Goal: Transaction & Acquisition: Purchase product/service

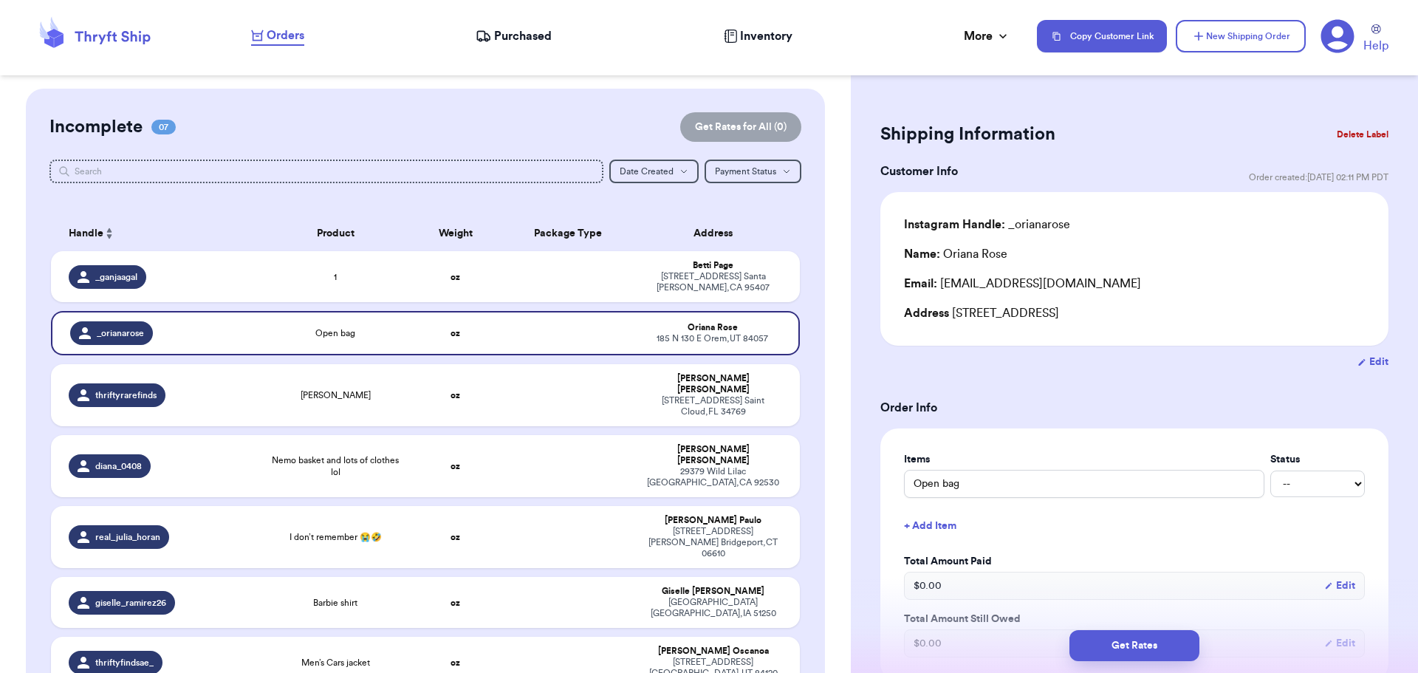
scroll to position [74, 0]
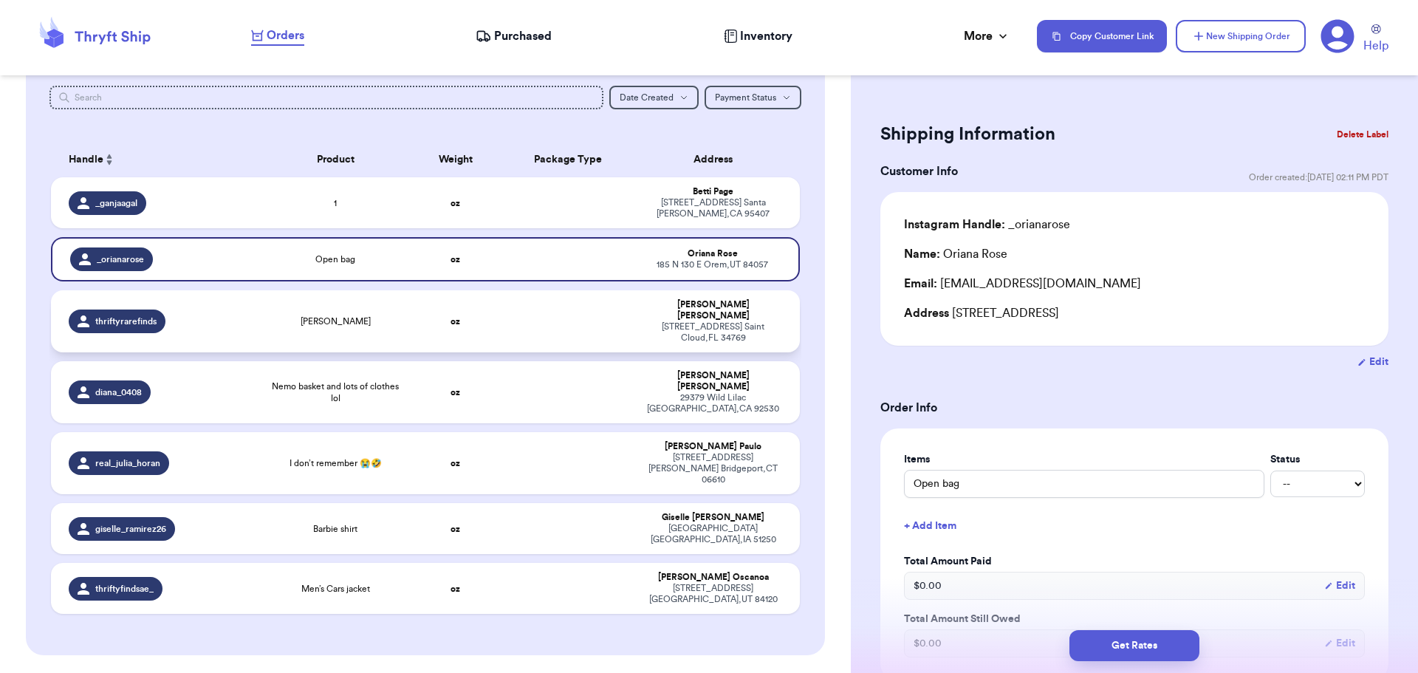
click at [376, 323] on td "[PERSON_NAME]" at bounding box center [336, 321] width 150 height 62
type input "[PERSON_NAME]"
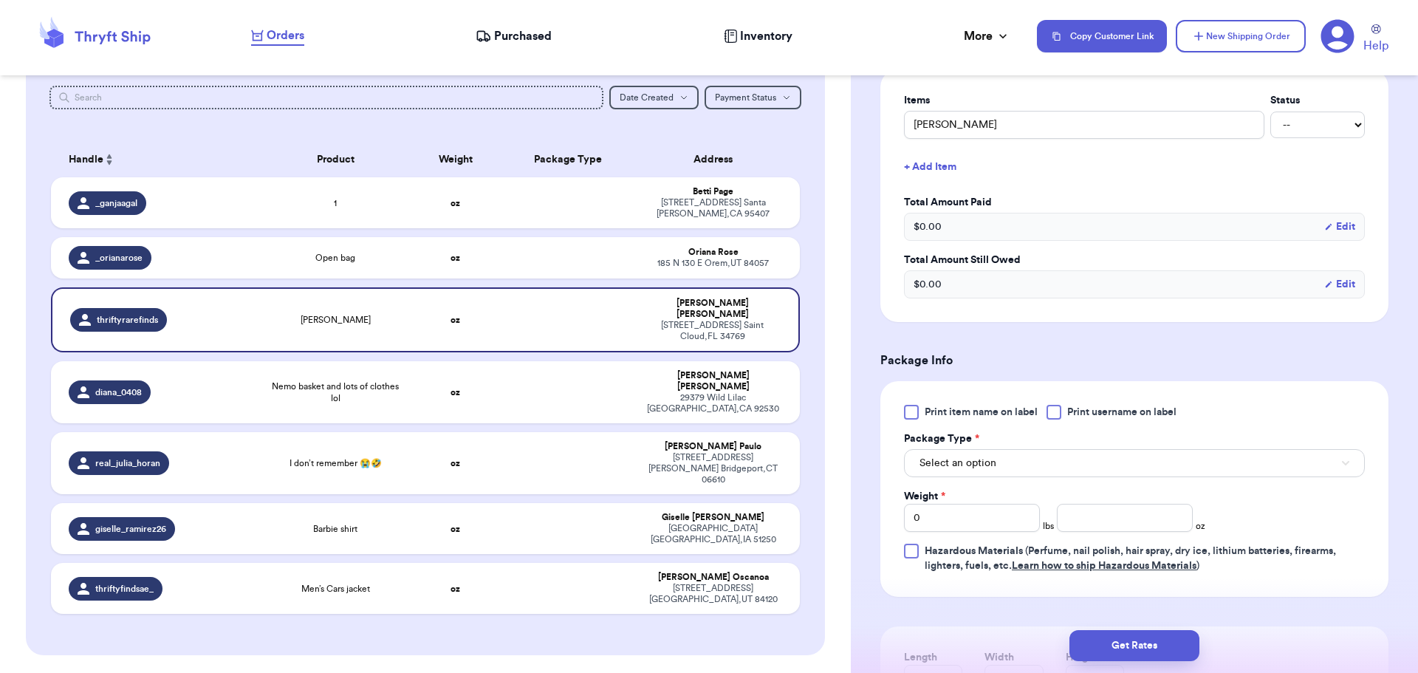
scroll to position [369, 0]
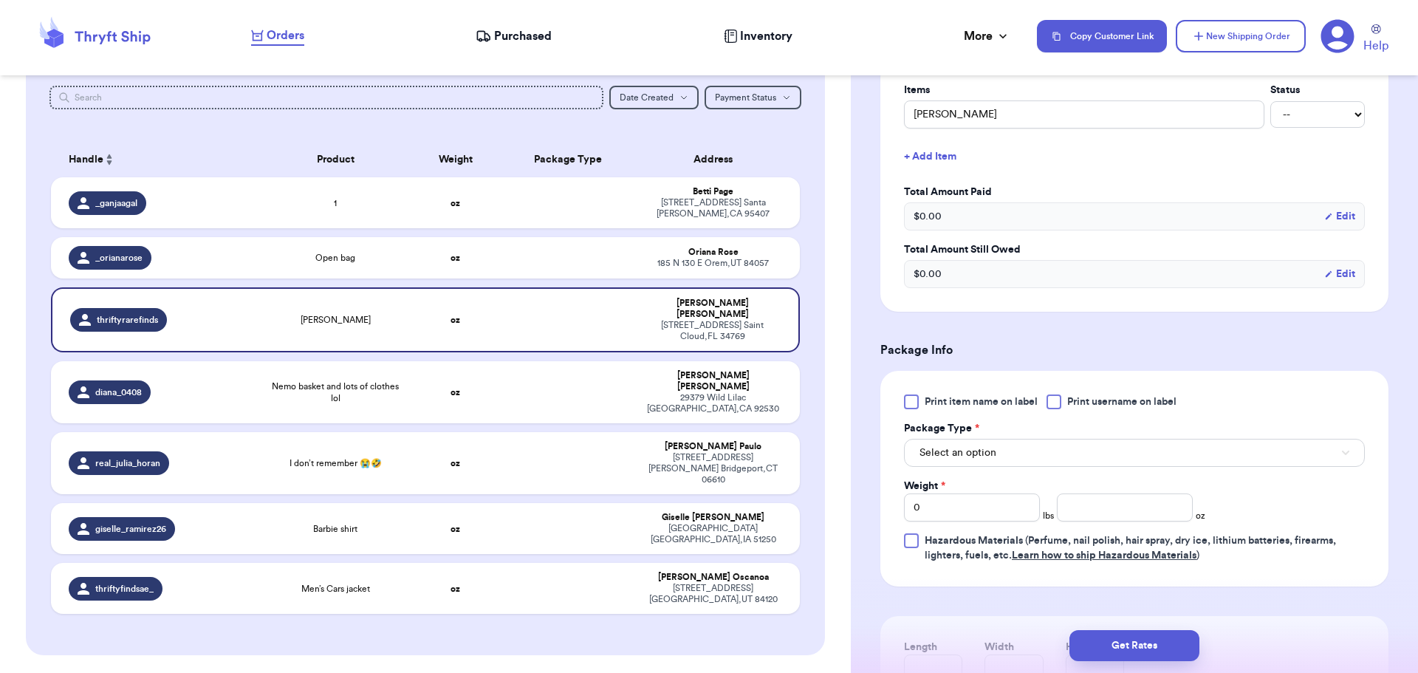
click at [1056, 400] on div at bounding box center [1054, 401] width 15 height 15
click at [0, 0] on input "Print username on label" at bounding box center [0, 0] width 0 height 0
click at [1036, 445] on button "Select an option" at bounding box center [1134, 453] width 461 height 28
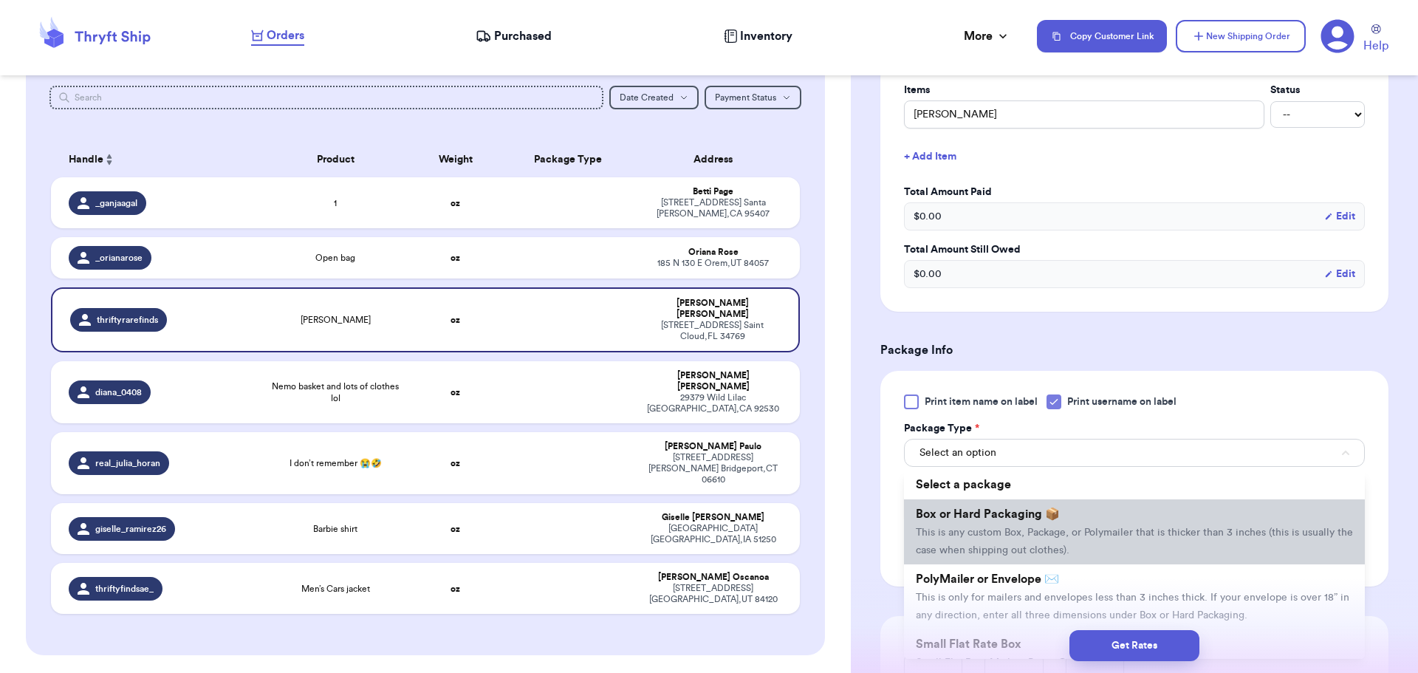
click at [1027, 524] on li "Box or Hard Packaging 📦 This is any custom Box, Package, or Polymailer that is …" at bounding box center [1134, 531] width 461 height 65
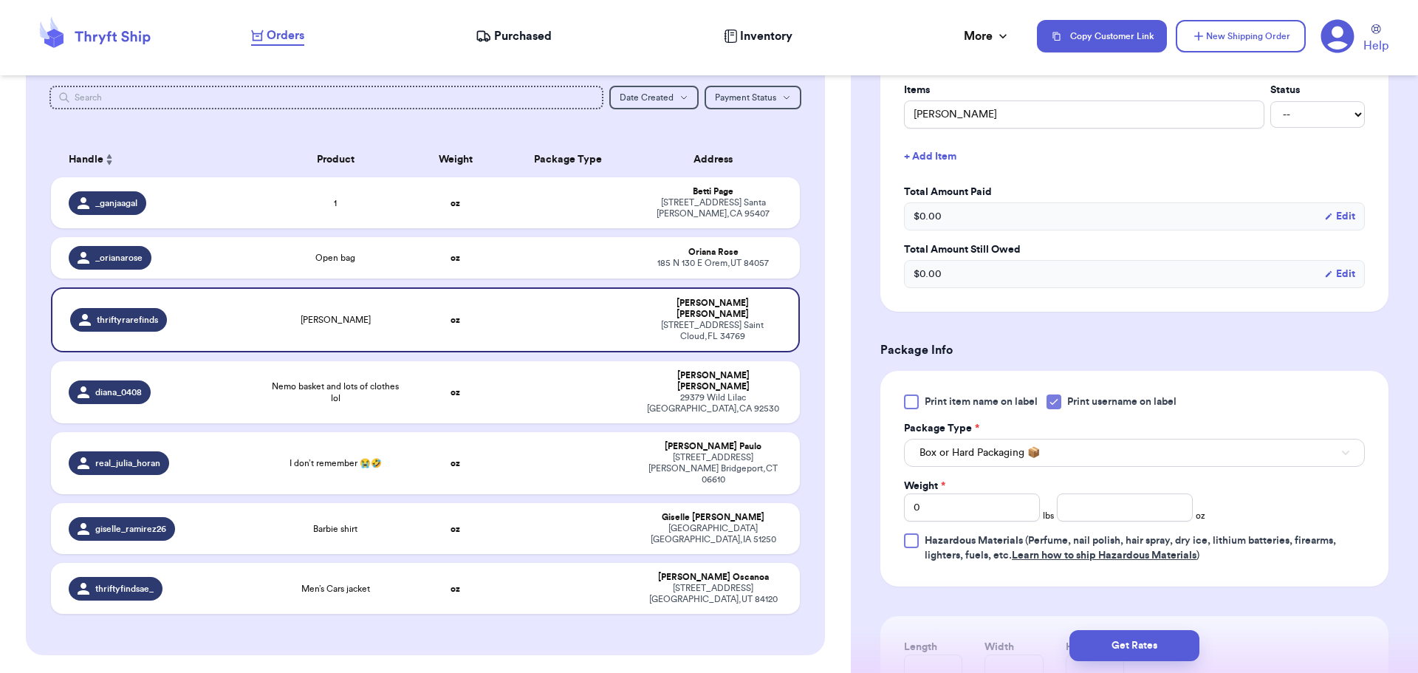
scroll to position [443, 0]
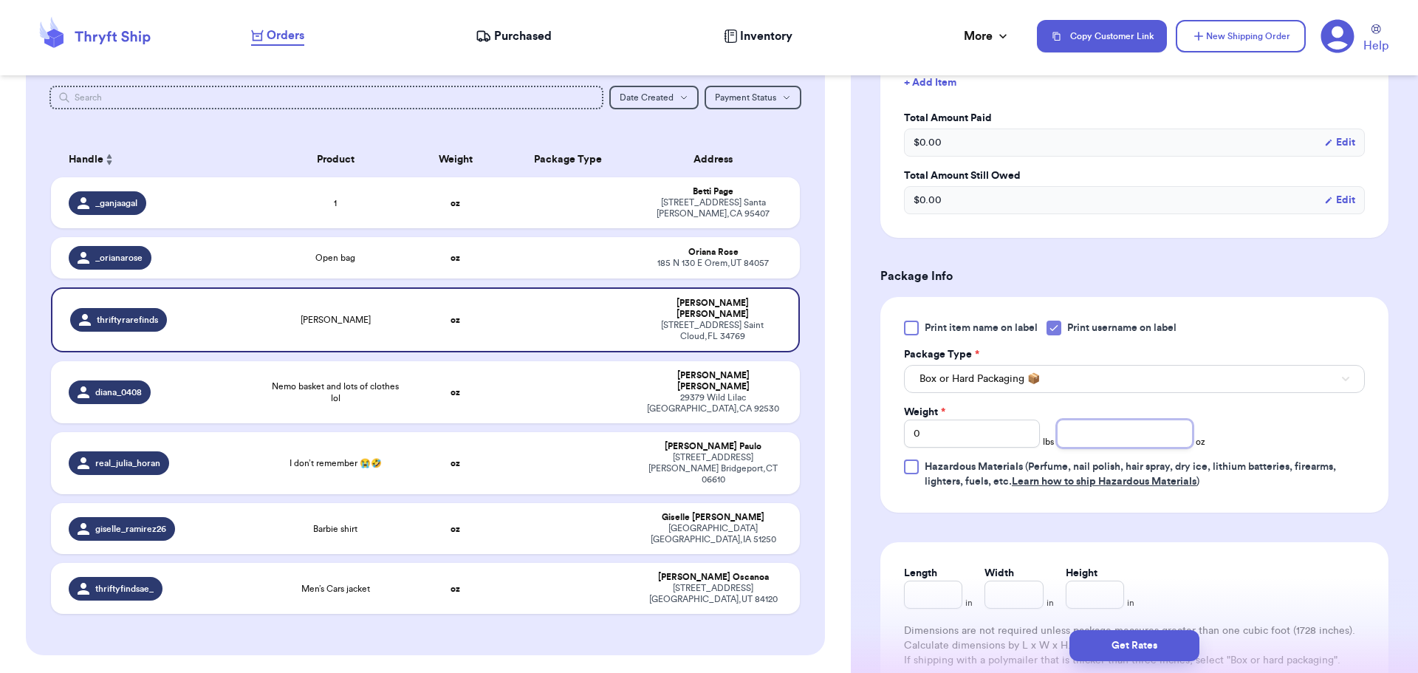
click at [1121, 427] on input "number" at bounding box center [1125, 434] width 136 height 28
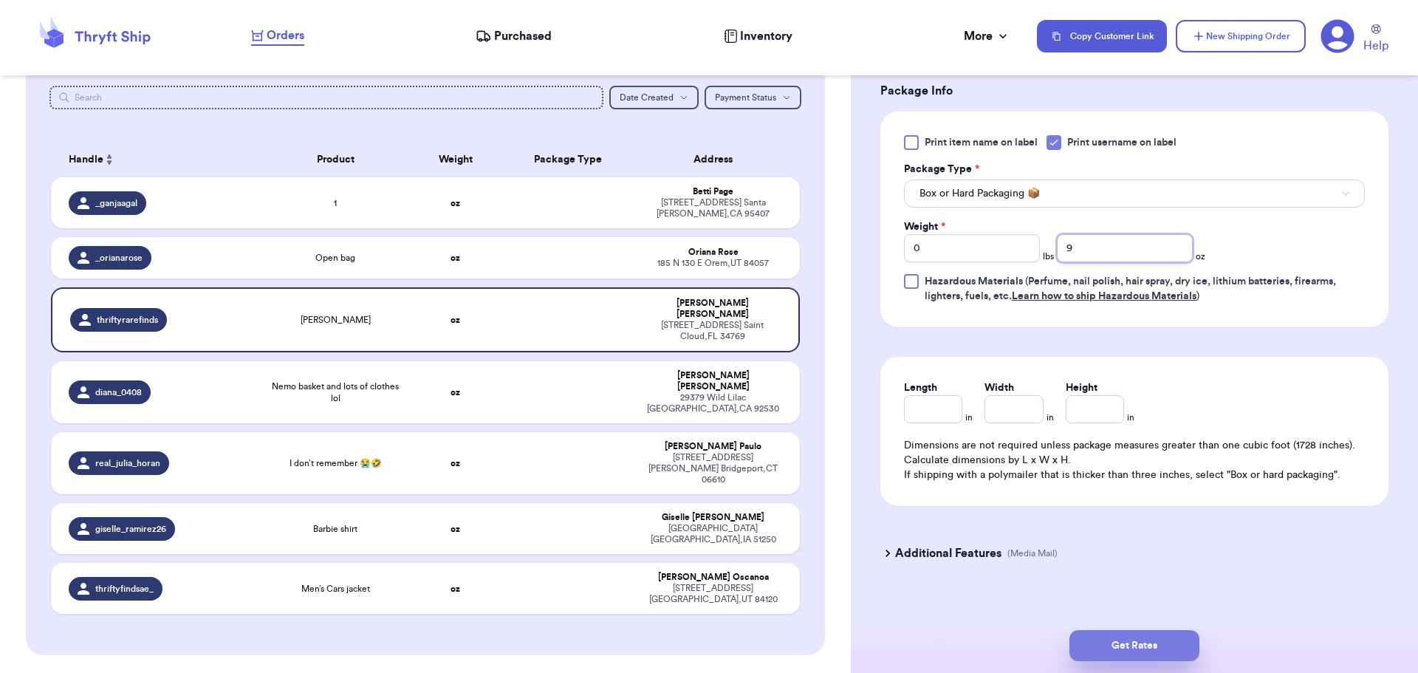
scroll to position [642, 0]
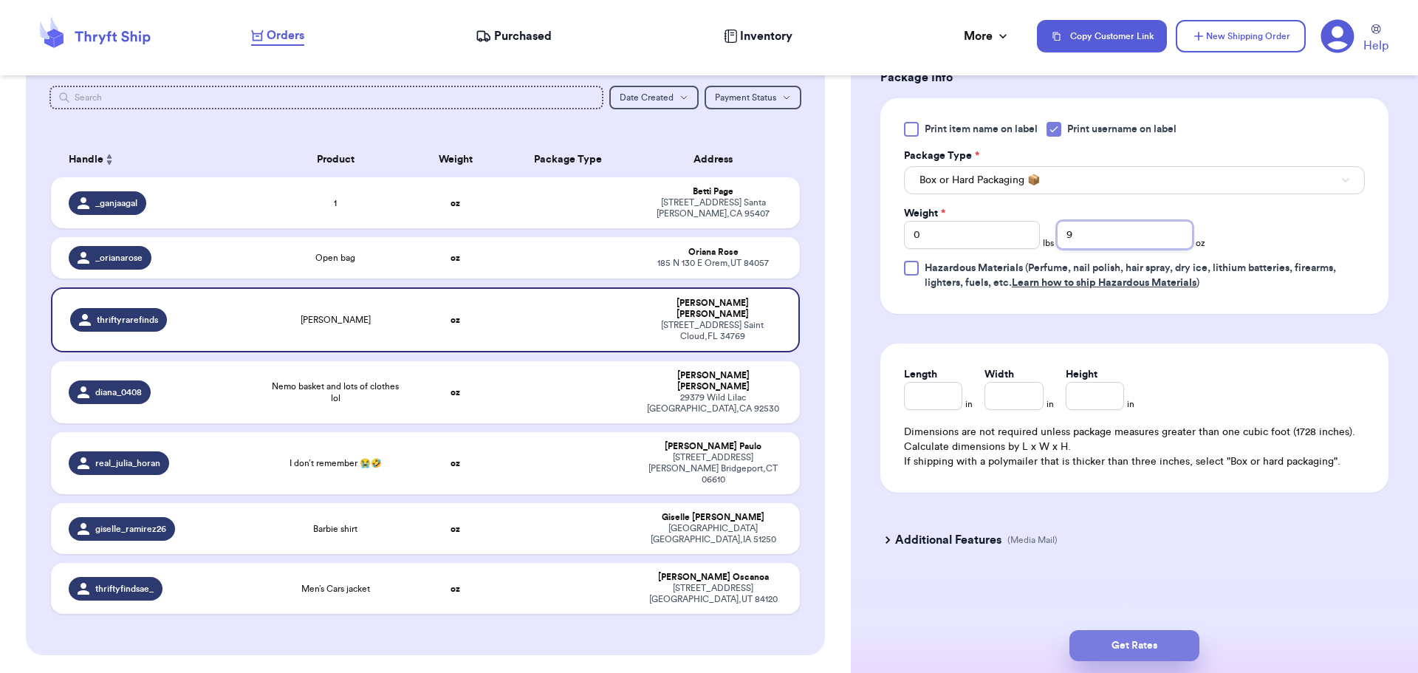
type input "9"
click at [1155, 654] on button "Get Rates" at bounding box center [1135, 645] width 130 height 31
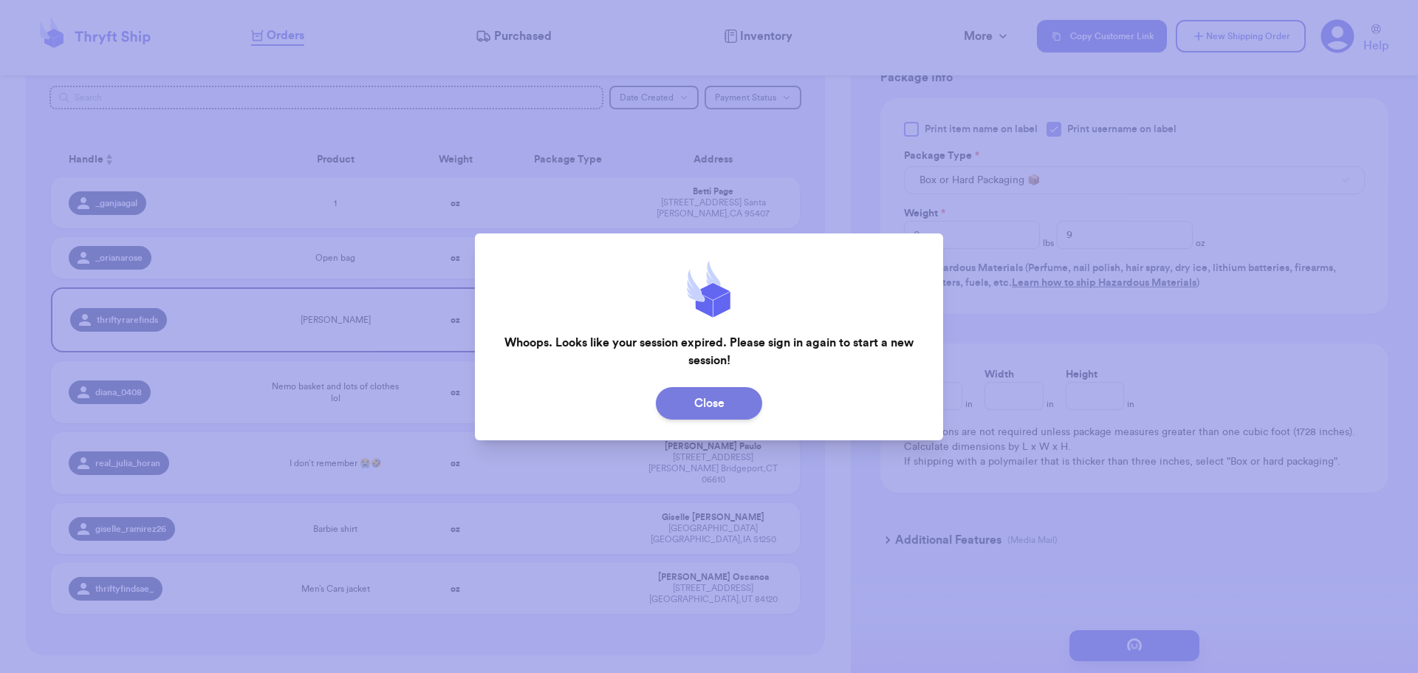
click at [697, 406] on button "Close" at bounding box center [709, 403] width 106 height 33
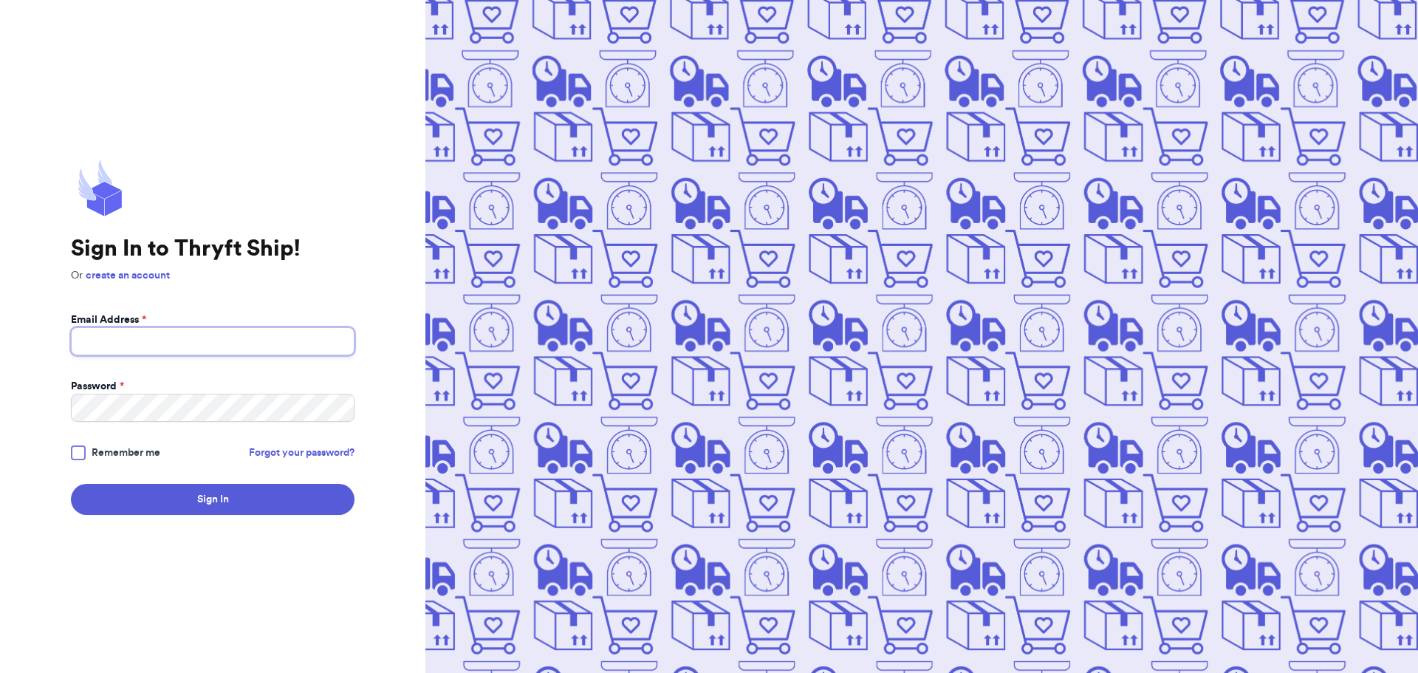
click at [268, 343] on input "Email Address *" at bounding box center [213, 341] width 284 height 28
type input "dolphinsgirlmeg@gmail.com"
drag, startPoint x: 199, startPoint y: 516, endPoint x: 208, endPoint y: 496, distance: 21.8
click at [208, 499] on div "Sign In to Thryft Ship! Or create an account Email Address * dolphinsgirlmeg@gm…" at bounding box center [212, 336] width 425 height 673
click at [208, 497] on button "Sign In" at bounding box center [213, 499] width 284 height 31
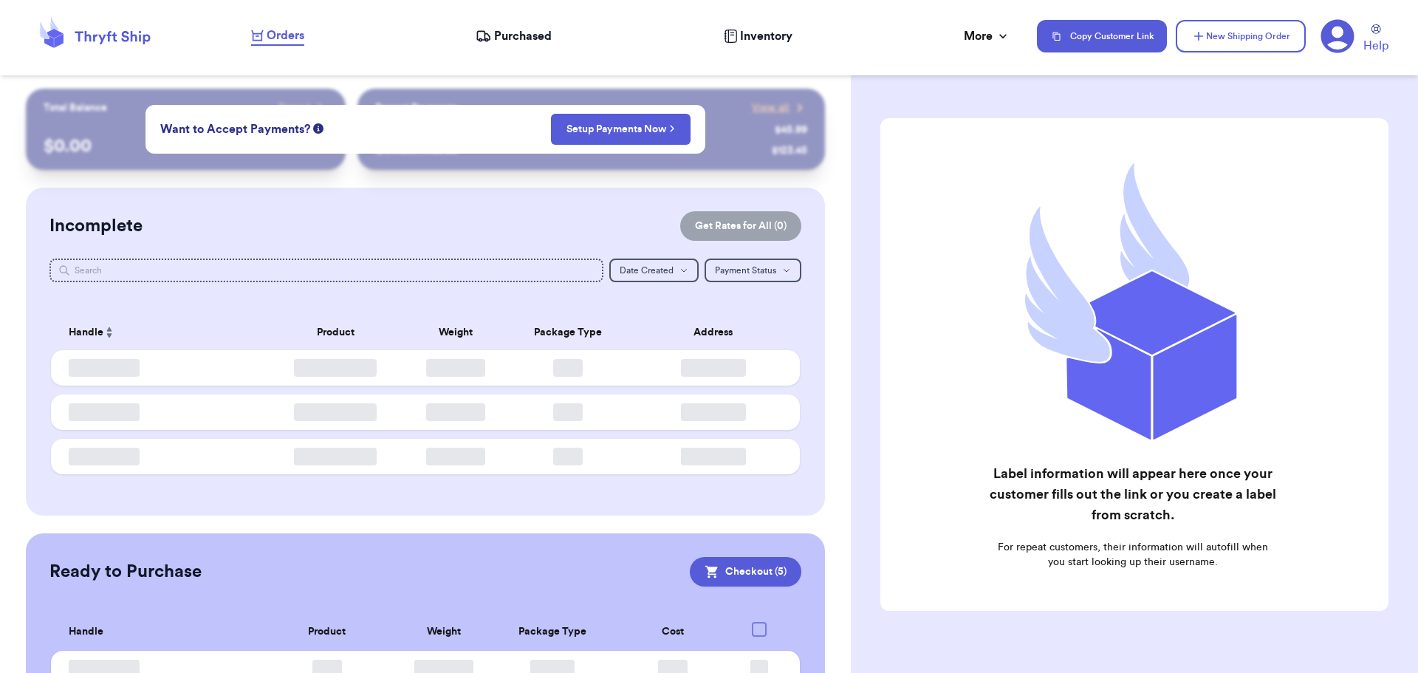
checkbox input "true"
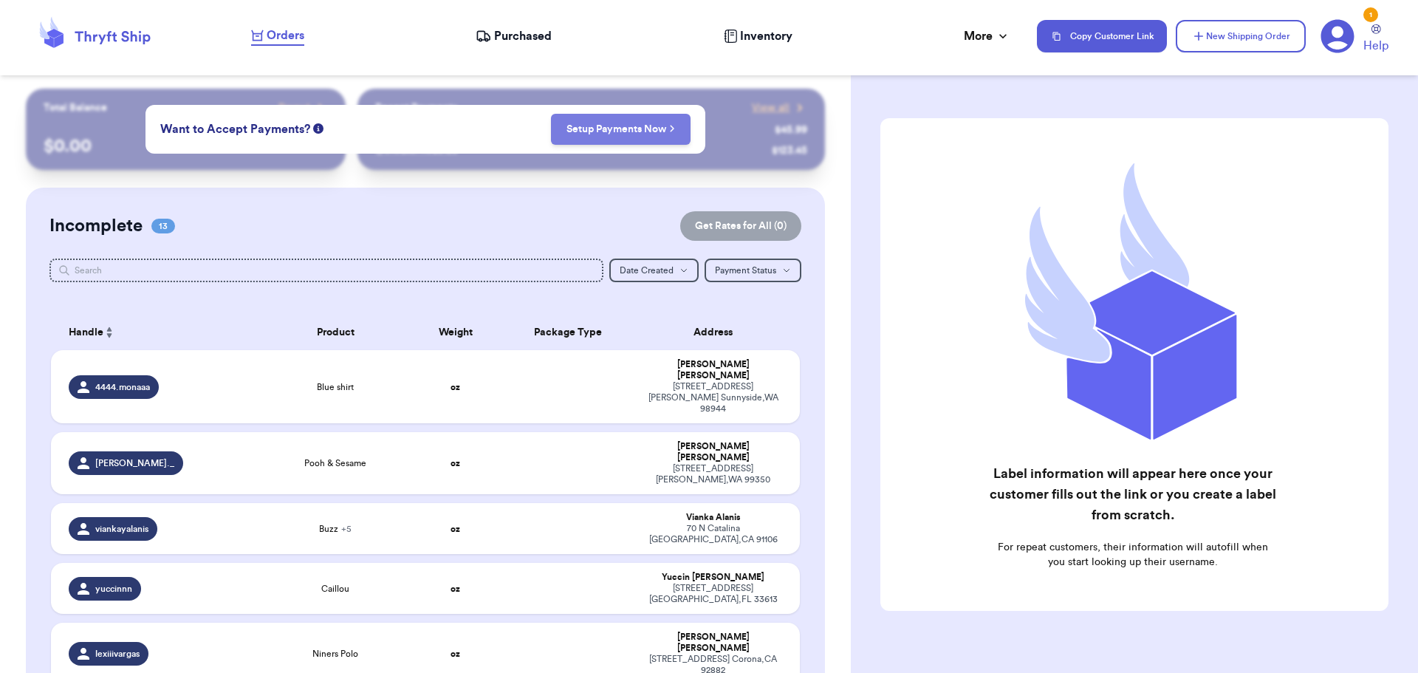
click at [576, 137] on button "Setup Payments Now" at bounding box center [621, 129] width 140 height 31
click at [752, 106] on span "View all" at bounding box center [771, 107] width 38 height 15
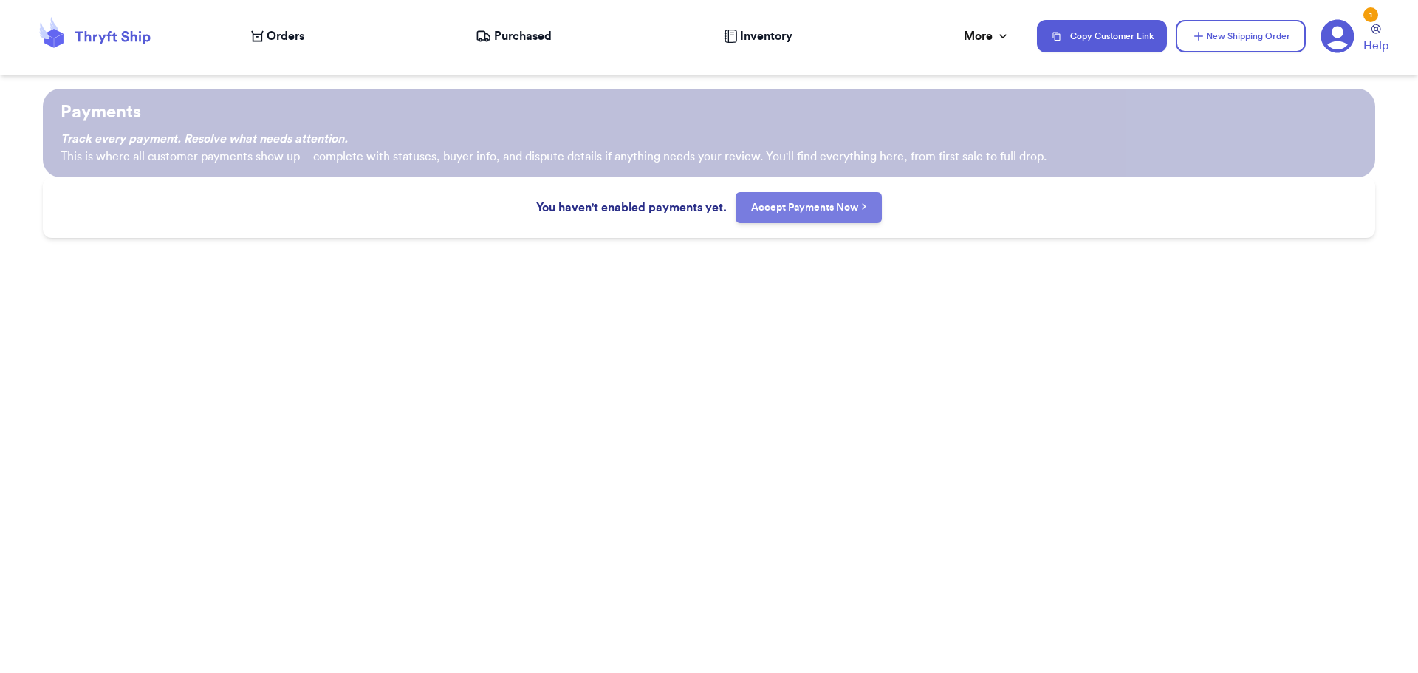
click at [807, 210] on link "Accept Payments Now" at bounding box center [809, 207] width 116 height 15
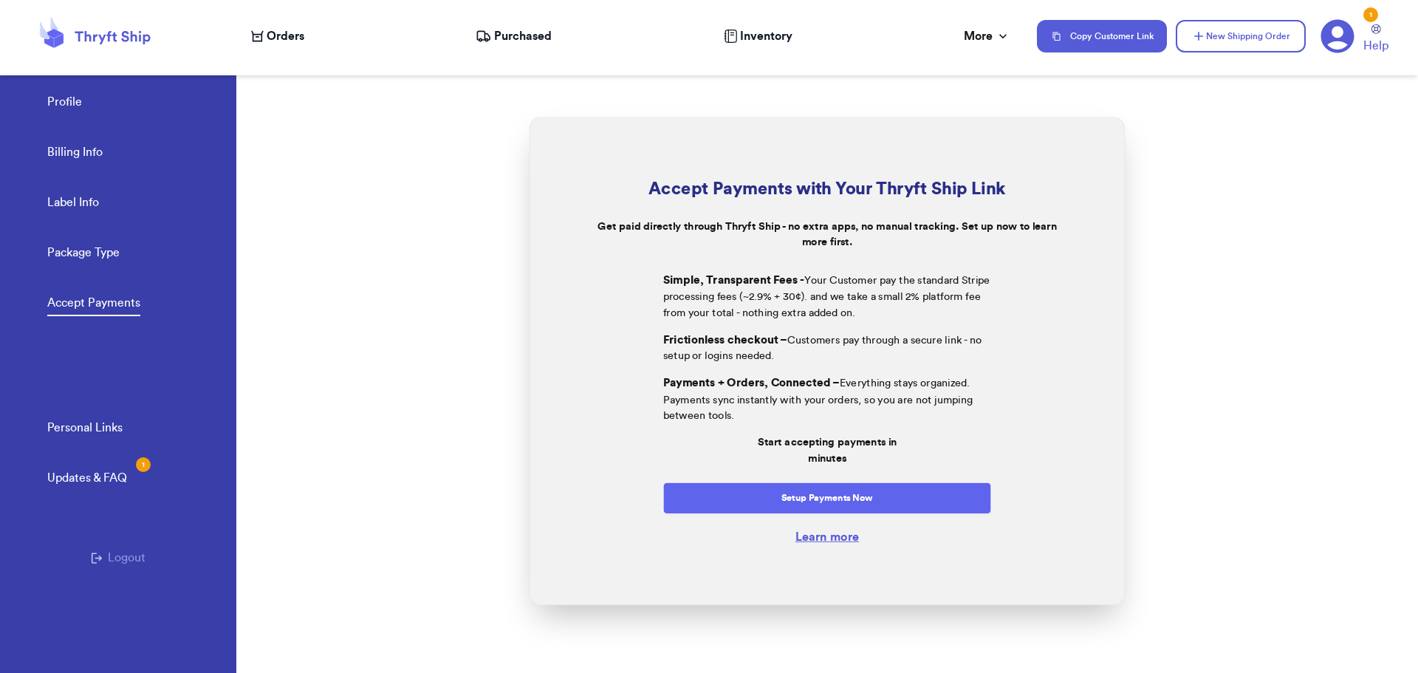
click at [876, 504] on button "Setup Payments Now" at bounding box center [827, 498] width 329 height 32
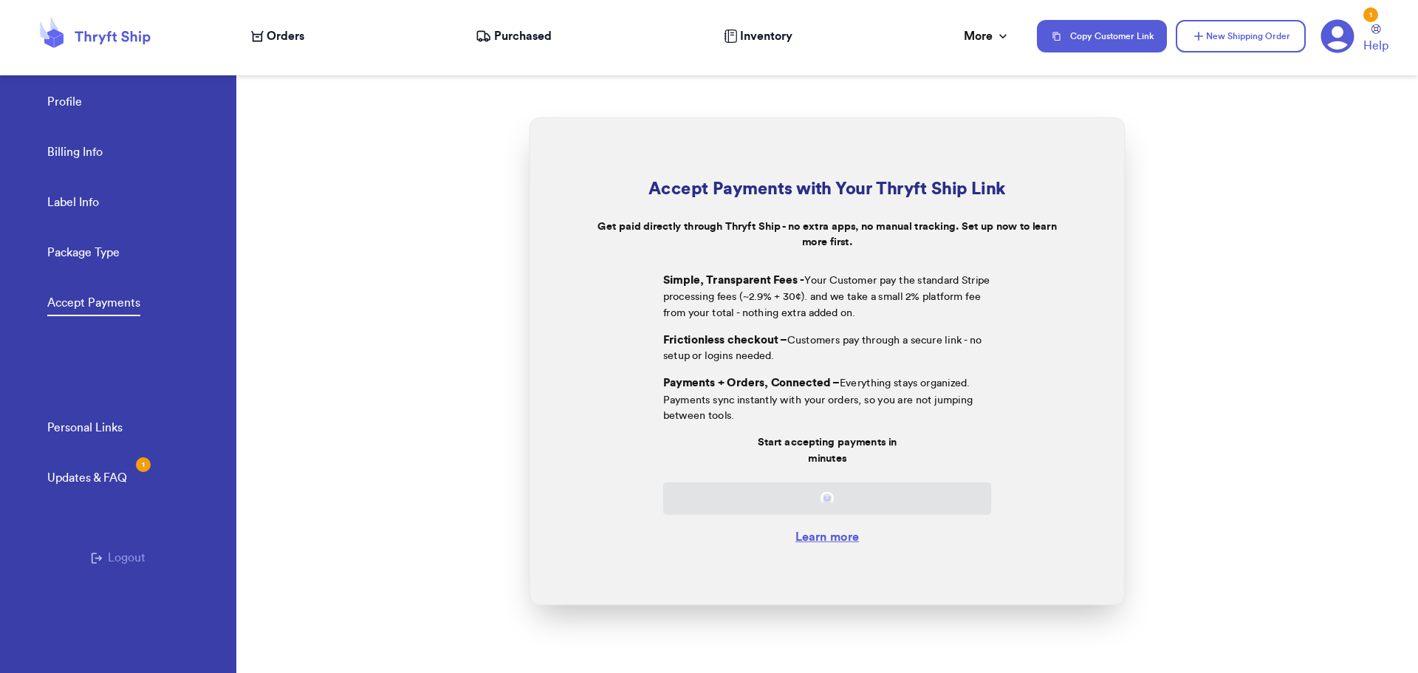
click at [290, 30] on span "Orders" at bounding box center [286, 36] width 38 height 18
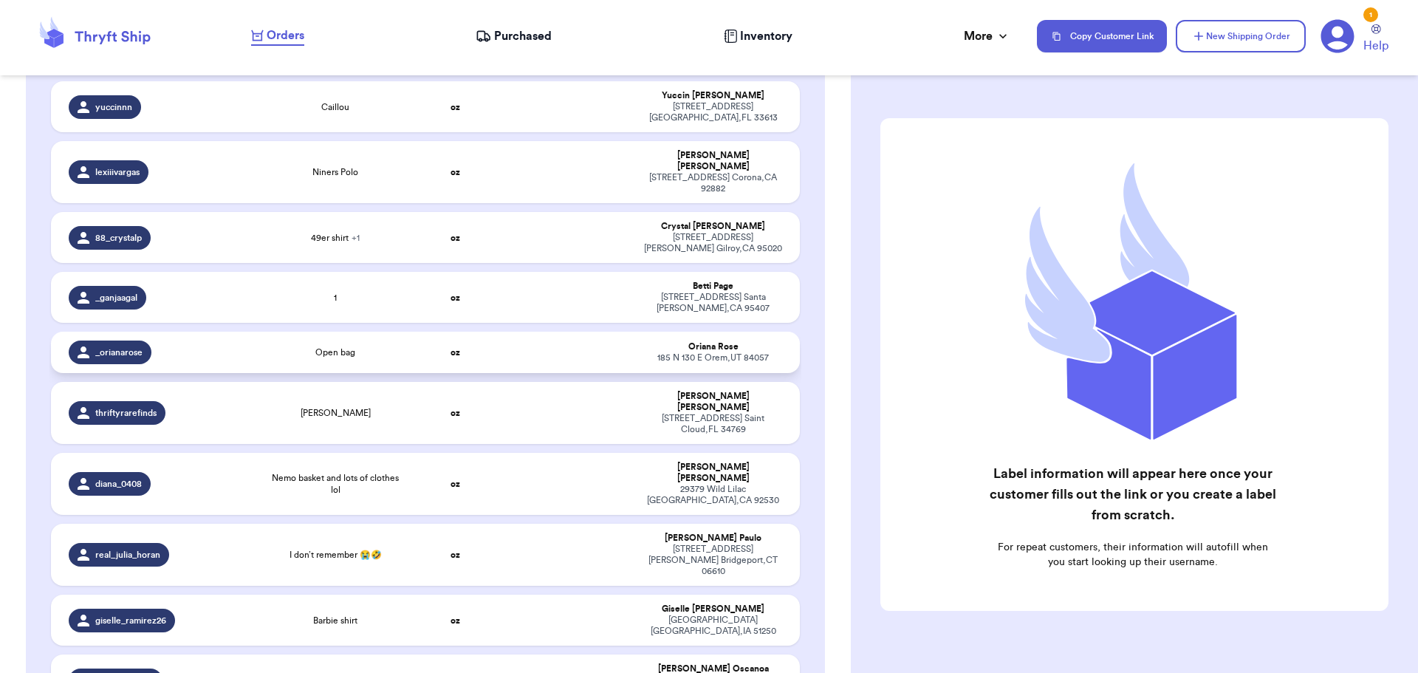
scroll to position [517, 0]
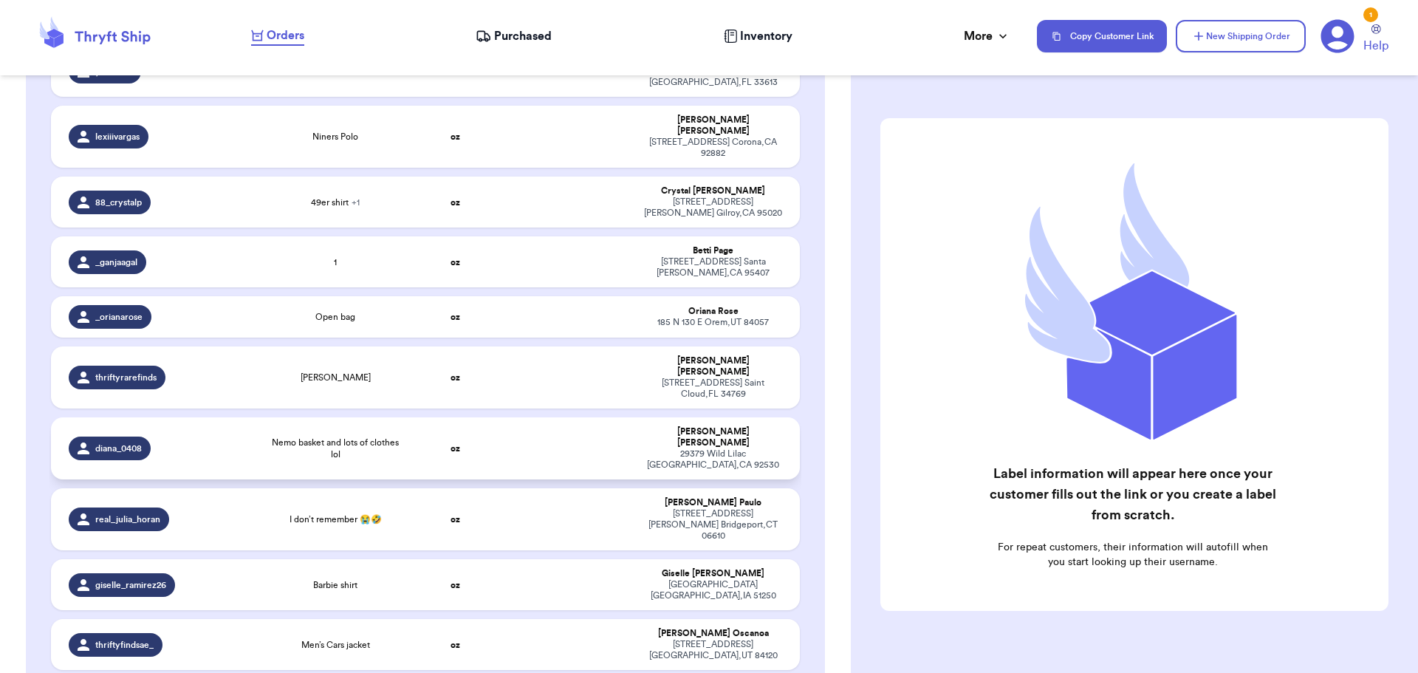
click at [510, 417] on td at bounding box center [567, 448] width 135 height 62
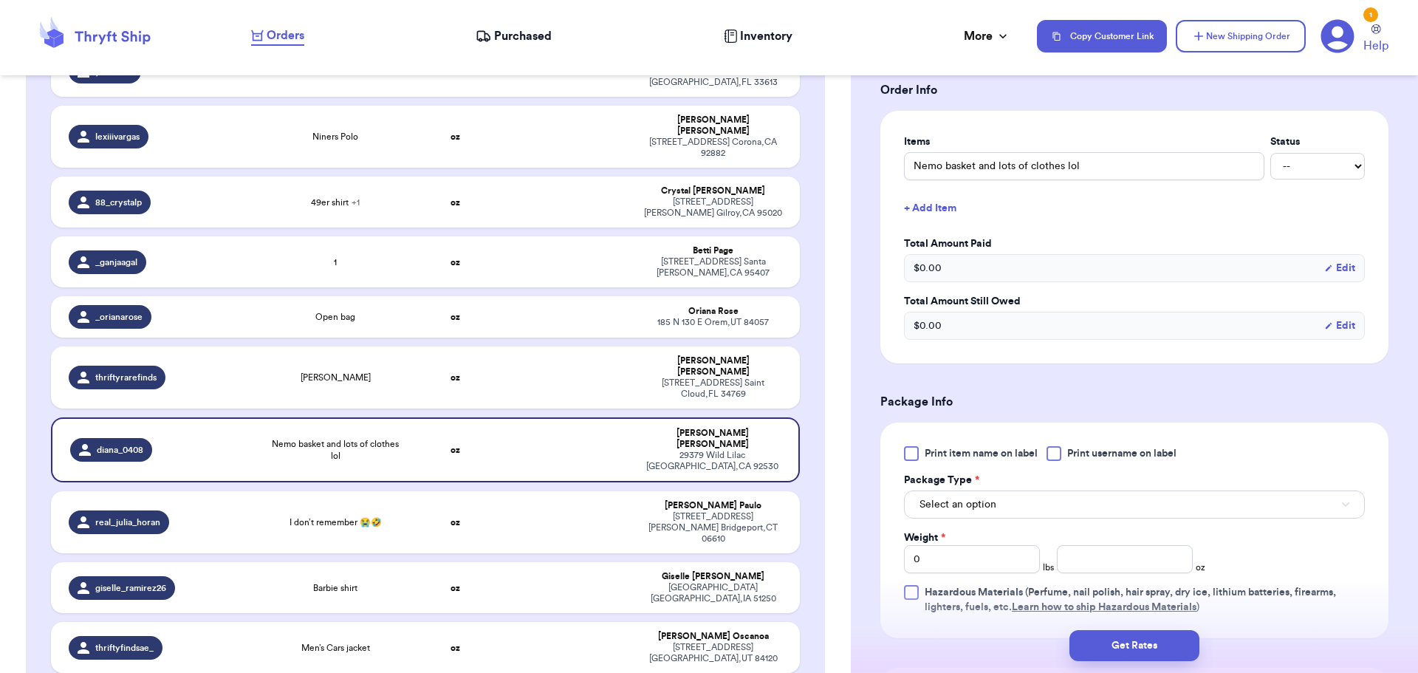
scroll to position [369, 0]
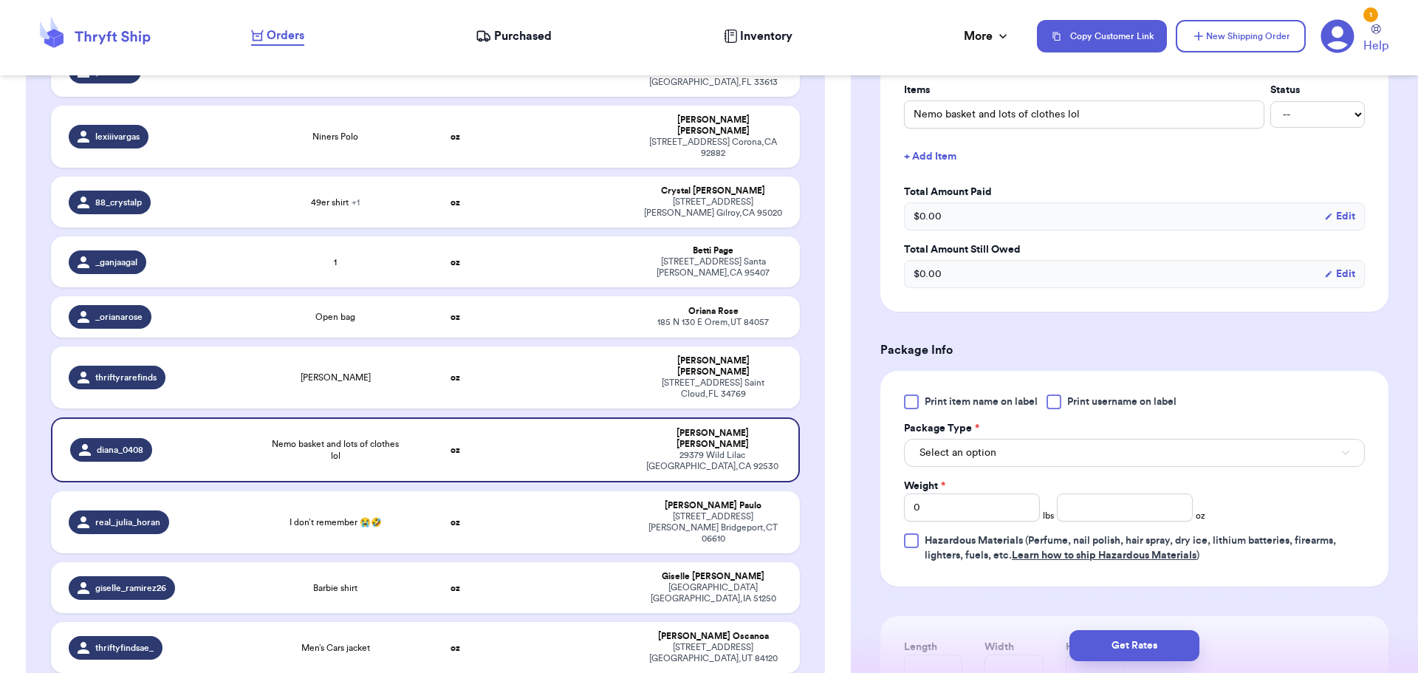
click at [1054, 403] on div at bounding box center [1054, 401] width 15 height 15
click at [0, 0] on input "Print username on label" at bounding box center [0, 0] width 0 height 0
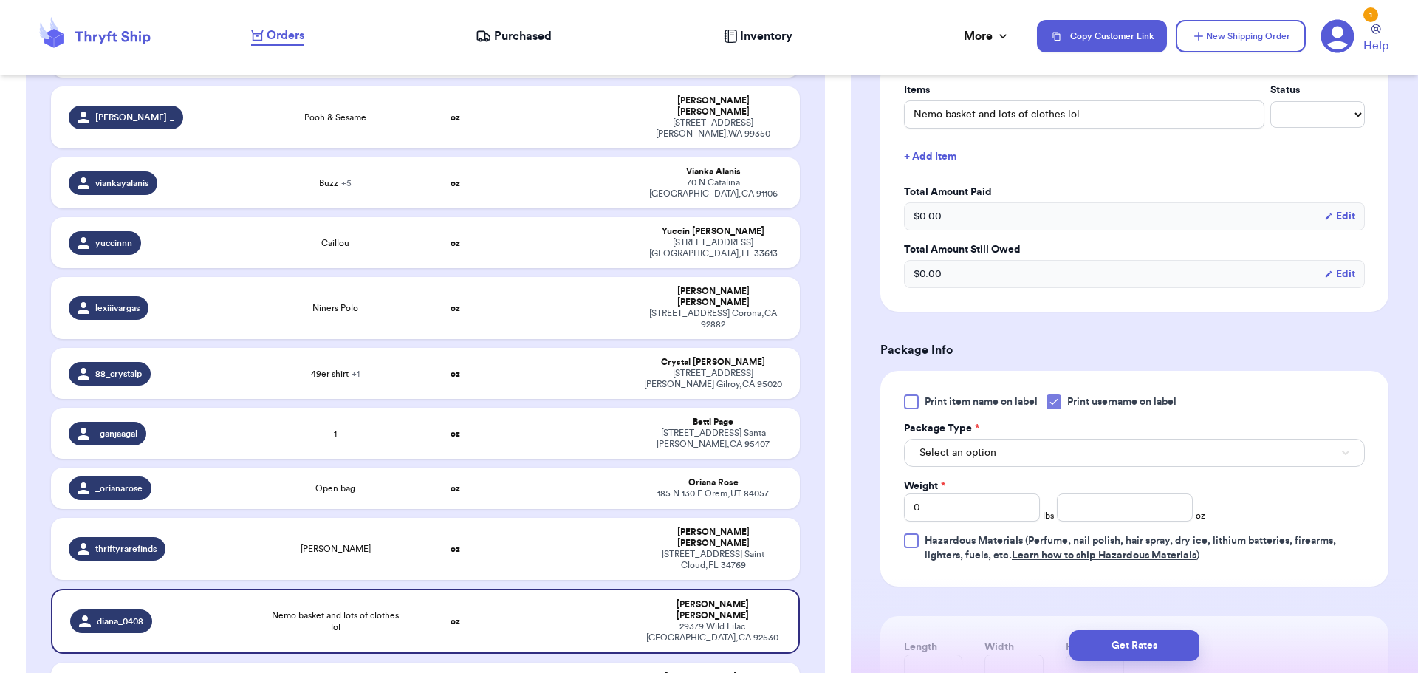
scroll to position [688, 0]
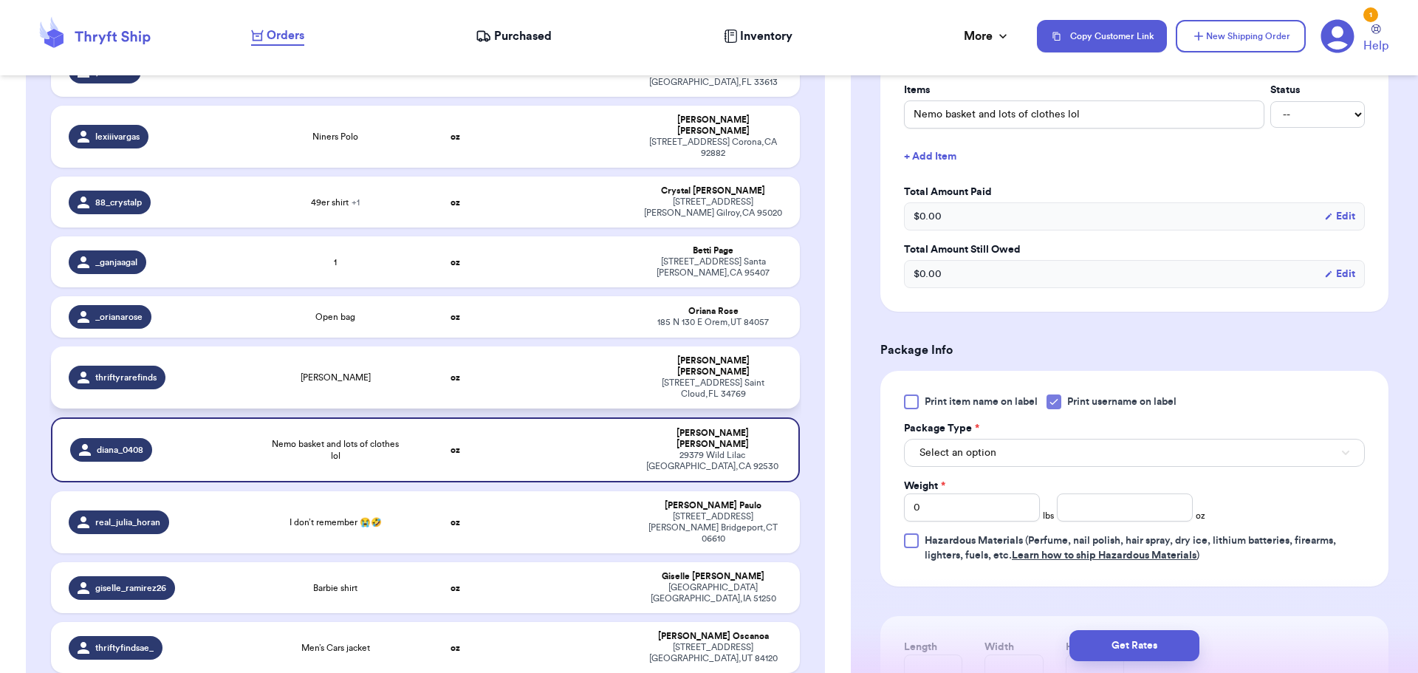
click at [466, 346] on td "oz" at bounding box center [456, 377] width 90 height 62
type input "[PERSON_NAME]"
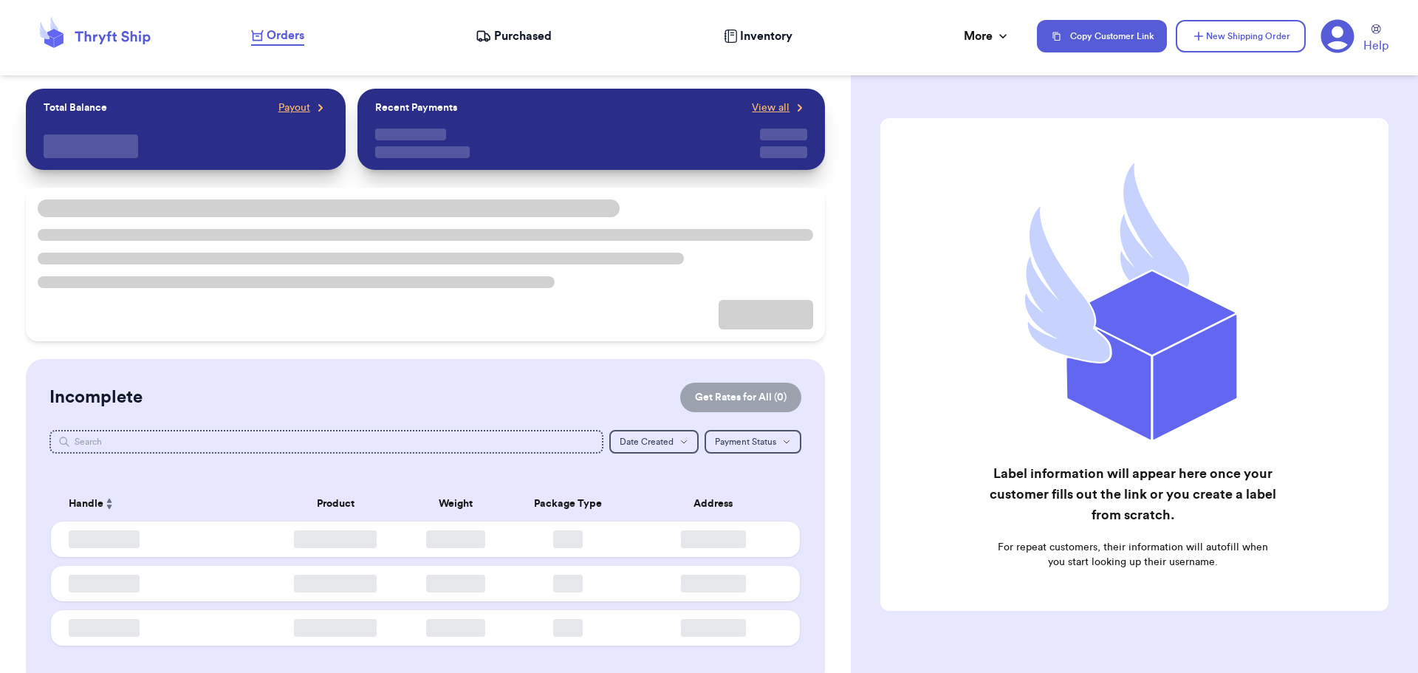
checkbox input "true"
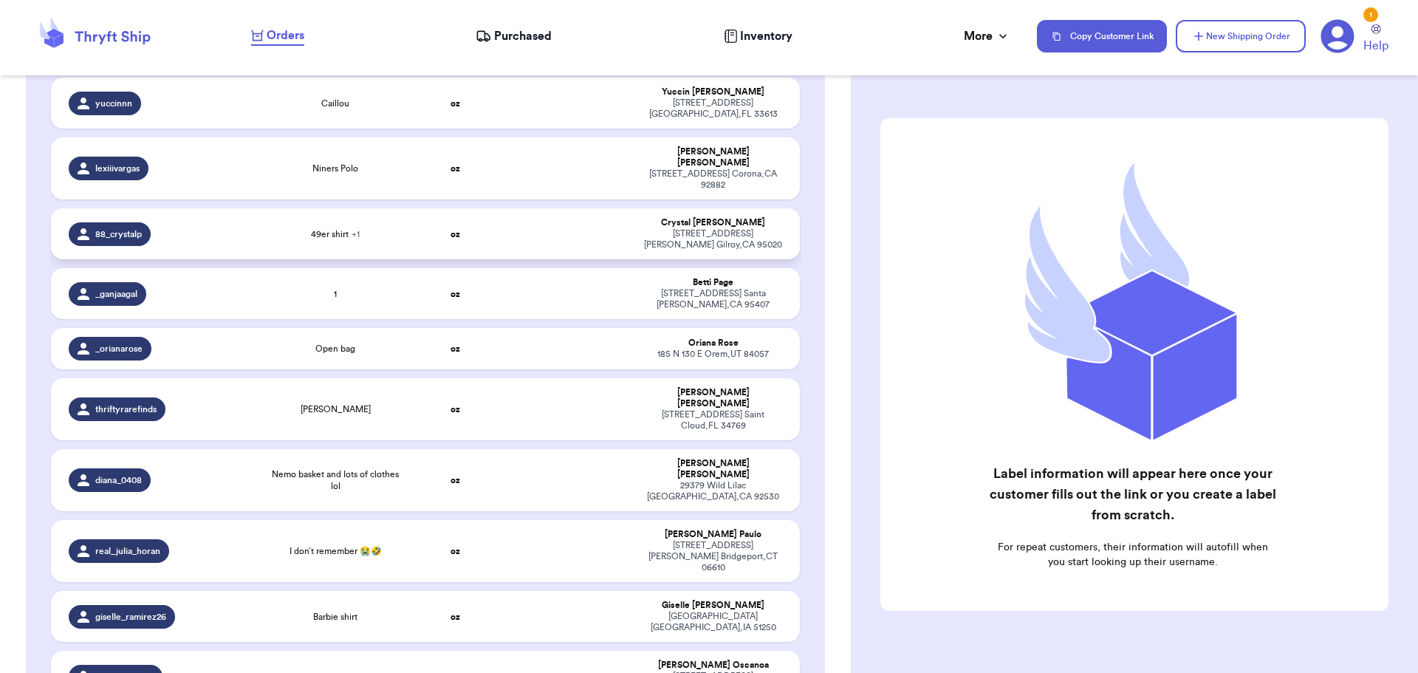
scroll to position [517, 0]
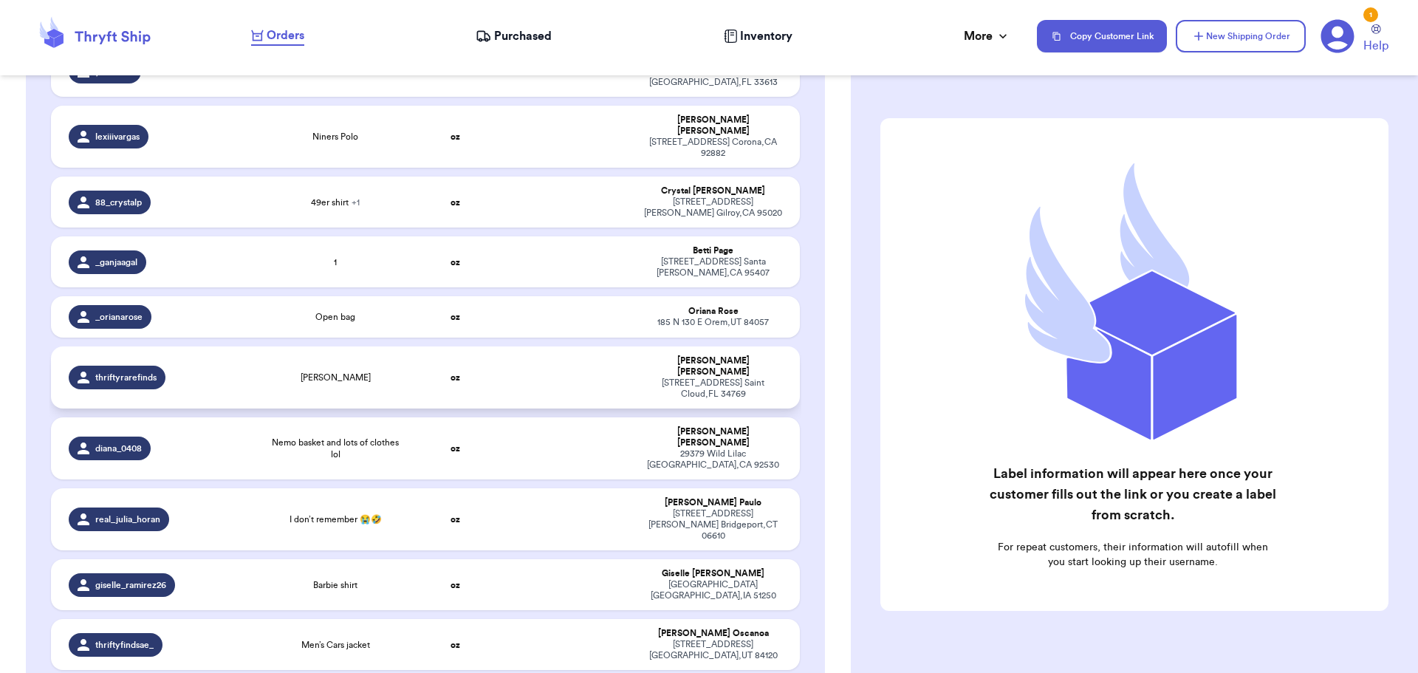
click at [540, 346] on td at bounding box center [567, 377] width 135 height 62
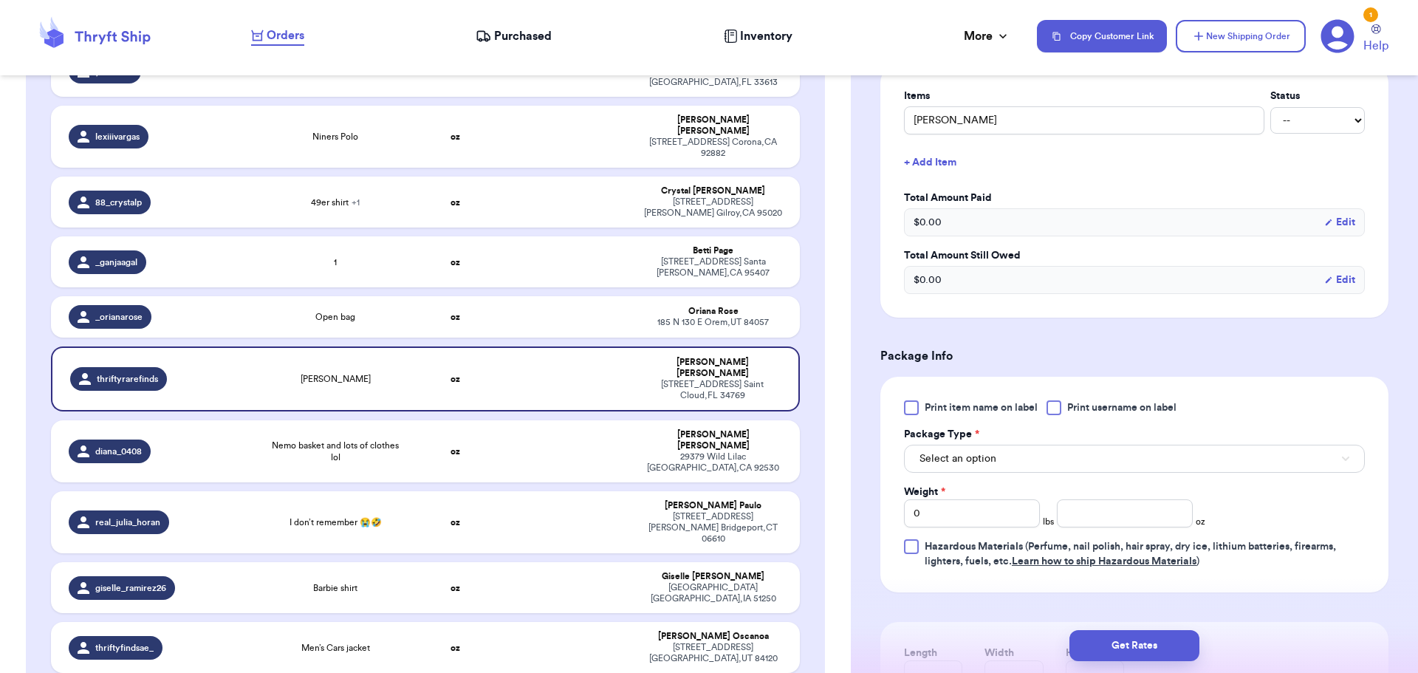
scroll to position [369, 0]
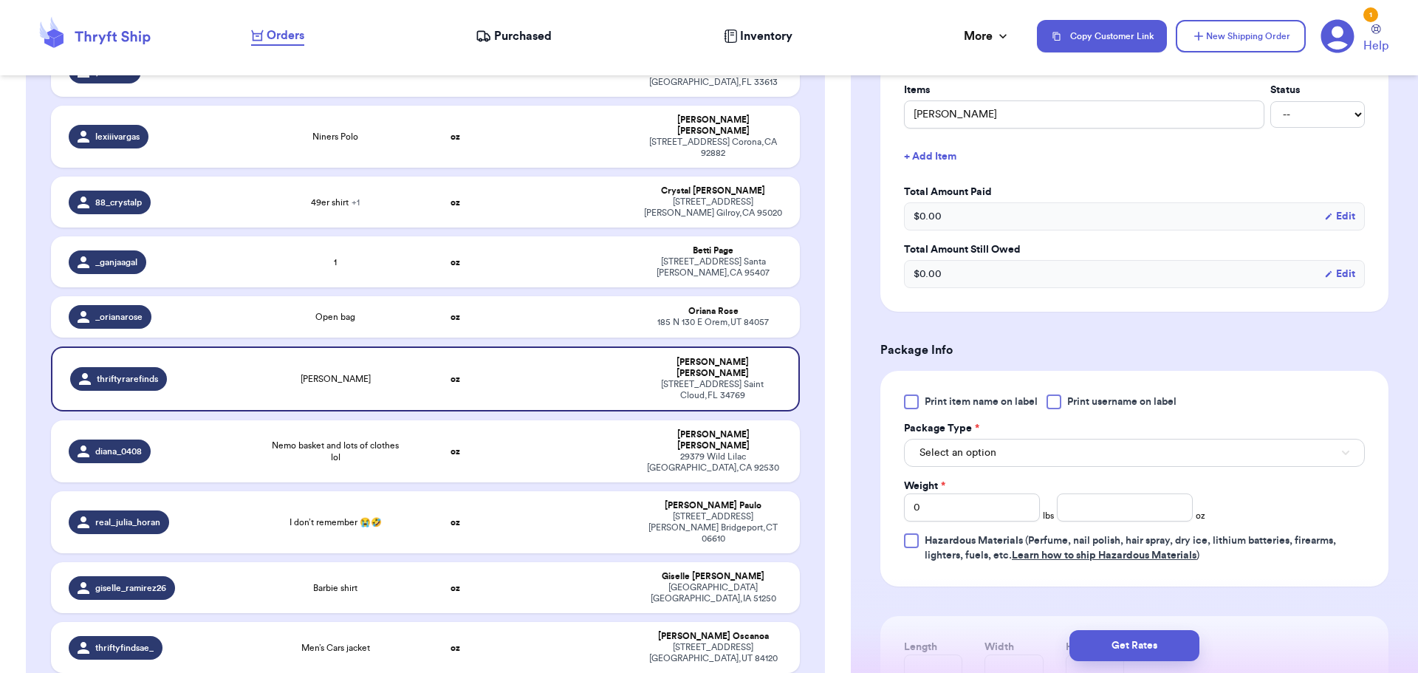
click at [1055, 403] on div at bounding box center [1054, 401] width 15 height 15
click at [0, 0] on input "Print username on label" at bounding box center [0, 0] width 0 height 0
click at [1039, 444] on button "Select an option" at bounding box center [1134, 453] width 461 height 28
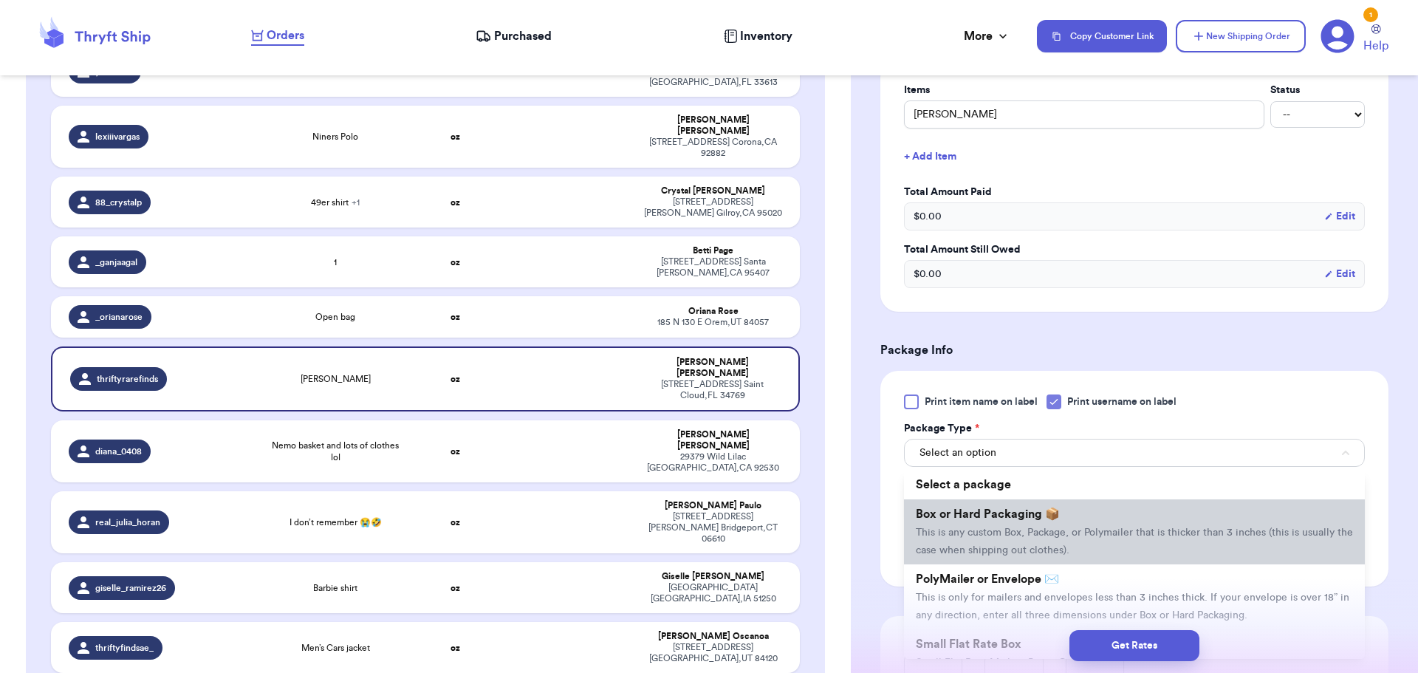
click at [1042, 525] on li "Box or Hard Packaging 📦 This is any custom Box, Package, or Polymailer that is …" at bounding box center [1134, 531] width 461 height 65
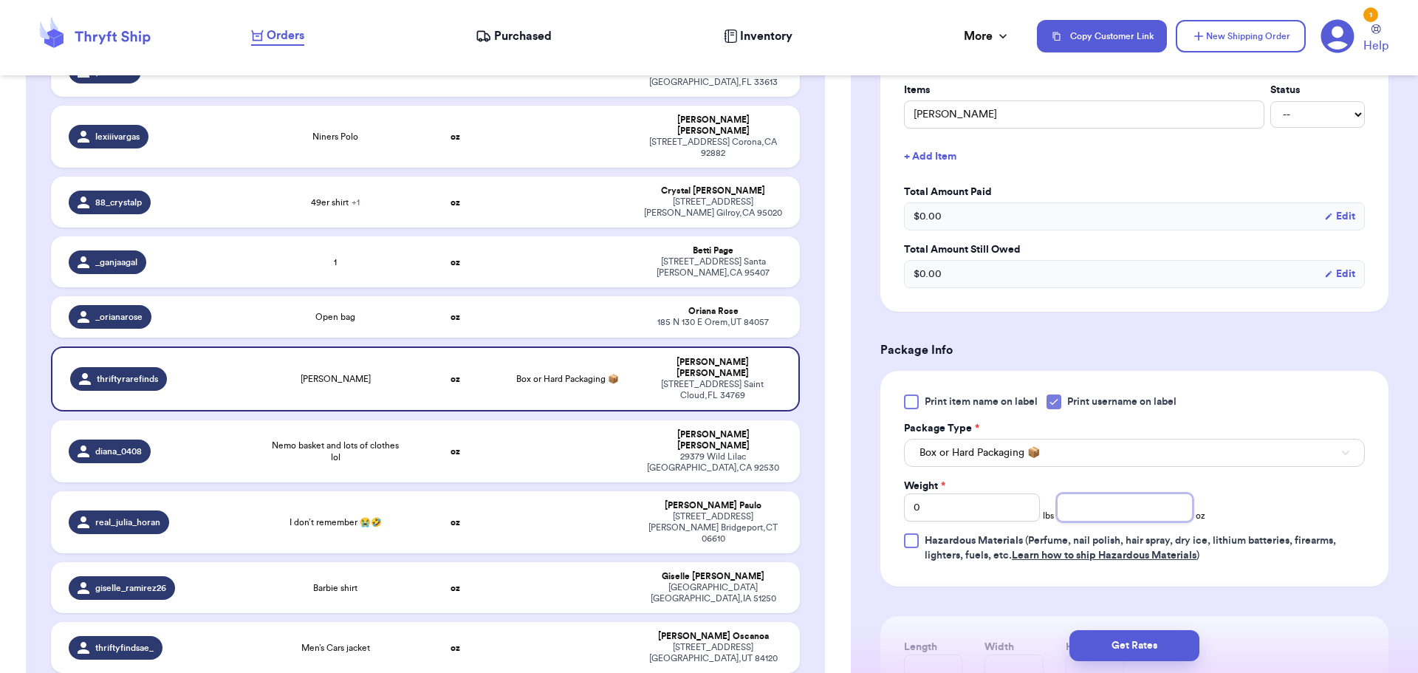
click at [1104, 511] on input "number" at bounding box center [1125, 507] width 136 height 28
type input "9"
click at [1127, 646] on button "Get Rates" at bounding box center [1135, 645] width 130 height 31
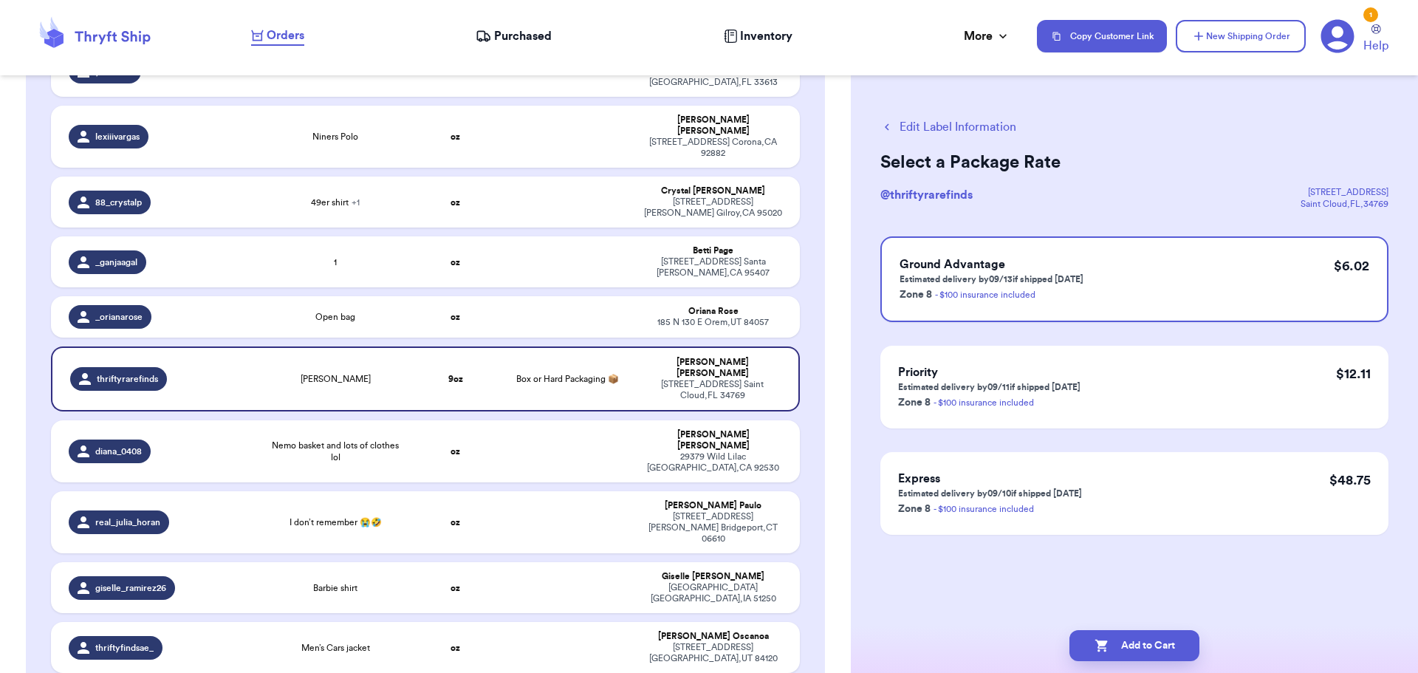
scroll to position [0, 0]
click at [1146, 636] on button "Add to Cart" at bounding box center [1135, 645] width 130 height 31
checkbox input "true"
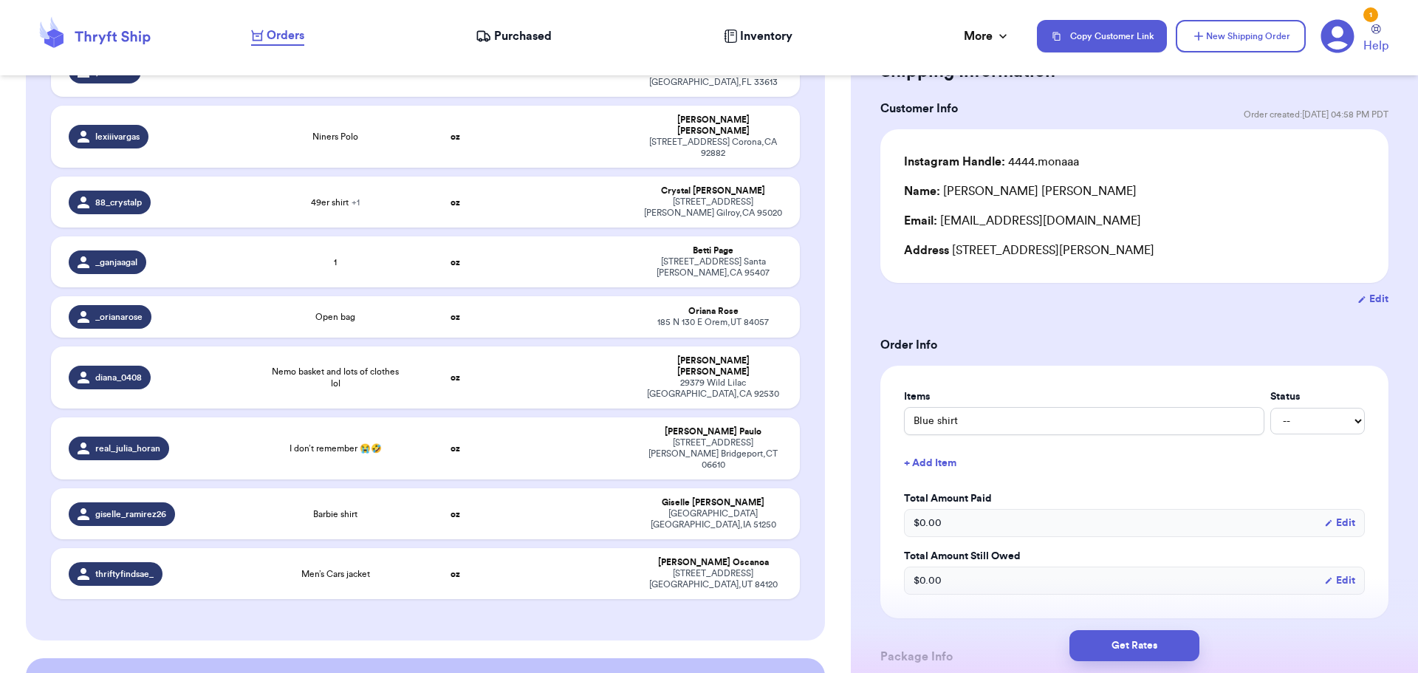
scroll to position [222, 0]
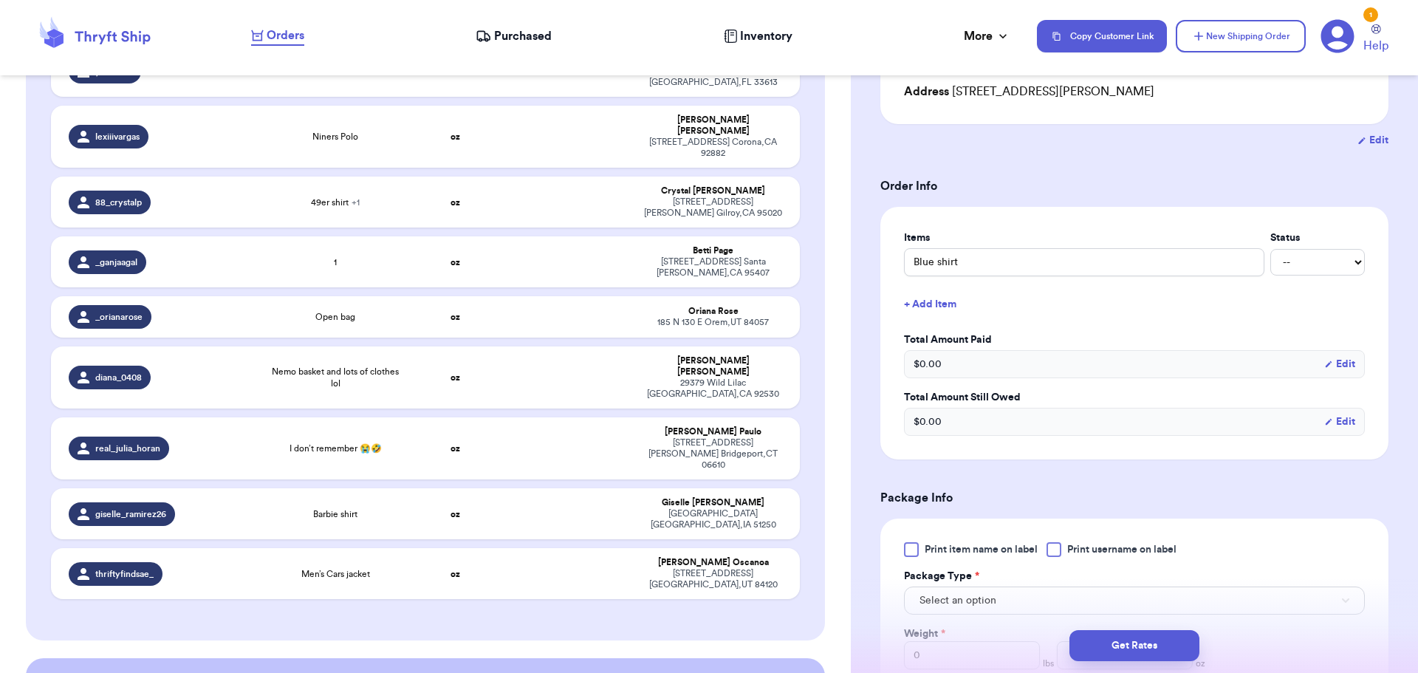
click at [1056, 544] on div at bounding box center [1054, 549] width 15 height 15
click at [0, 0] on input "Print username on label" at bounding box center [0, 0] width 0 height 0
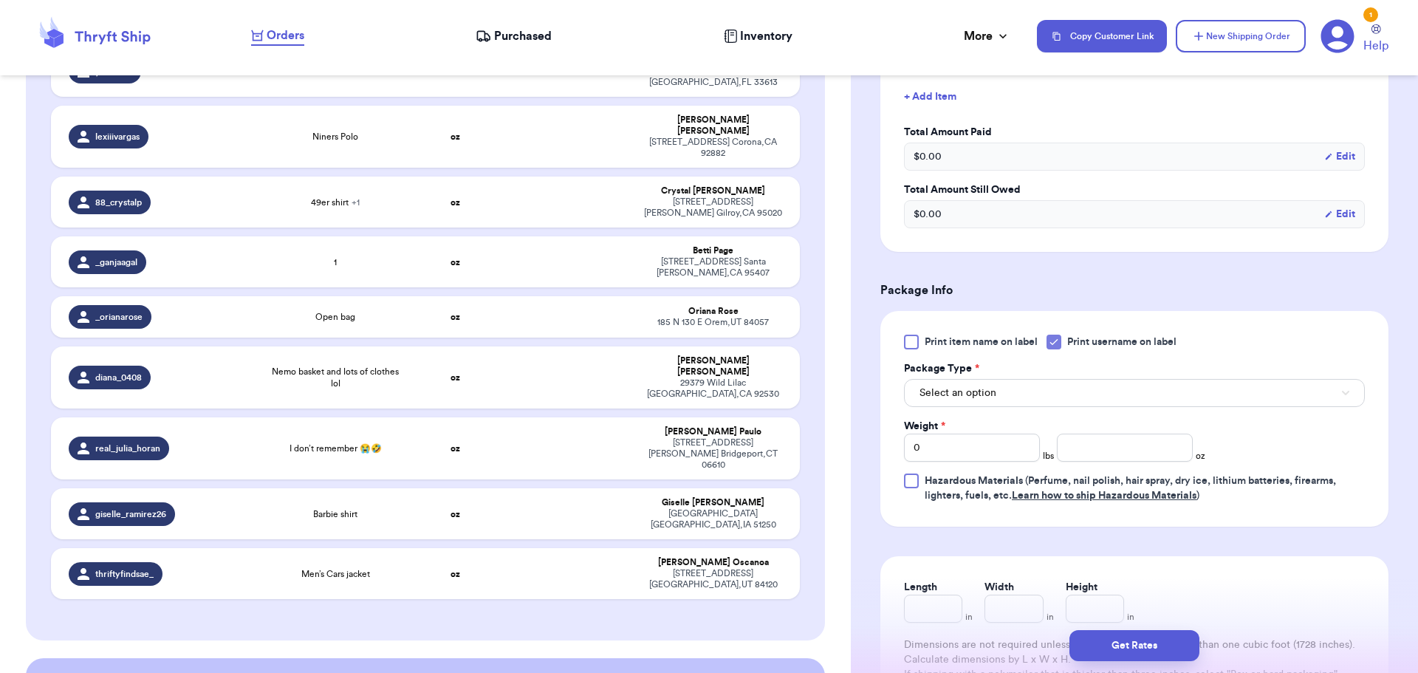
scroll to position [443, 0]
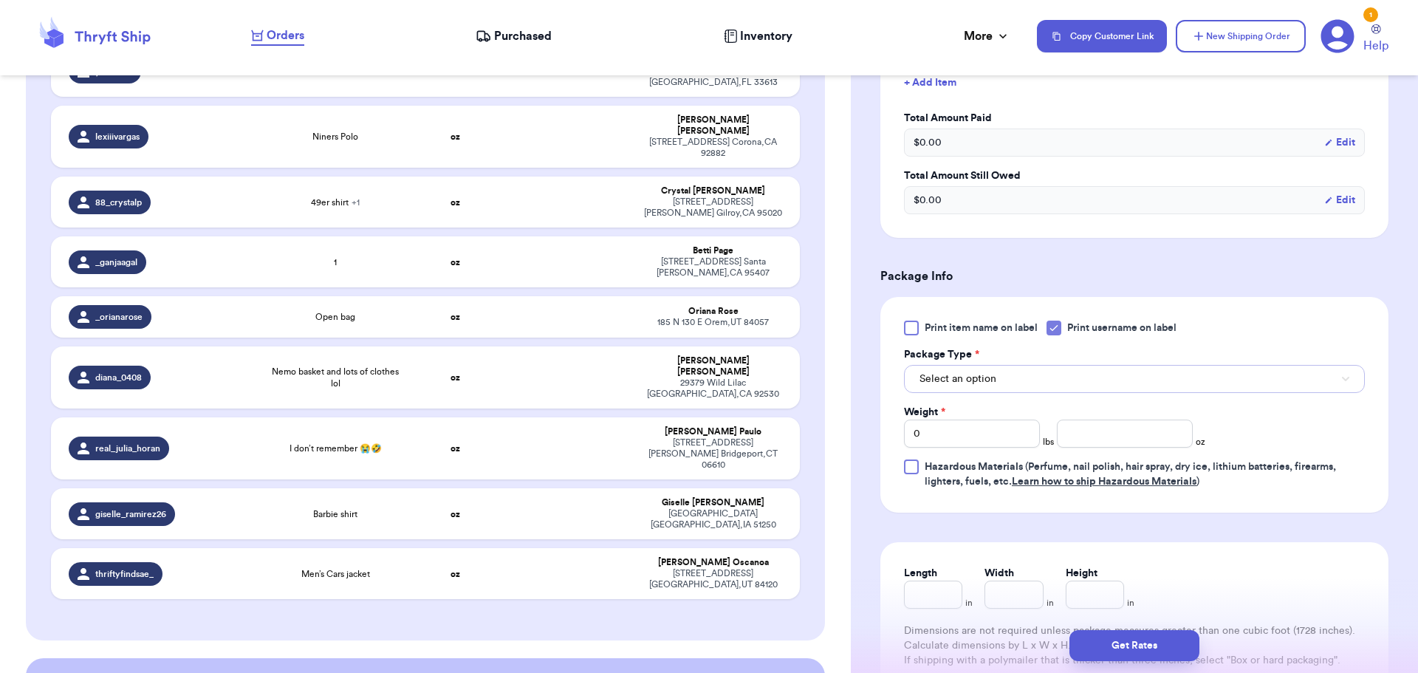
click at [1037, 374] on button "Select an option" at bounding box center [1134, 379] width 461 height 28
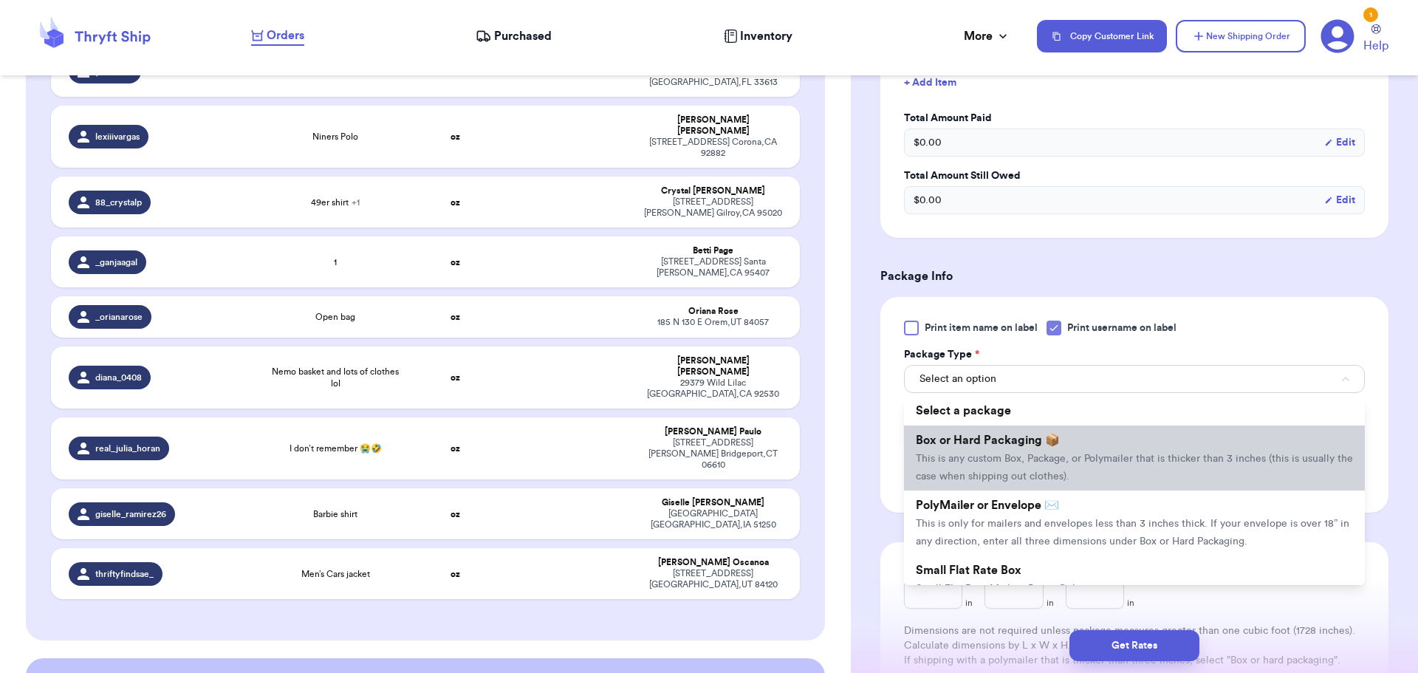
click at [1036, 462] on span "This is any custom Box, Package, or Polymailer that is thicker than 3 inches (t…" at bounding box center [1134, 468] width 437 height 28
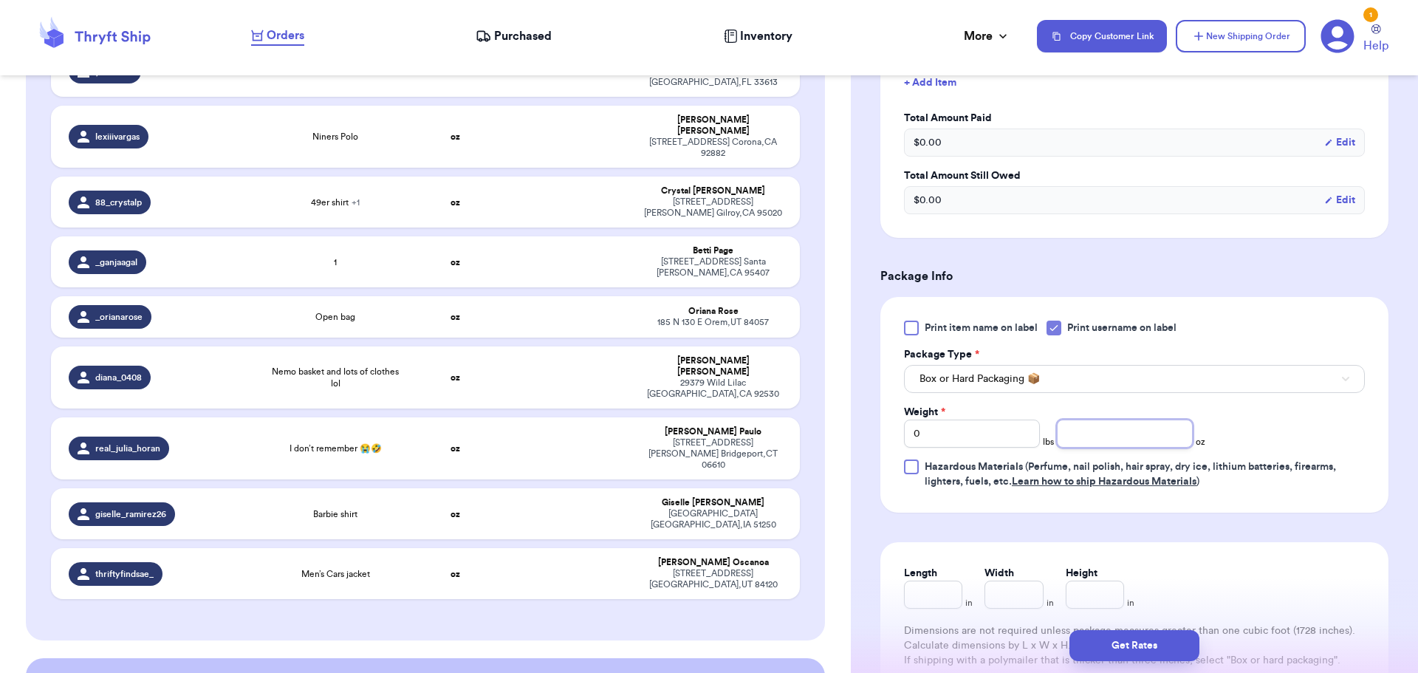
click at [1112, 440] on input "number" at bounding box center [1125, 434] width 136 height 28
type input "8"
click at [1121, 642] on button "Get Rates" at bounding box center [1135, 645] width 130 height 31
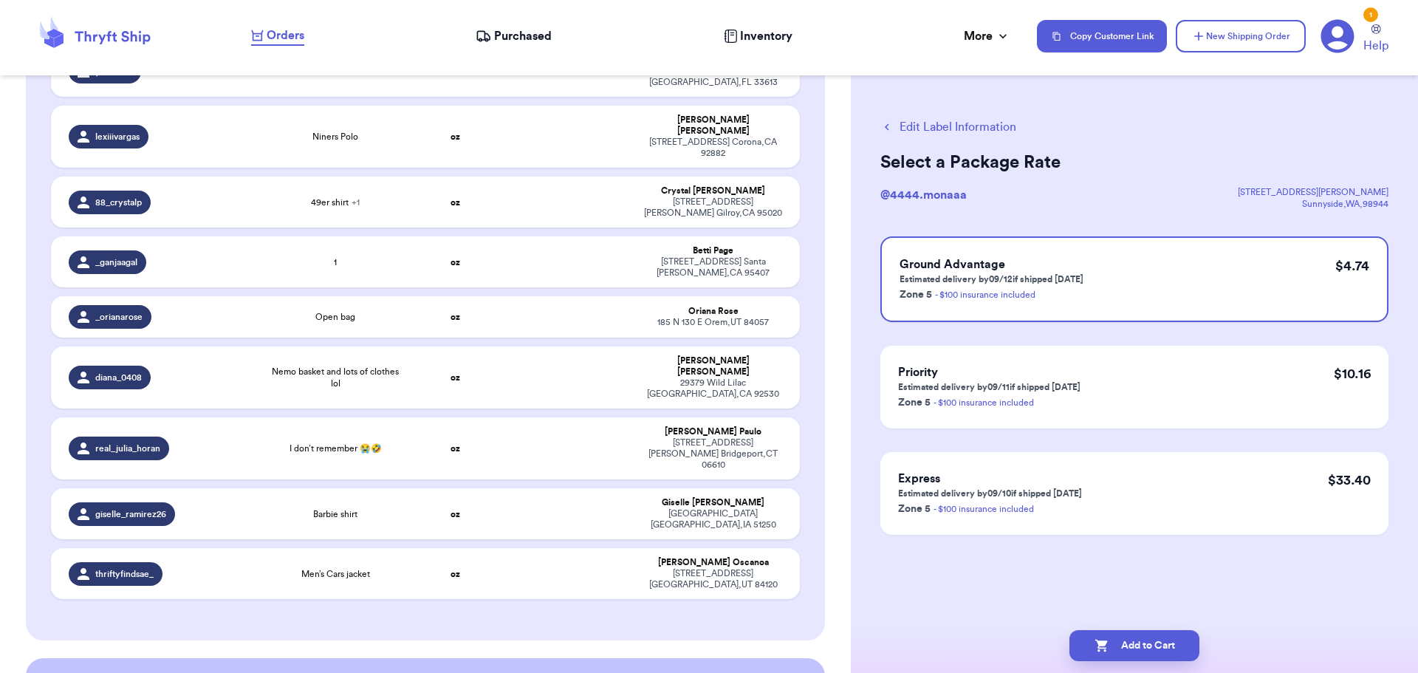
click at [1098, 661] on div "Add to Cart" at bounding box center [1134, 645] width 567 height 55
click at [1124, 643] on button "Add to Cart" at bounding box center [1135, 645] width 130 height 31
checkbox input "true"
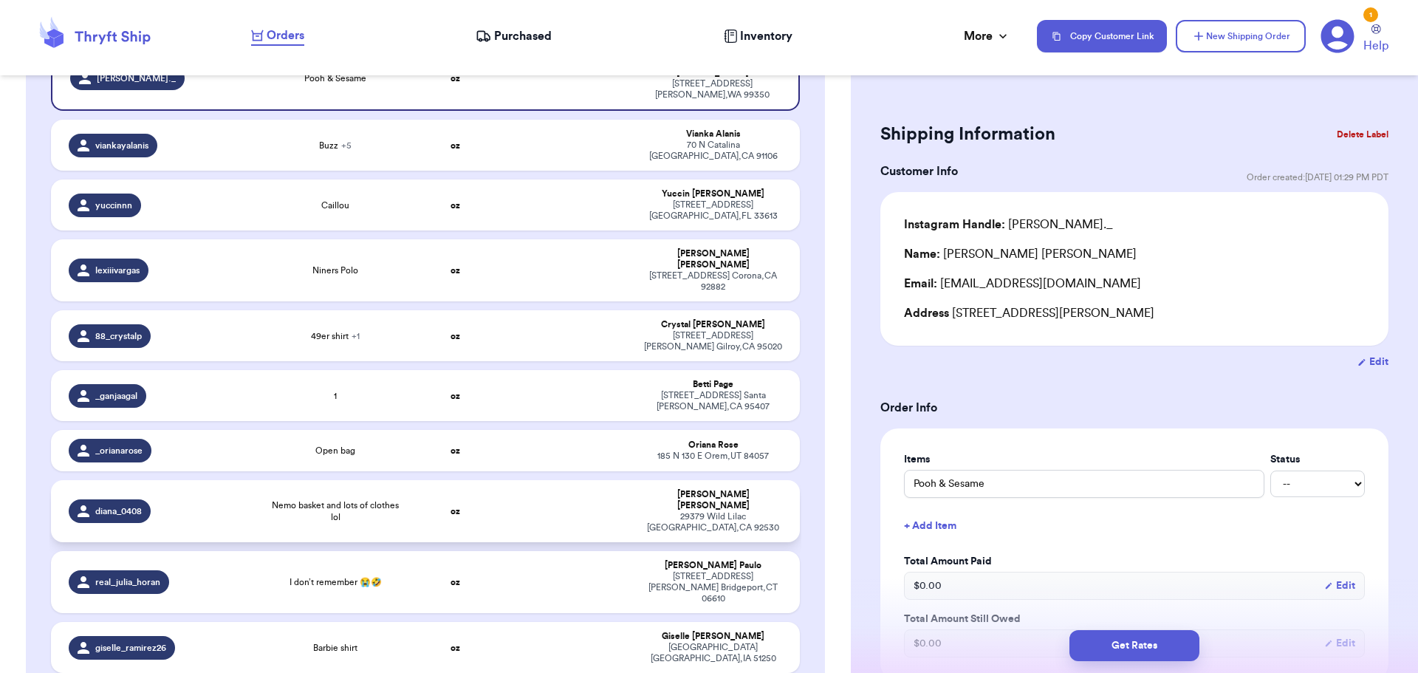
scroll to position [278, 0]
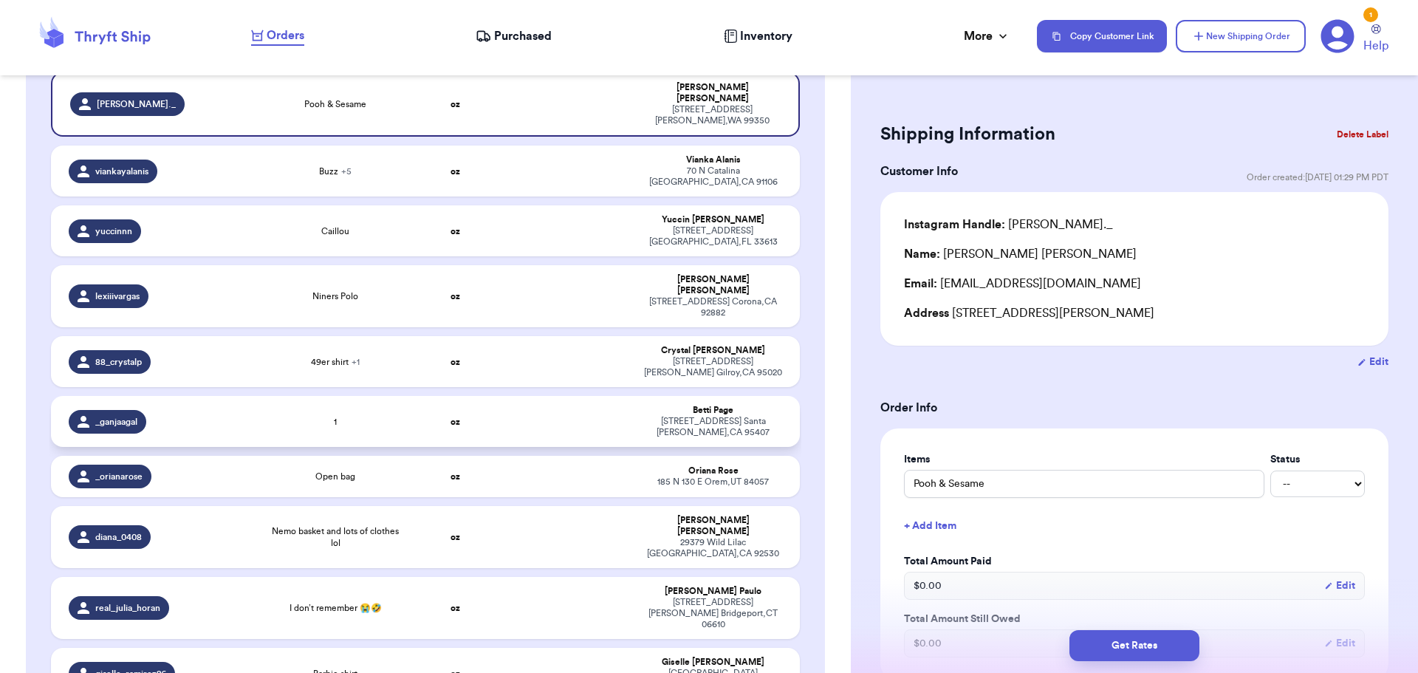
click at [503, 396] on td at bounding box center [567, 421] width 135 height 51
type input "1"
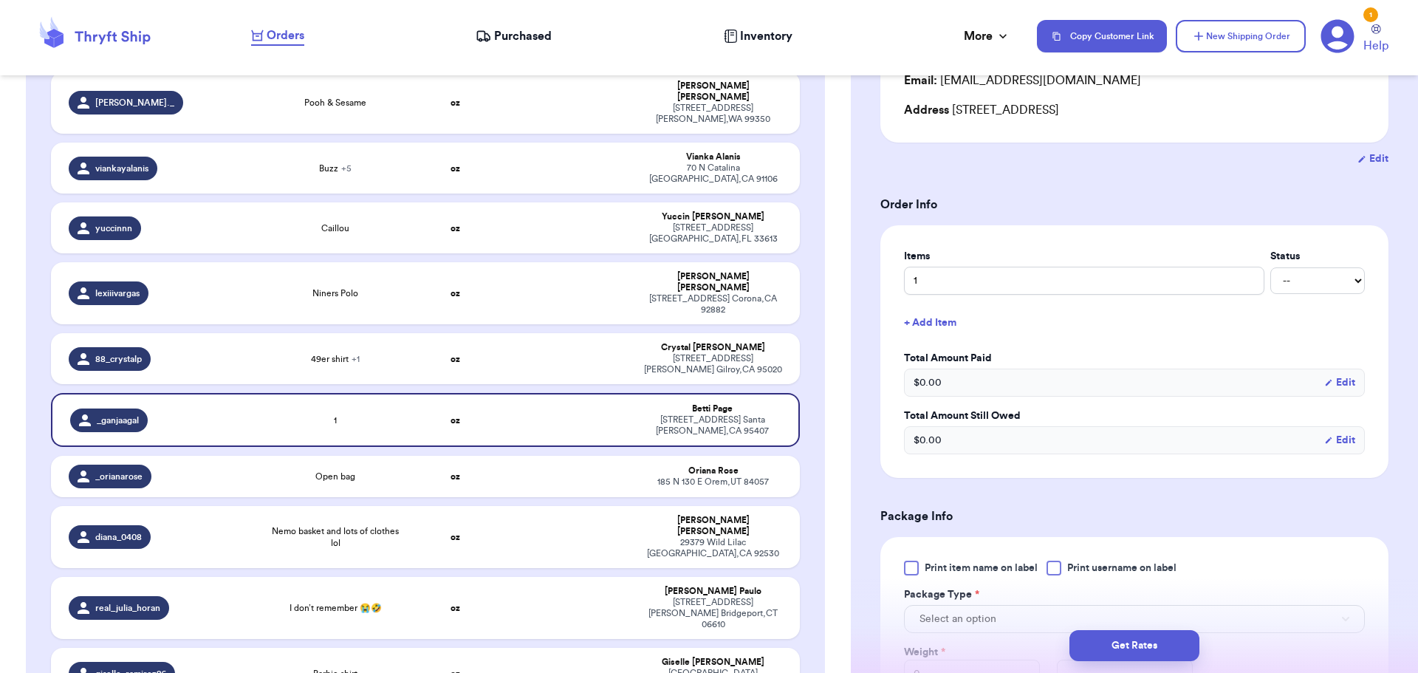
scroll to position [222, 0]
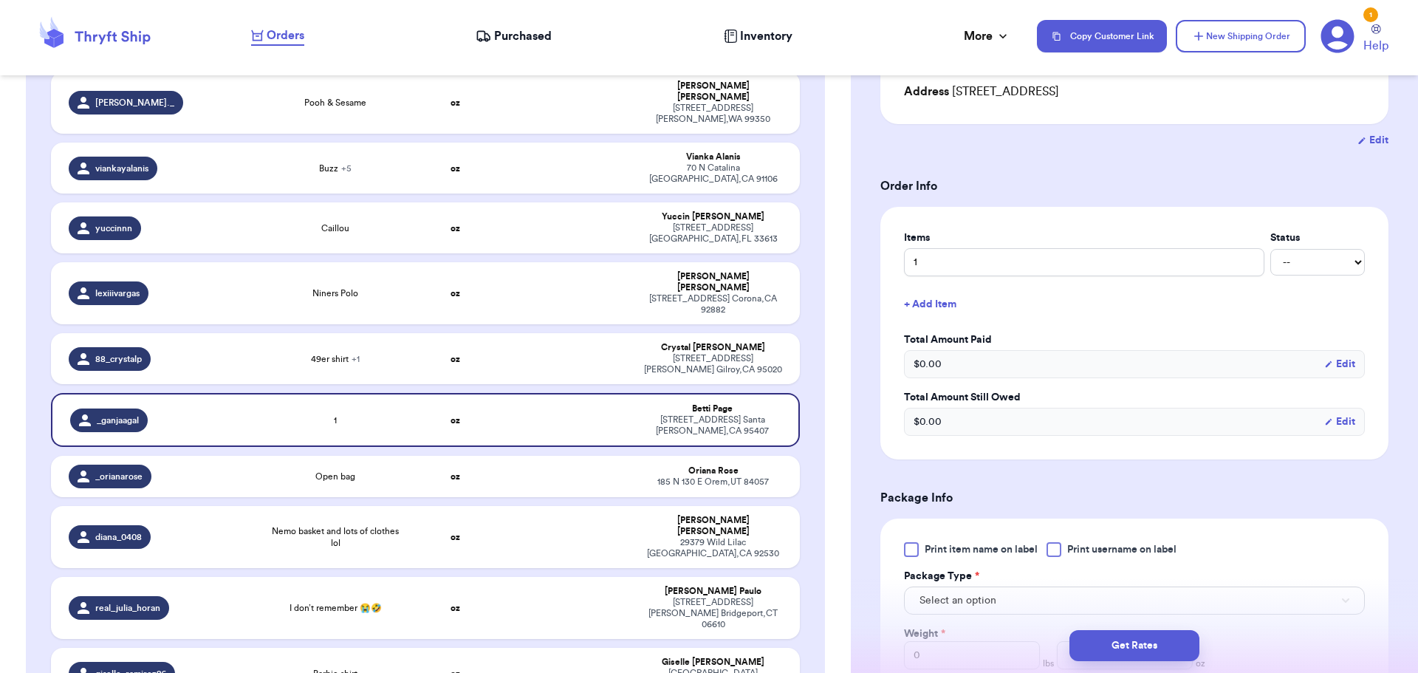
click at [931, 302] on button "+ Add Item" at bounding box center [1134, 304] width 473 height 33
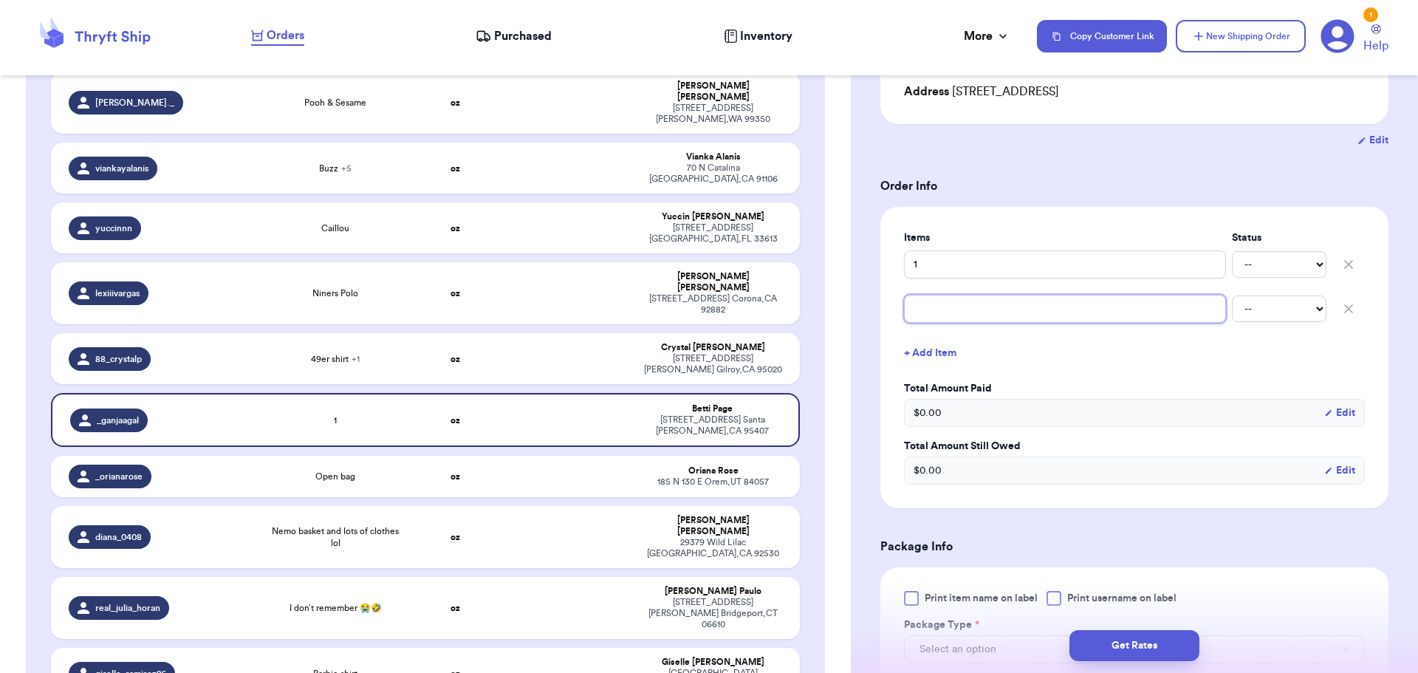
click at [953, 320] on input "text" at bounding box center [1065, 309] width 322 height 28
drag, startPoint x: 952, startPoint y: 263, endPoint x: 705, endPoint y: 250, distance: 247.1
click at [705, 250] on div "Customer Link New Order Total Balance Payout $ 0.00 Recent Payments View all No…" at bounding box center [709, 336] width 1418 height 673
type input "A"
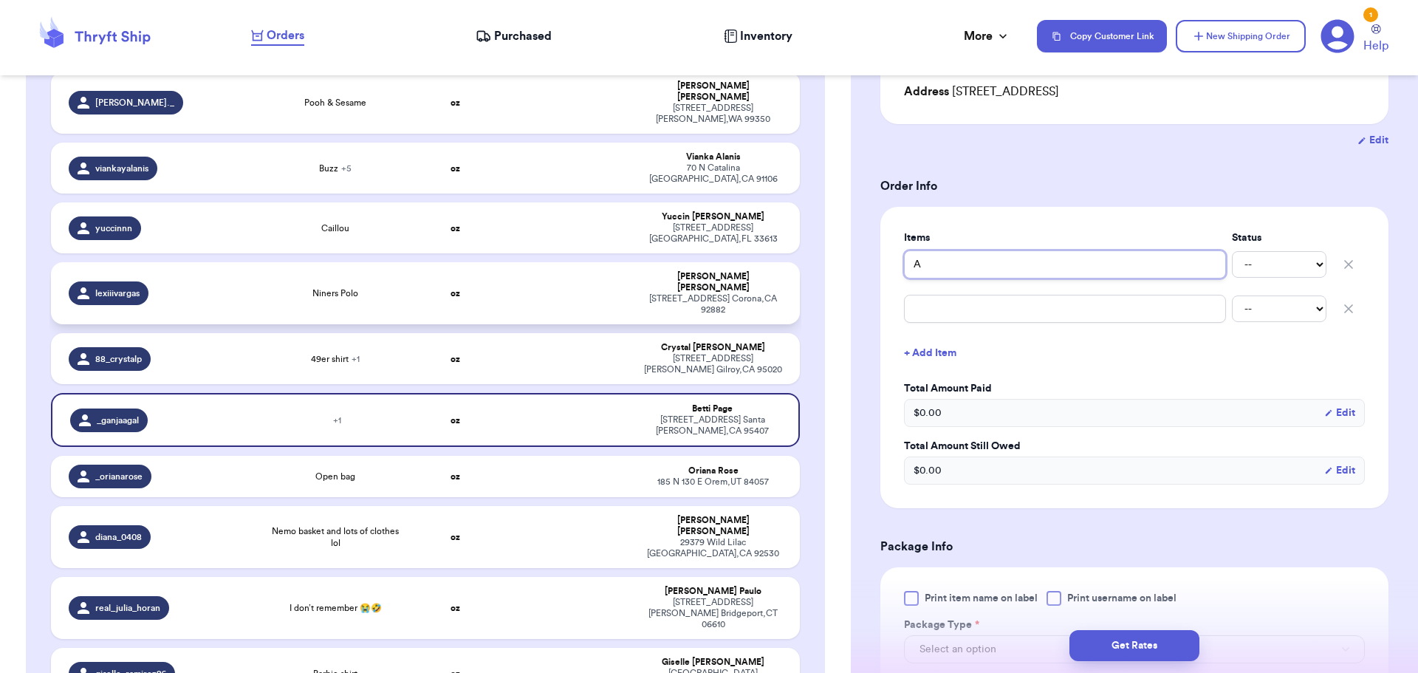
type input "AR"
type input "ART"
type input "ARTH"
type input "ARTHU"
type input "[PERSON_NAME]"
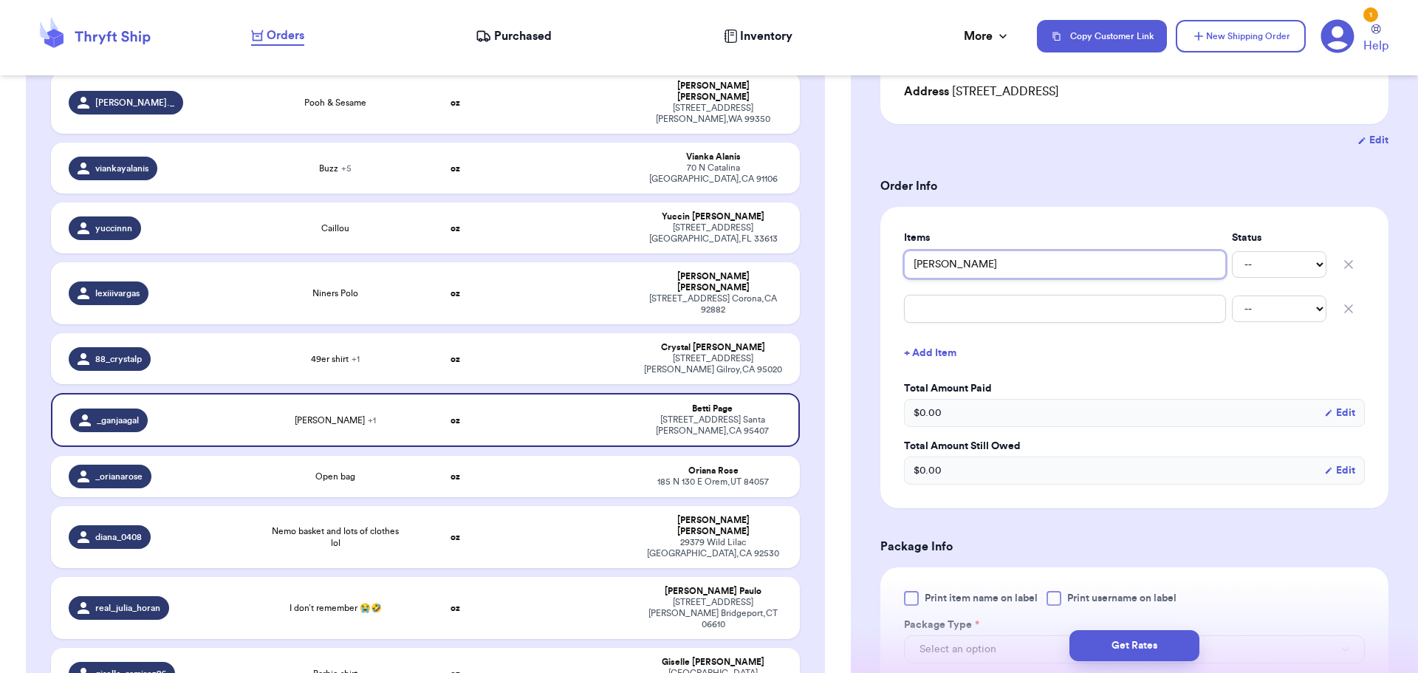
type input "[PERSON_NAME]"
click at [955, 295] on input "text" at bounding box center [1065, 309] width 322 height 28
type input "a"
type input "ao"
type input "aop"
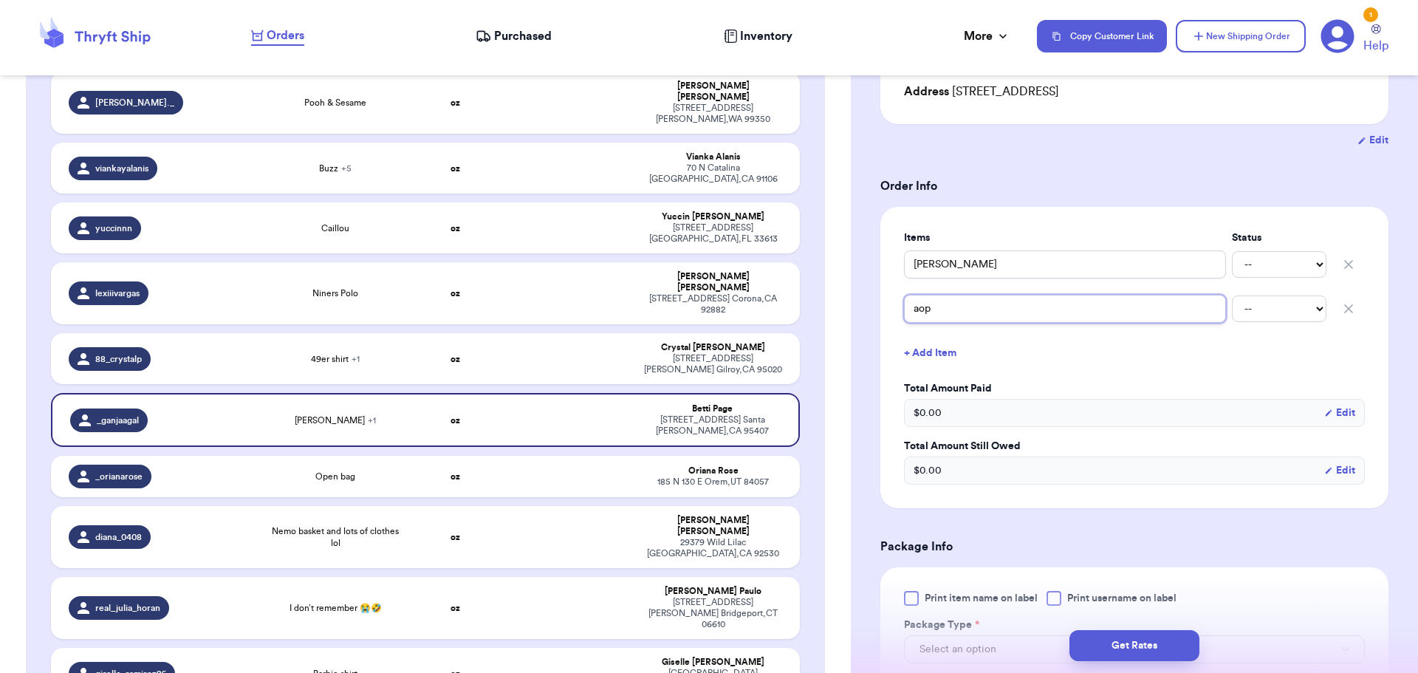
type input "aop"
type input "aop j"
type input "aop ja"
type input "aop [PERSON_NAME]"
type input "aop jasm"
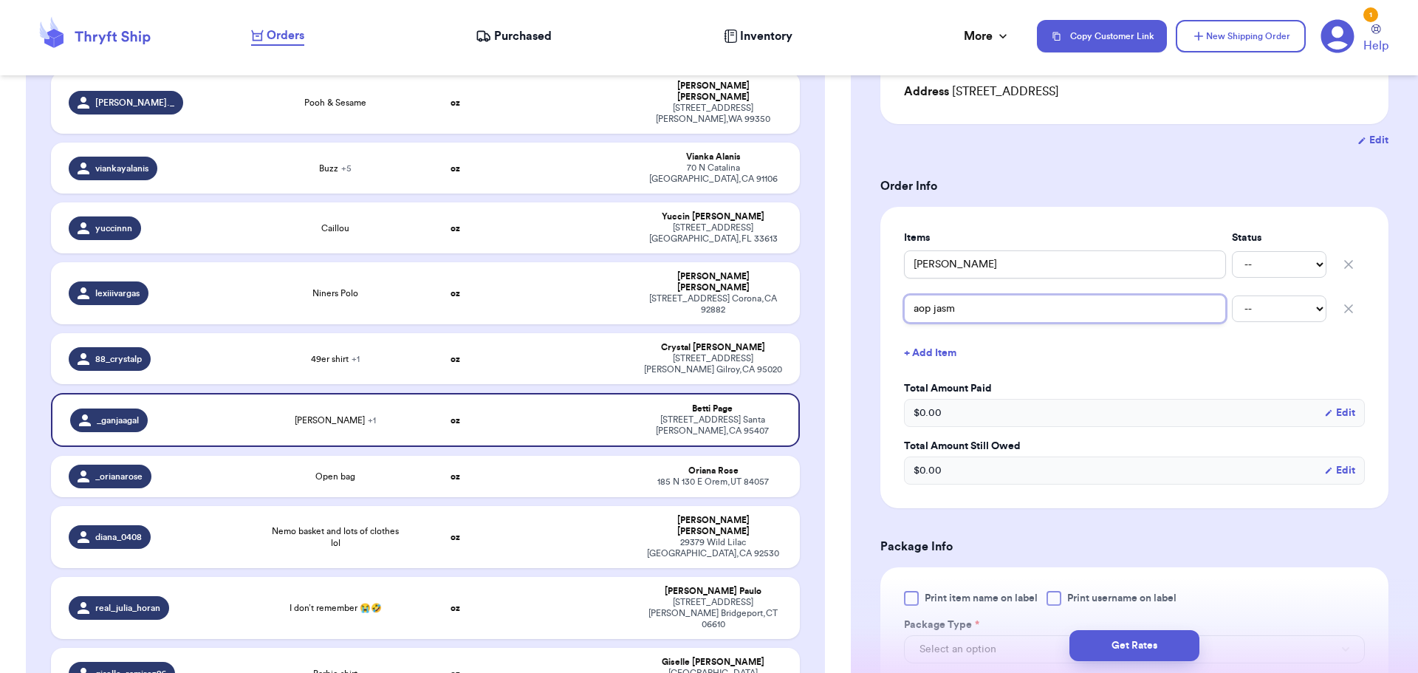
type input "aop jasmi"
type input "aop jasmin"
type input "aop jasmine"
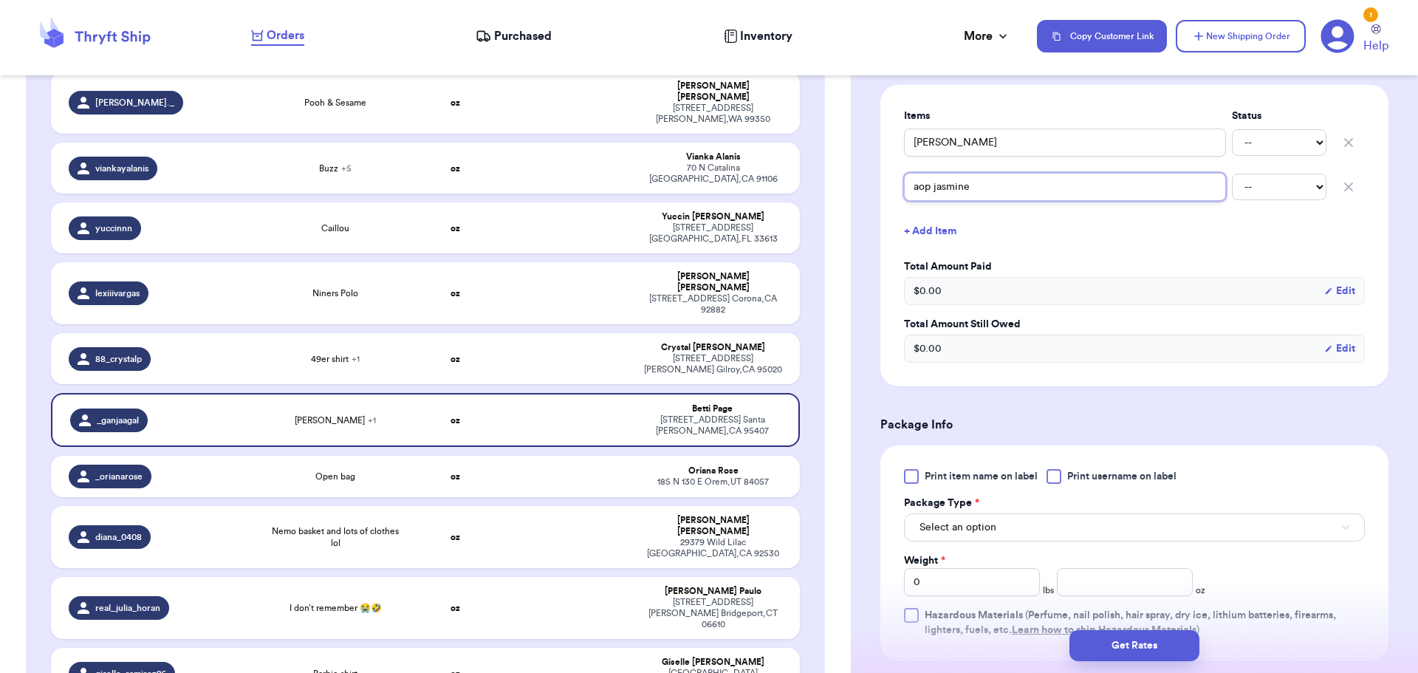
scroll to position [369, 0]
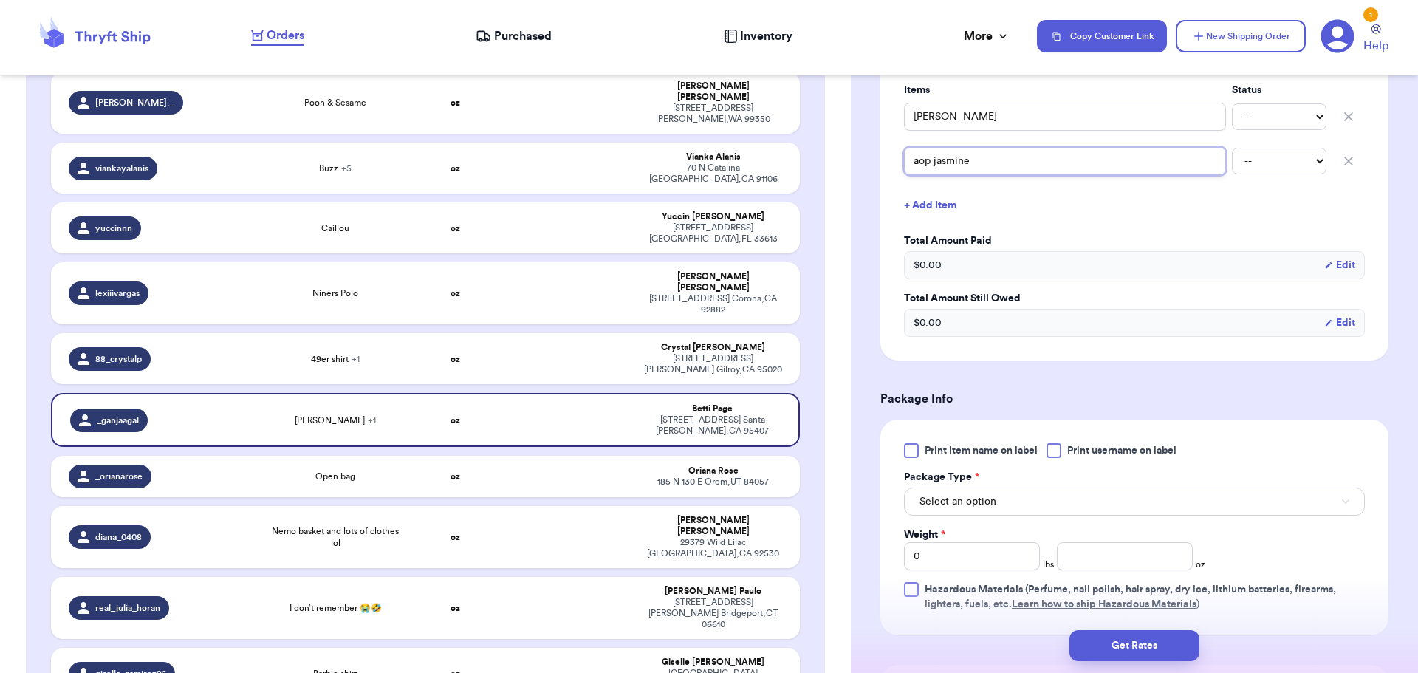
type input "aop jasmine"
drag, startPoint x: 1044, startPoint y: 448, endPoint x: 1051, endPoint y: 451, distance: 7.6
click at [1046, 448] on div "Print item name on label Print username on label" at bounding box center [1134, 450] width 461 height 15
click at [1052, 452] on div at bounding box center [1054, 450] width 15 height 15
click at [0, 0] on input "Print username on label" at bounding box center [0, 0] width 0 height 0
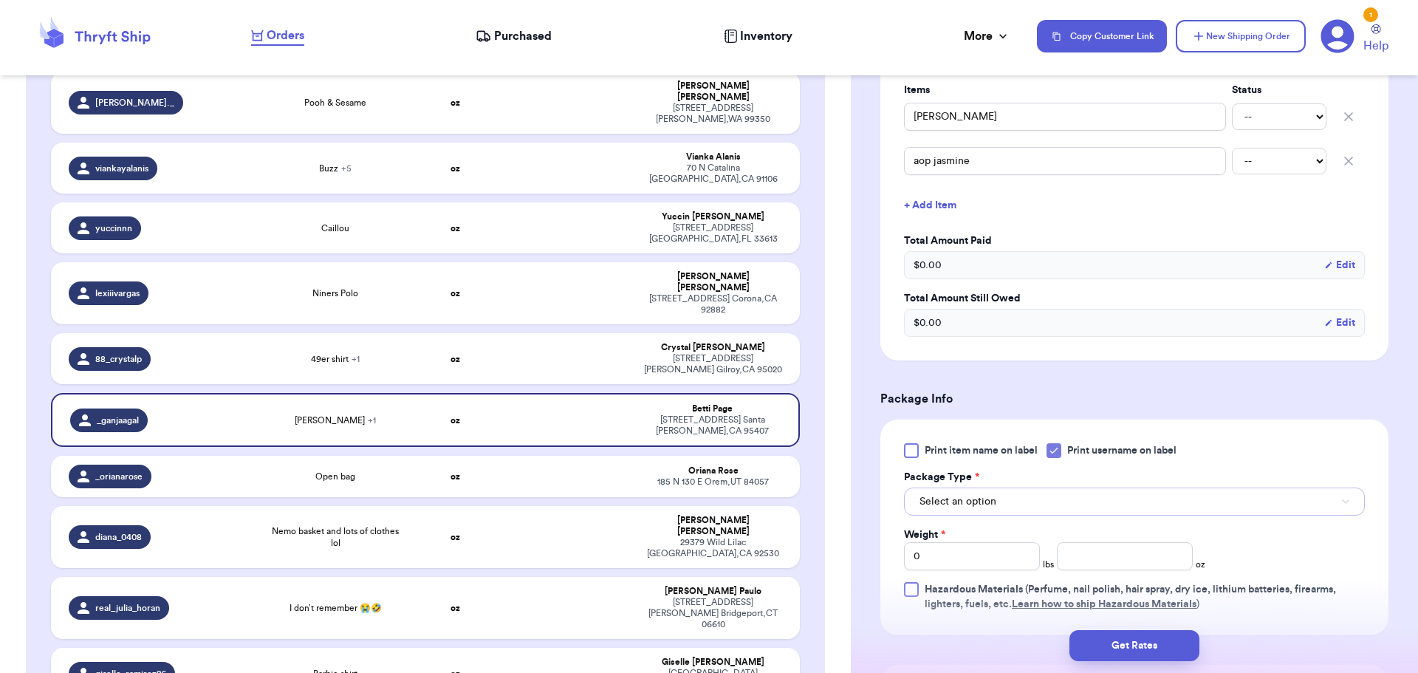
click at [986, 494] on button "Select an option" at bounding box center [1134, 502] width 461 height 28
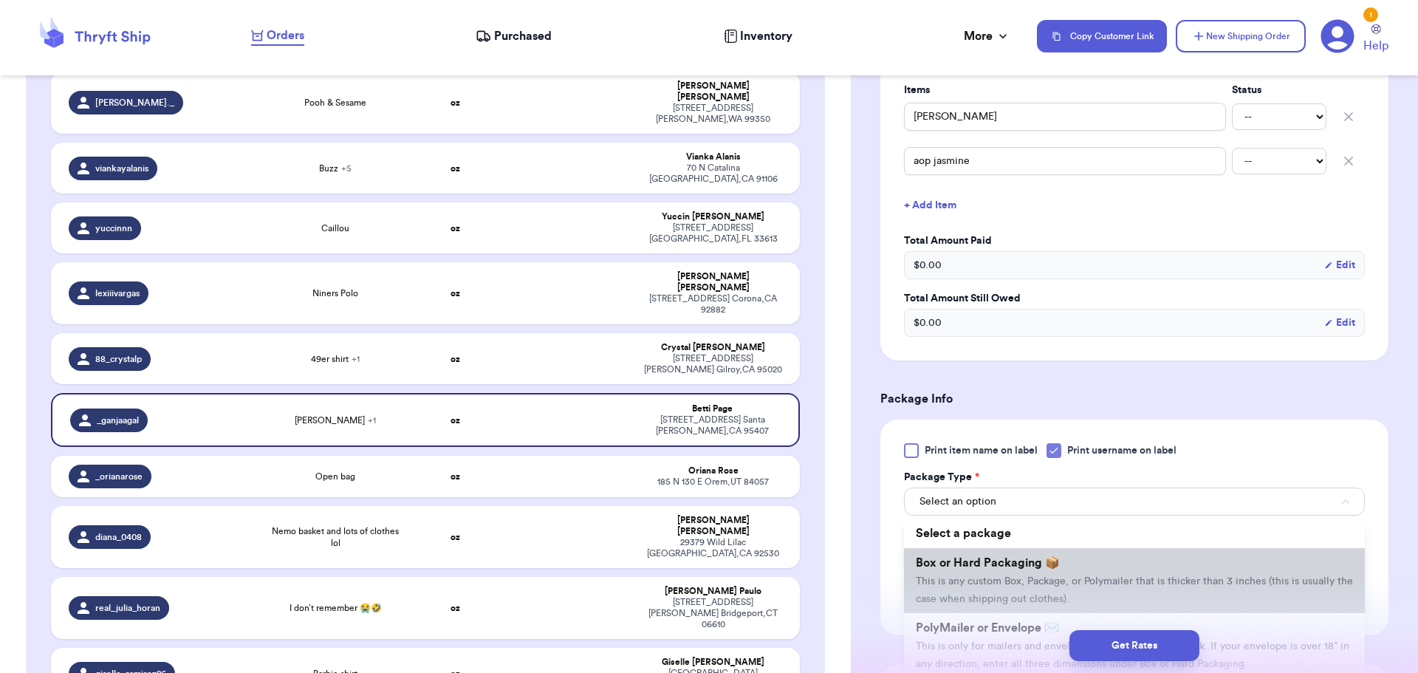
click at [1004, 582] on span "This is any custom Box, Package, or Polymailer that is thicker than 3 inches (t…" at bounding box center [1134, 590] width 437 height 28
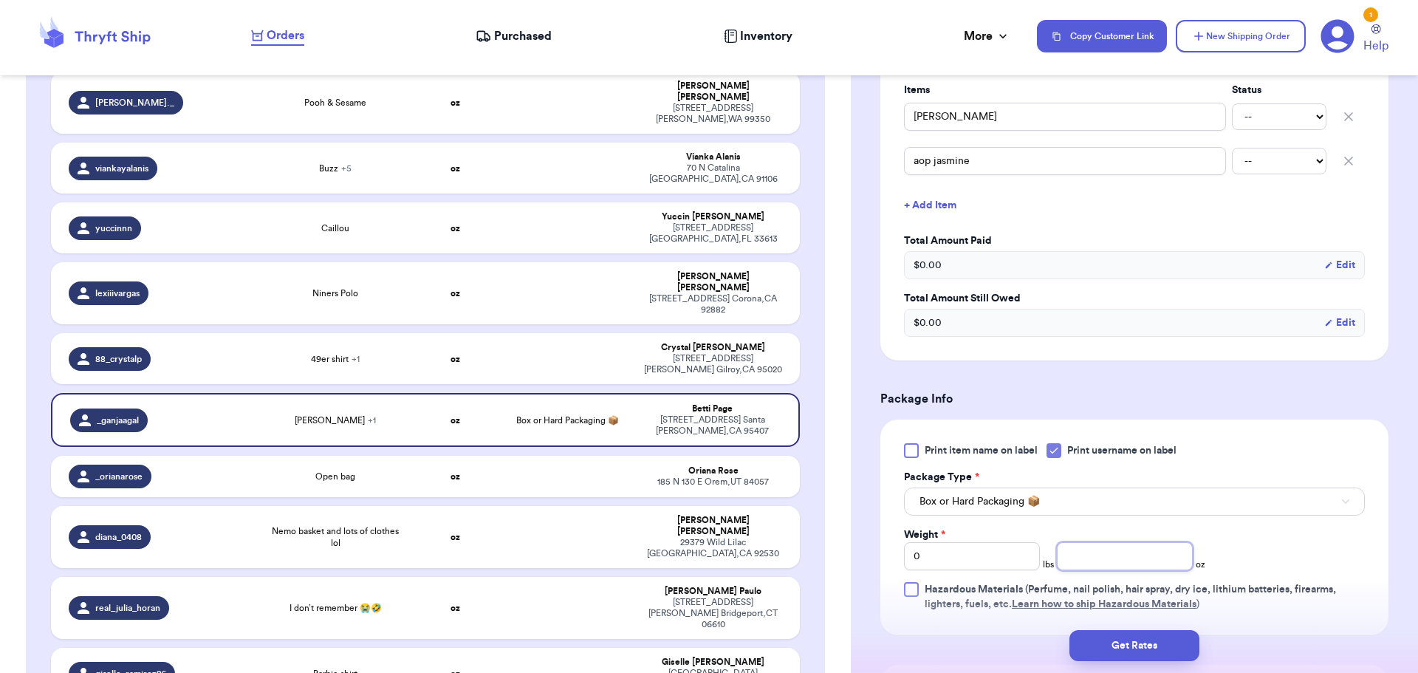
click at [1087, 553] on input "number" at bounding box center [1125, 556] width 136 height 28
type input "8"
type input "14"
click at [1114, 643] on button "Get Rates" at bounding box center [1135, 645] width 130 height 31
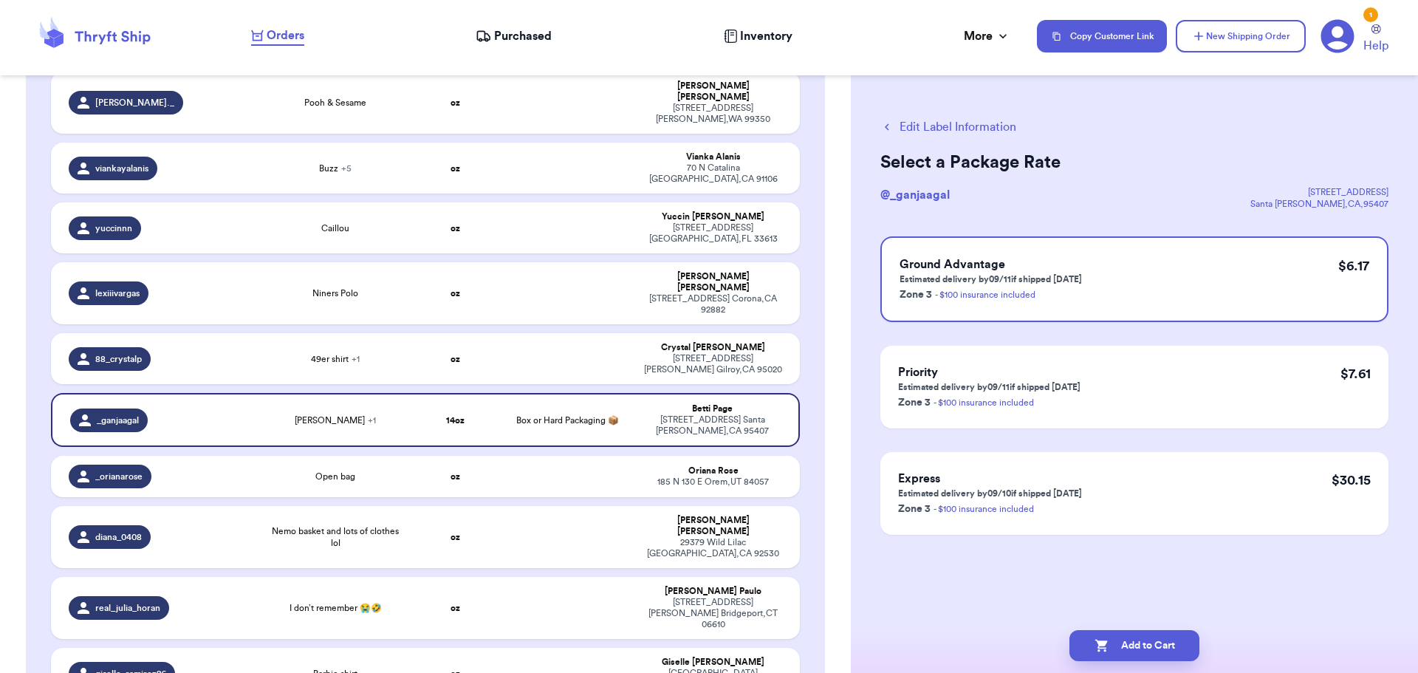
scroll to position [0, 0]
click at [1136, 644] on button "Add to Cart" at bounding box center [1135, 645] width 130 height 31
checkbox input "true"
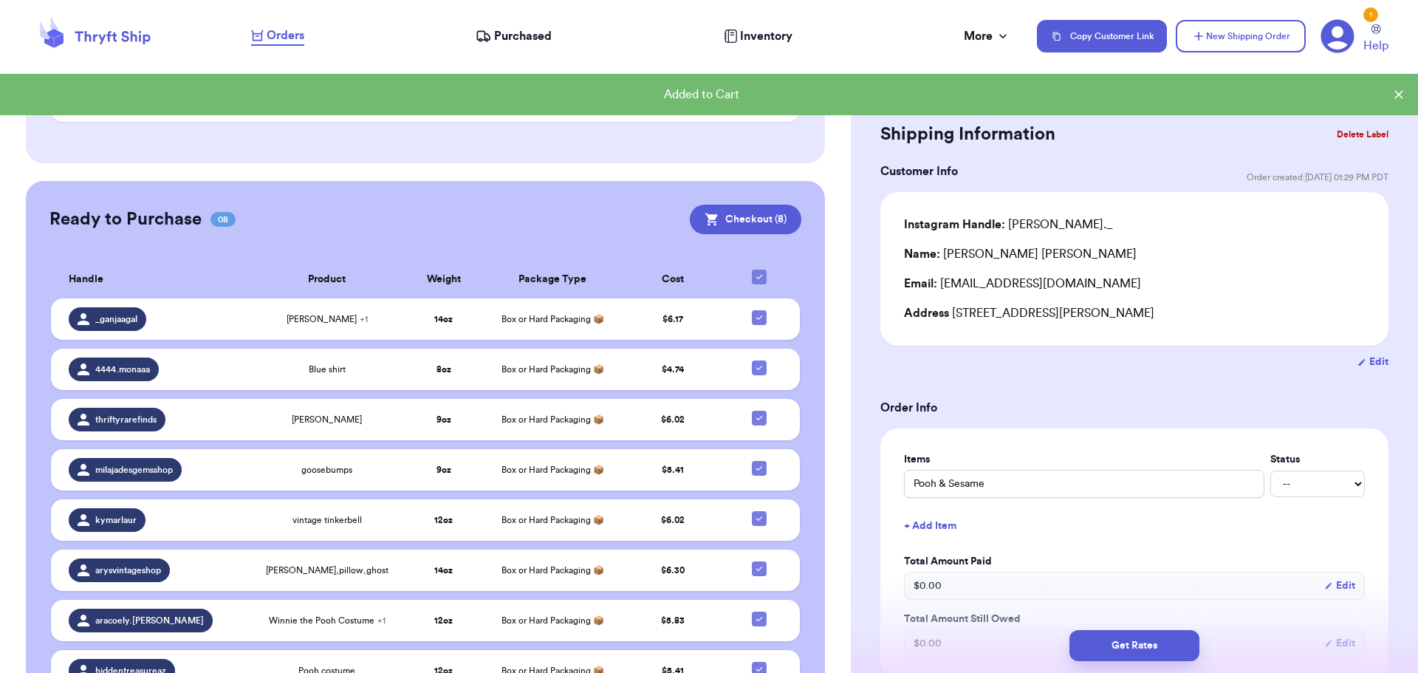
scroll to position [860, 0]
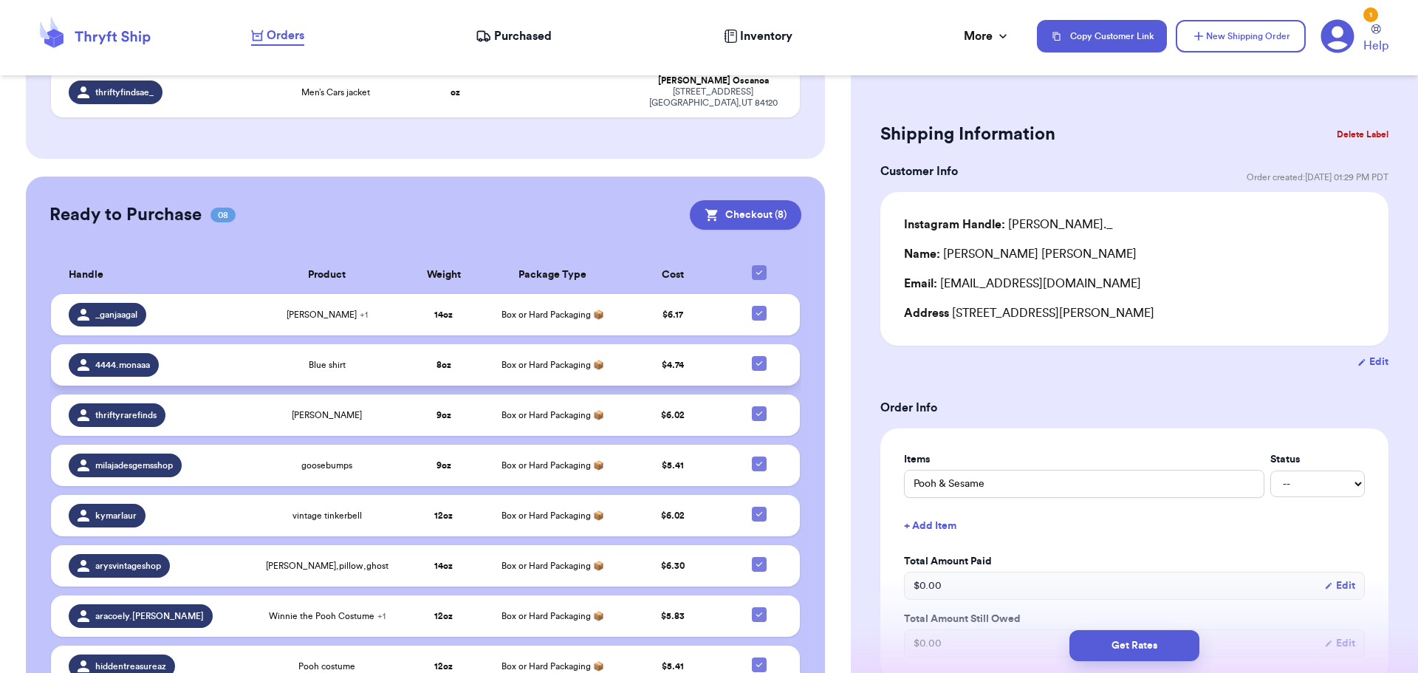
click at [753, 358] on icon at bounding box center [759, 364] width 12 height 12
click at [759, 355] on input "checkbox" at bounding box center [759, 355] width 1 height 1
checkbox input "false"
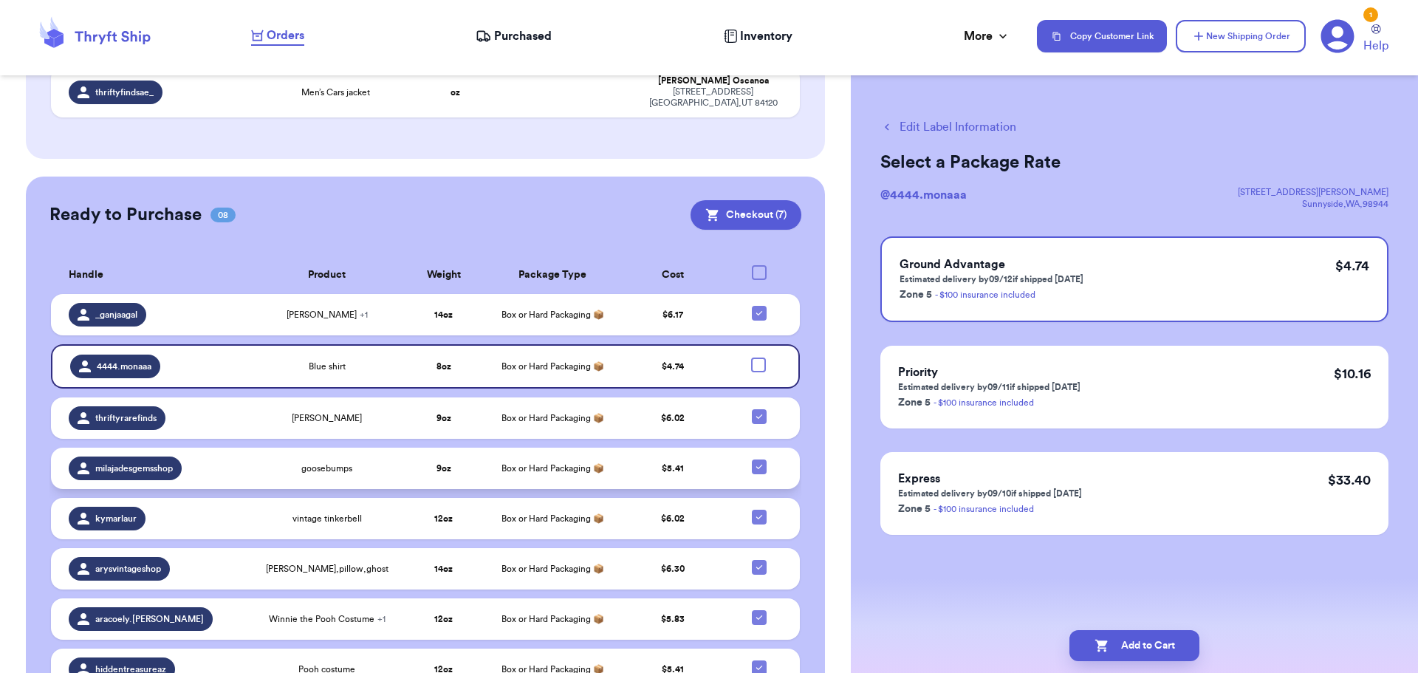
click at [753, 461] on icon at bounding box center [759, 467] width 12 height 12
click at [759, 459] on input "checkbox" at bounding box center [759, 459] width 1 height 1
checkbox input "false"
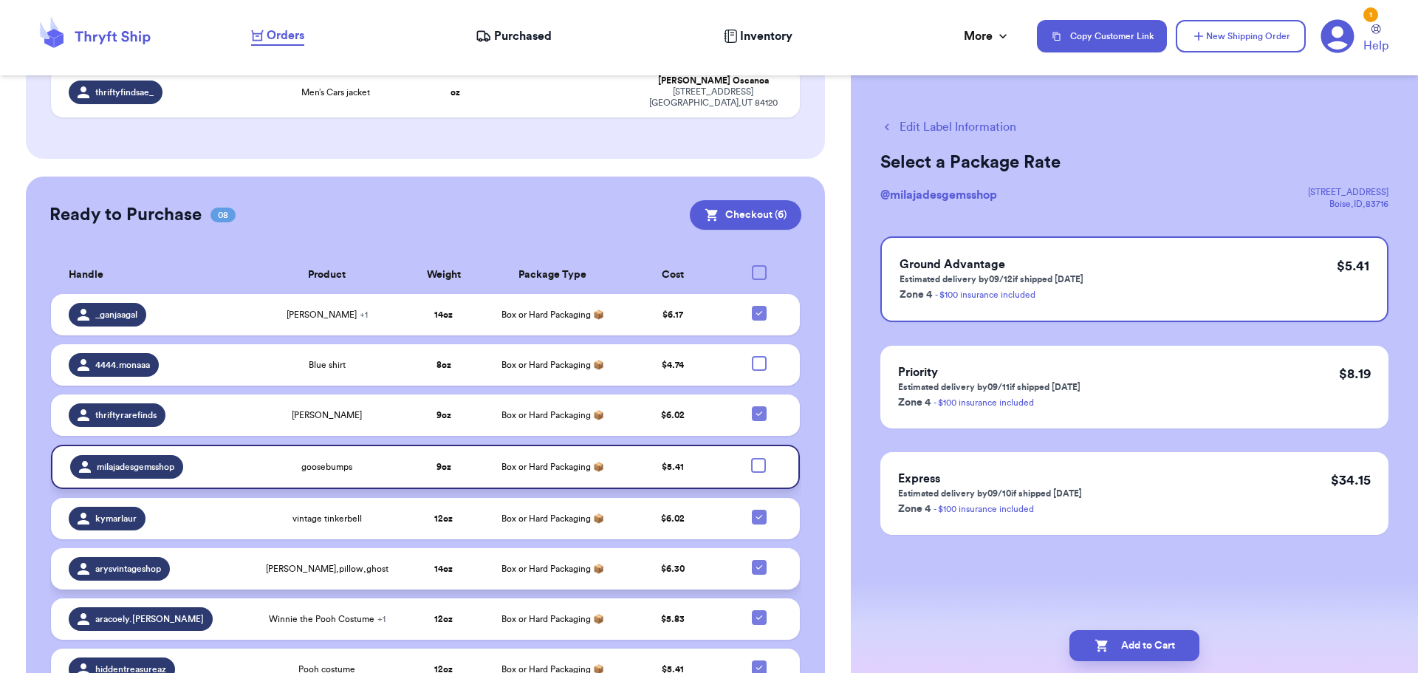
click at [753, 561] on icon at bounding box center [759, 567] width 12 height 12
click at [759, 559] on input "checkbox" at bounding box center [759, 559] width 1 height 1
checkbox input "false"
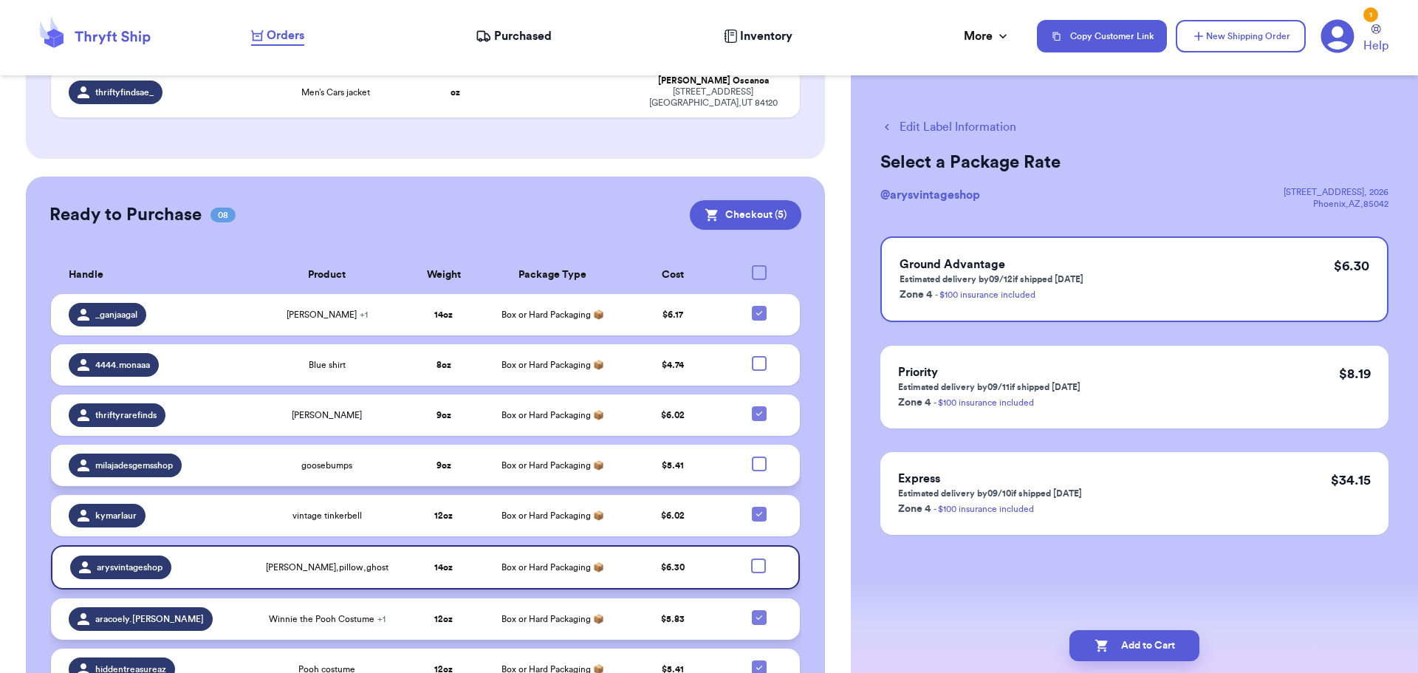
click at [745, 598] on td at bounding box center [764, 618] width 73 height 41
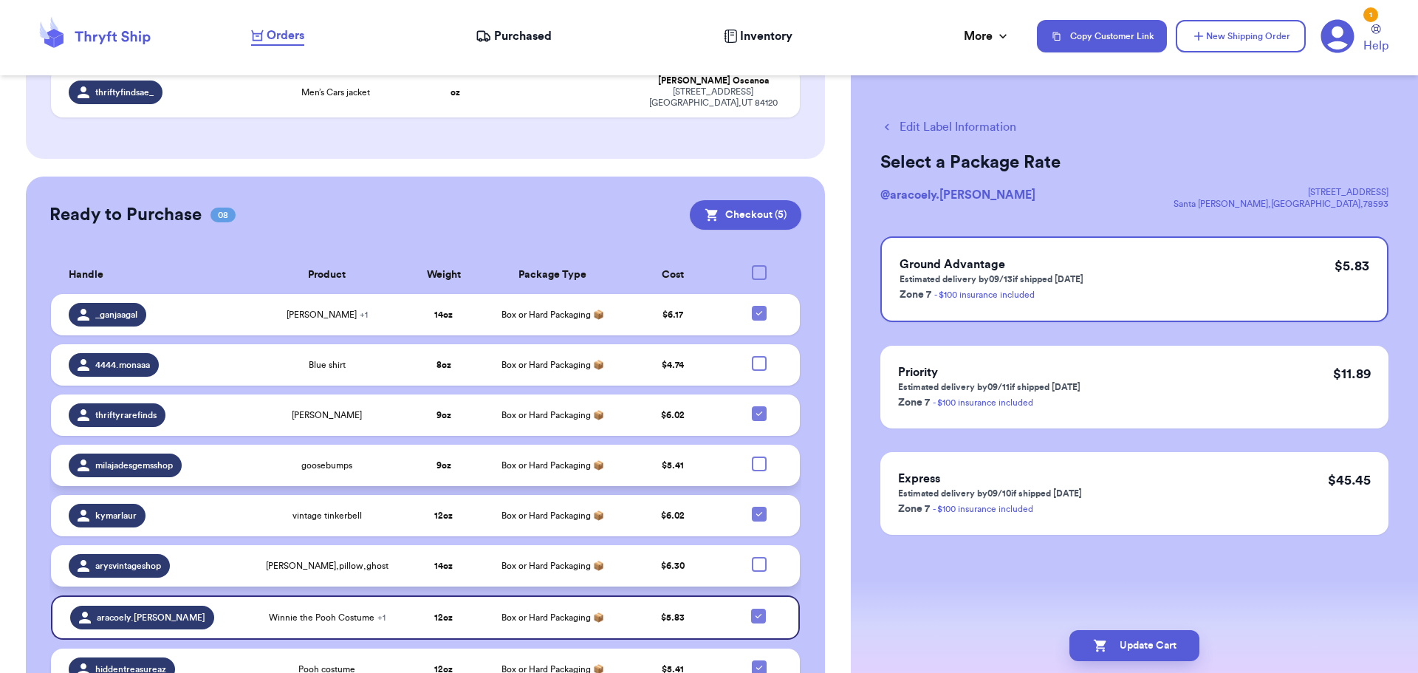
click at [753, 662] on icon at bounding box center [759, 668] width 12 height 12
click at [759, 660] on input "checkbox" at bounding box center [759, 660] width 1 height 1
checkbox input "false"
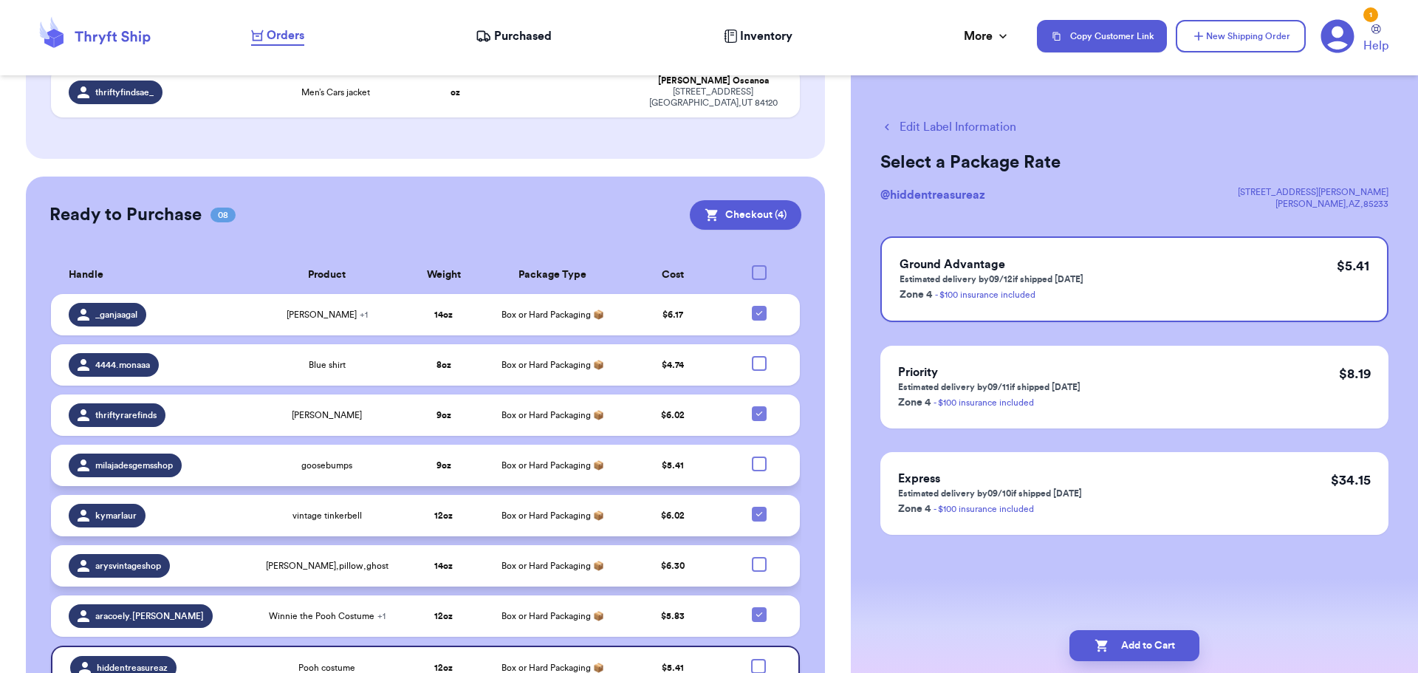
click at [756, 512] on icon at bounding box center [759, 514] width 6 height 4
click at [759, 506] on input "checkbox" at bounding box center [759, 506] width 1 height 1
checkbox input "false"
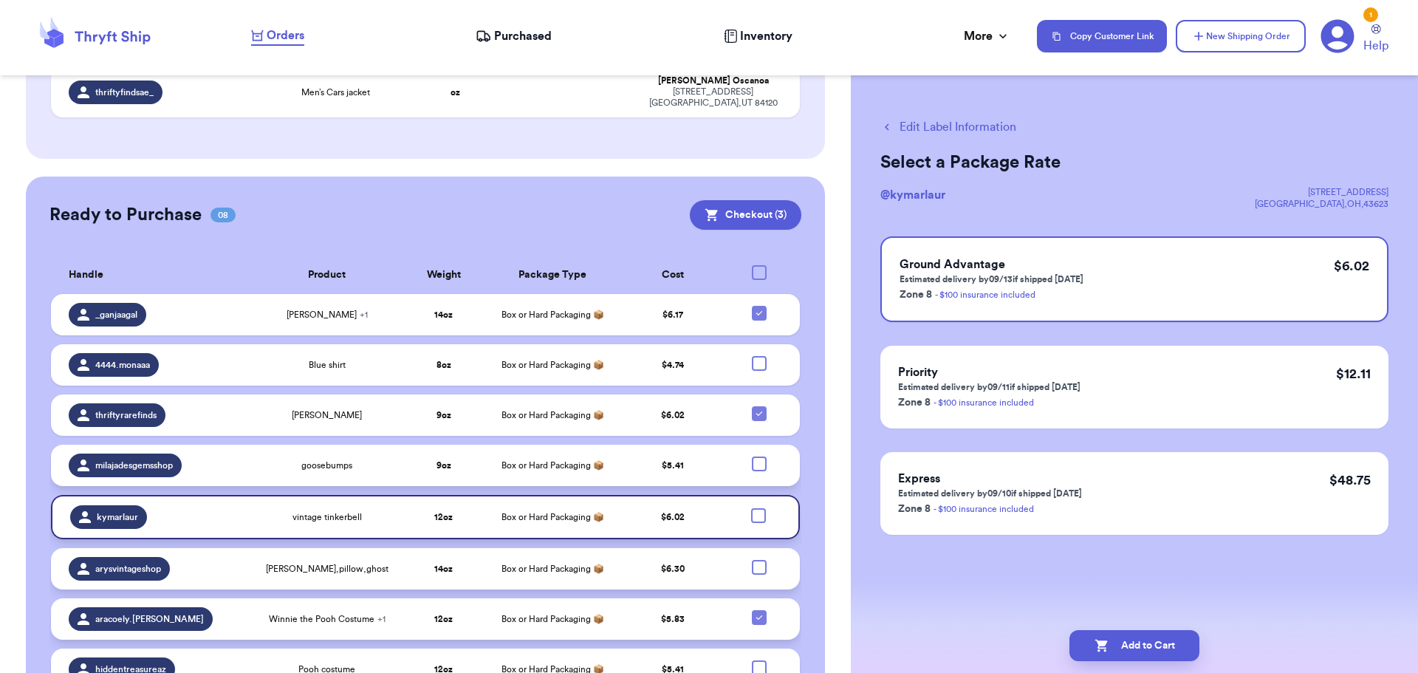
click at [756, 615] on icon at bounding box center [759, 617] width 6 height 4
click at [759, 609] on input "checkbox" at bounding box center [759, 609] width 1 height 1
checkbox input "false"
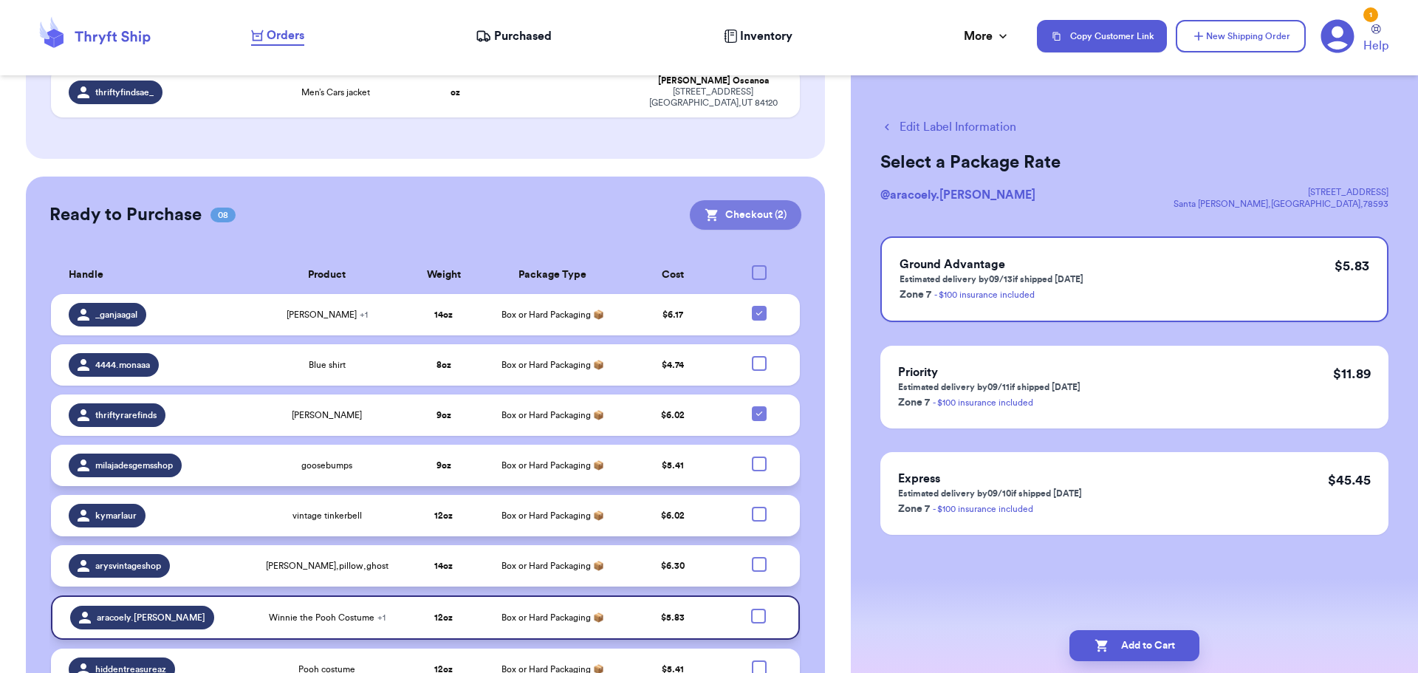
click at [733, 200] on button "Checkout ( 2 )" at bounding box center [746, 215] width 112 height 30
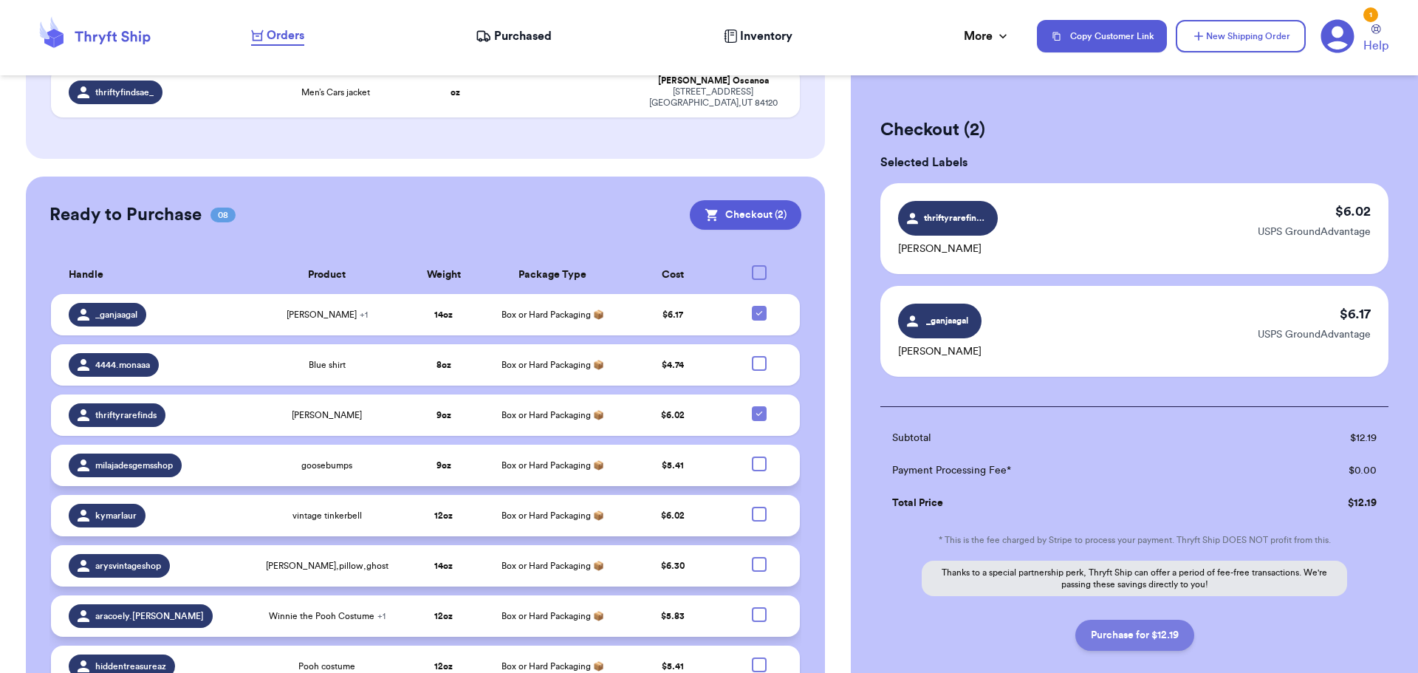
click at [1126, 636] on button "Purchase for $12.19" at bounding box center [1134, 635] width 119 height 31
checkbox input "false"
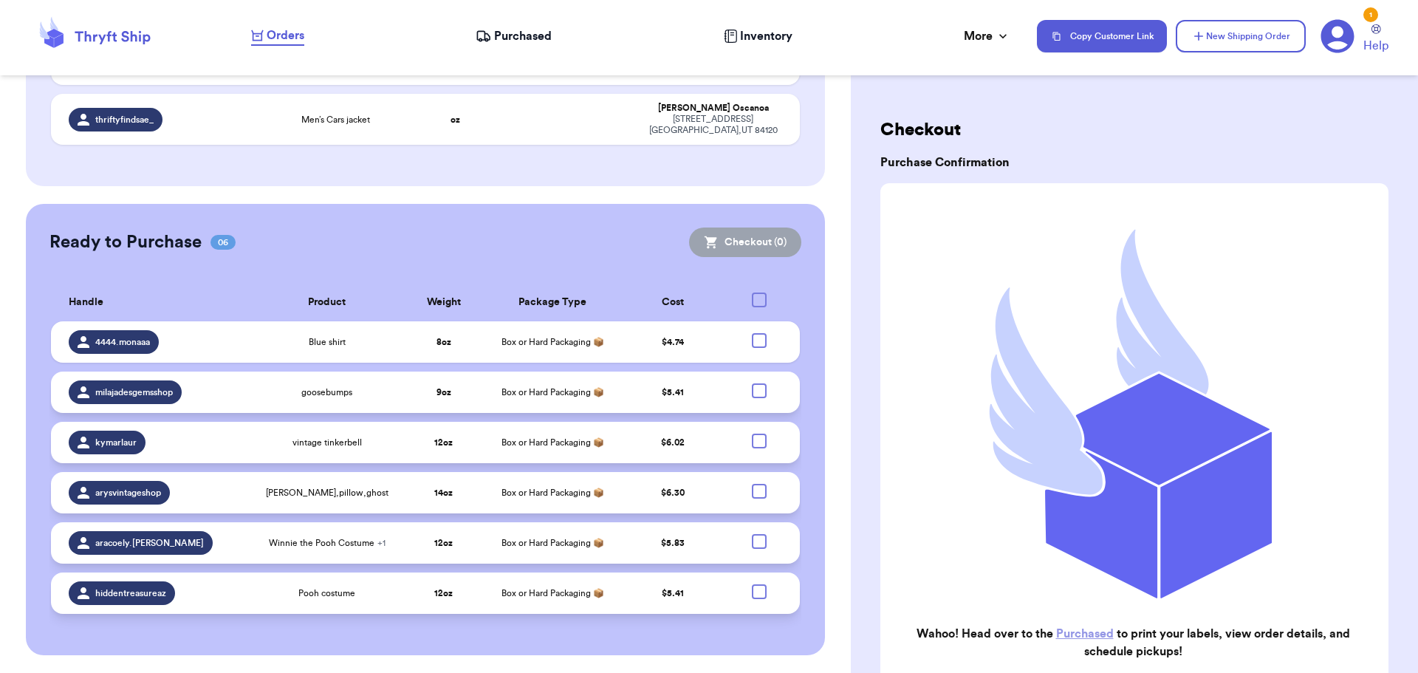
scroll to position [756, 0]
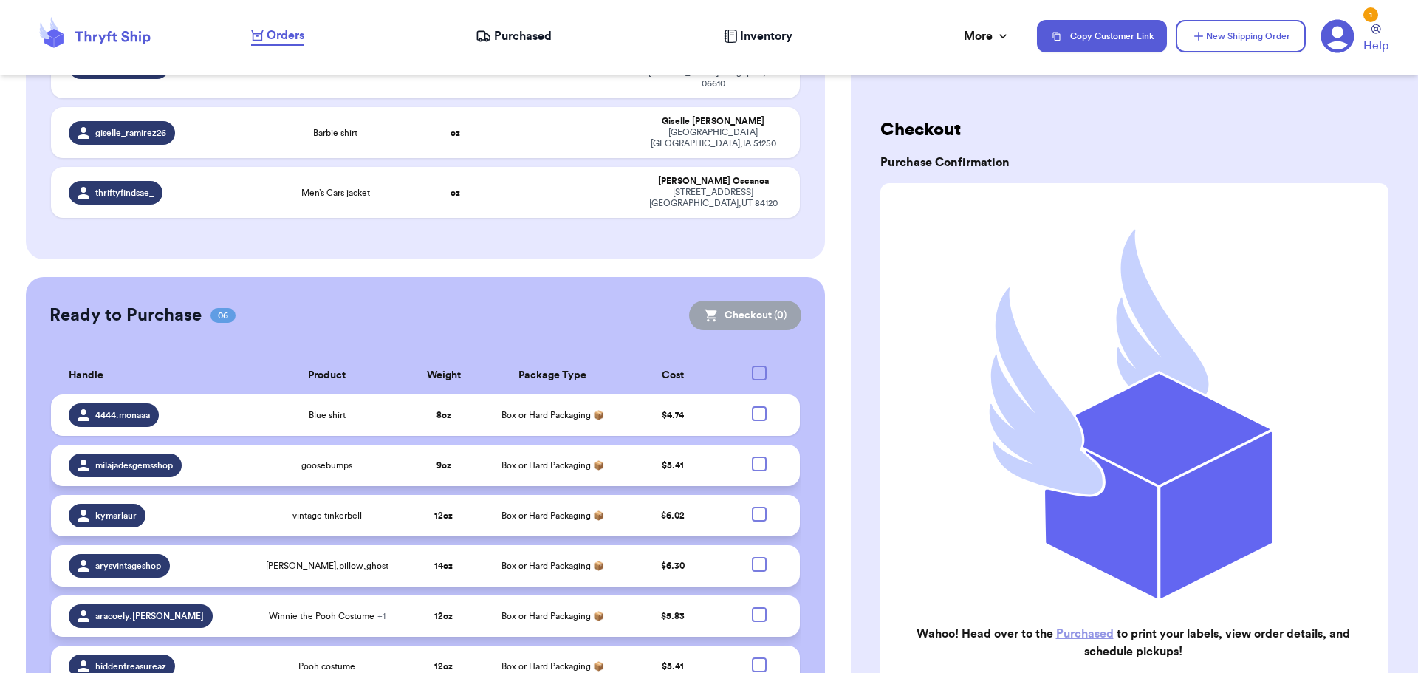
click at [524, 40] on span "Purchased" at bounding box center [523, 36] width 58 height 18
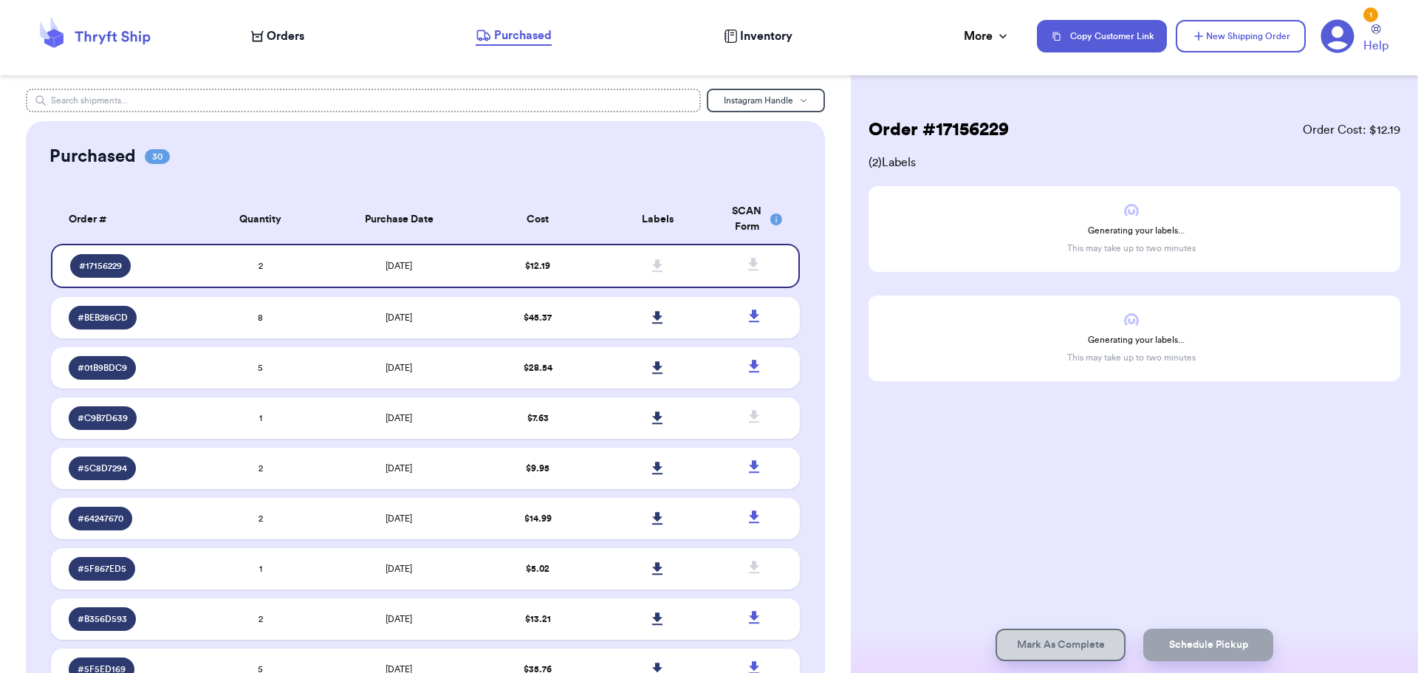
click at [230, 100] on input "text" at bounding box center [364, 101] width 676 height 24
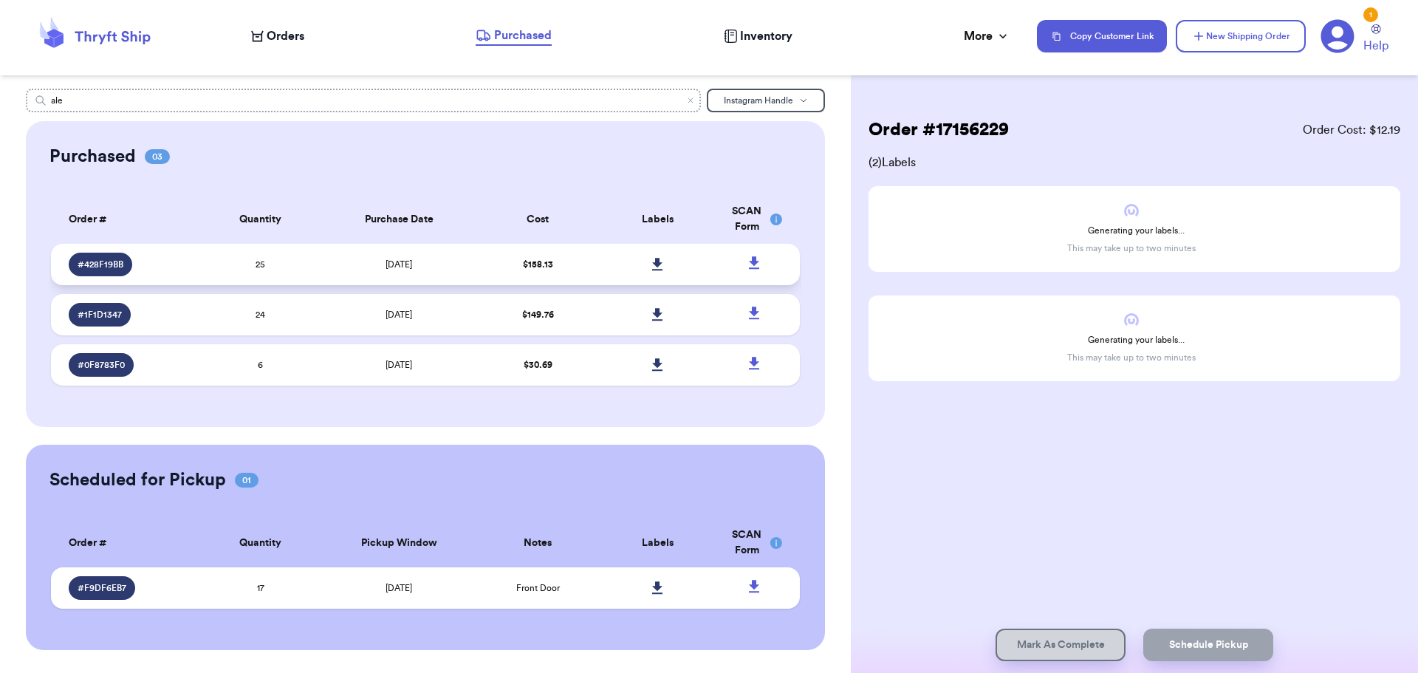
type input "ale"
click at [284, 266] on td "25" at bounding box center [261, 264] width 120 height 41
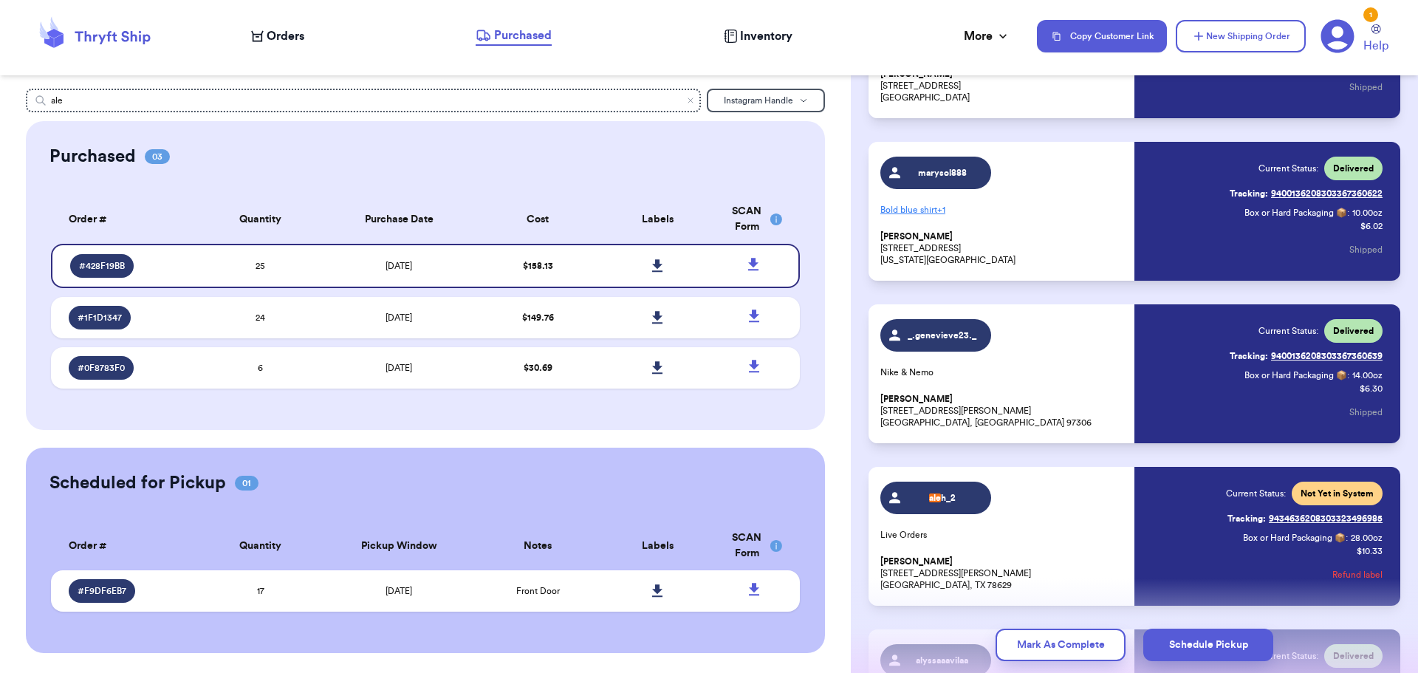
scroll to position [2881, 0]
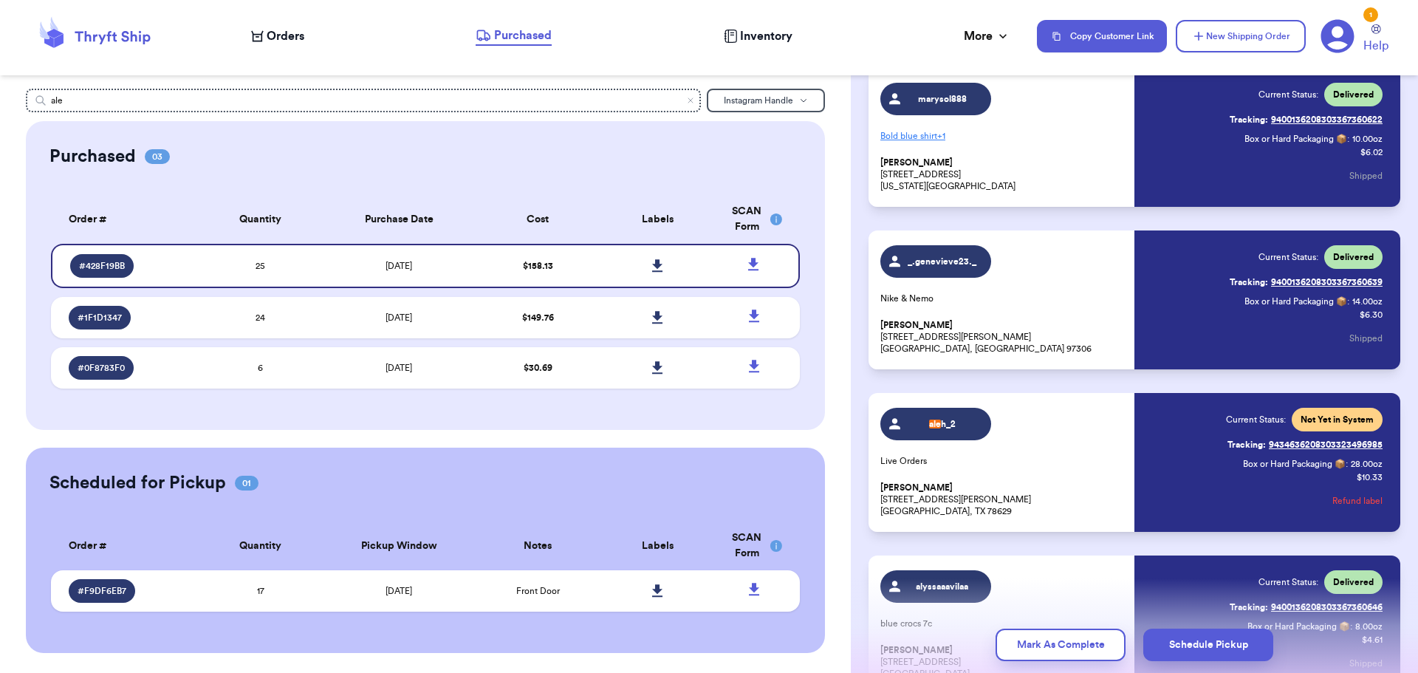
click at [1095, 434] on div "ale h_2 Live Orders [PERSON_NAME] [STREET_ADDRESS][PERSON_NAME][PERSON_NAME]" at bounding box center [1002, 462] width 245 height 109
click at [1050, 450] on div "ale h_2 Live Orders [PERSON_NAME] [STREET_ADDRESS][PERSON_NAME][PERSON_NAME]" at bounding box center [1002, 462] width 245 height 109
click at [655, 267] on icon at bounding box center [657, 265] width 11 height 13
click at [510, 36] on span "Purchased" at bounding box center [523, 36] width 58 height 18
click at [690, 103] on icon "Clear search" at bounding box center [690, 100] width 9 height 9
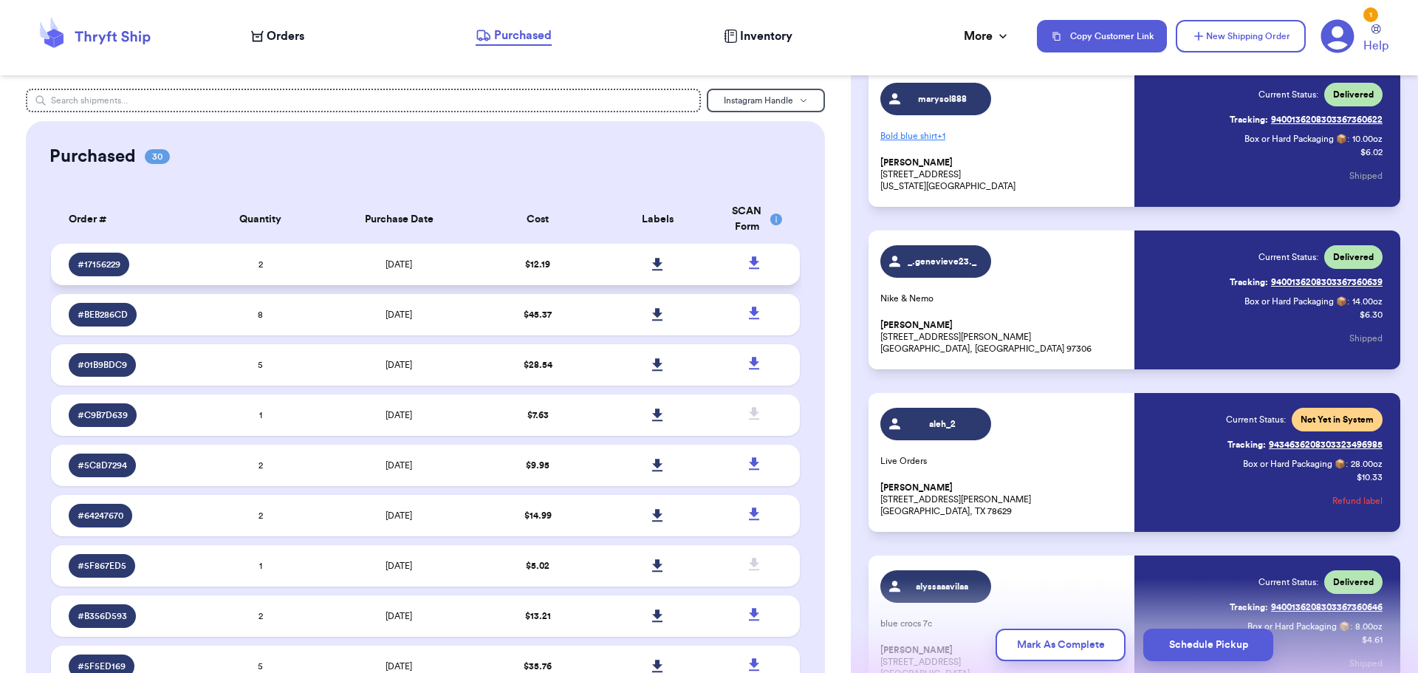
click at [652, 261] on icon at bounding box center [657, 264] width 10 height 13
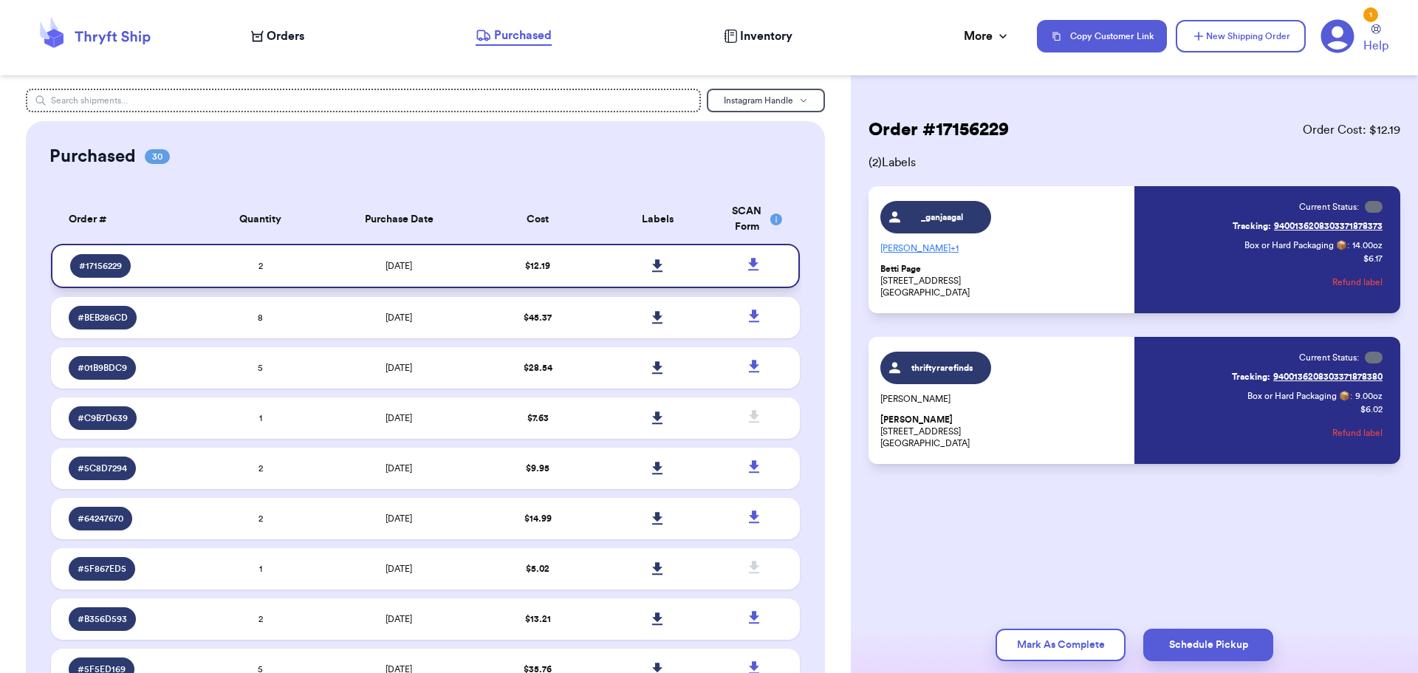
scroll to position [0, 0]
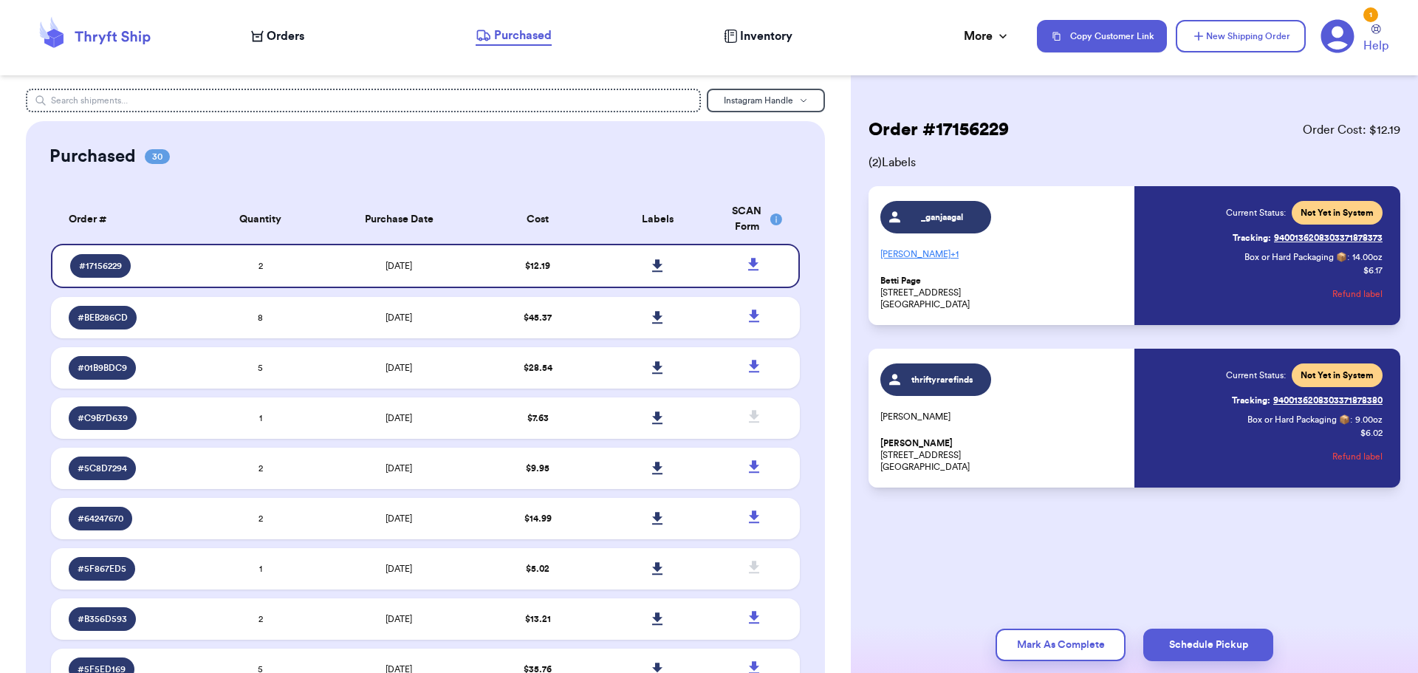
click at [276, 27] on div "Orders Purchased Inventory More Stats Completed Orders Payments Payouts" at bounding box center [636, 36] width 771 height 19
click at [284, 35] on span "Orders" at bounding box center [286, 36] width 38 height 18
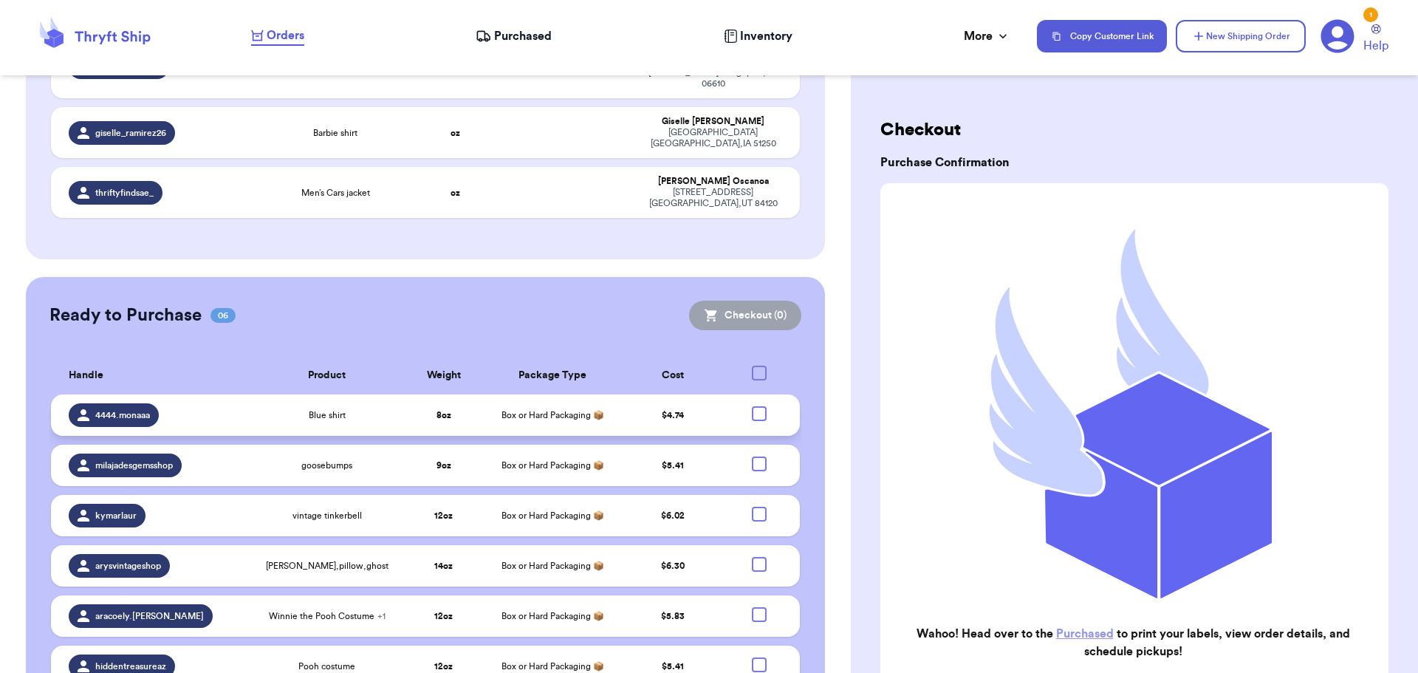
scroll to position [756, 0]
click at [365, 660] on div "Pooh costume" at bounding box center [327, 666] width 128 height 12
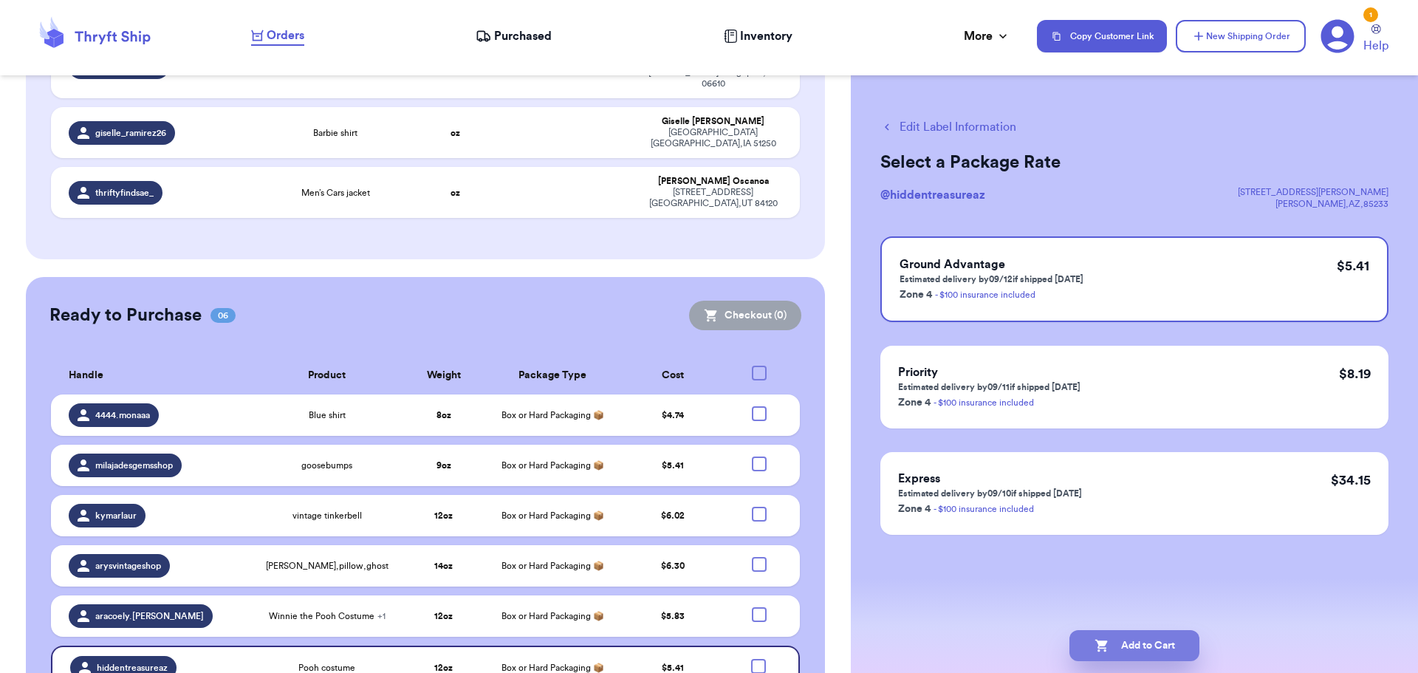
click at [1107, 642] on icon "button" at bounding box center [1102, 645] width 15 height 15
checkbox input "true"
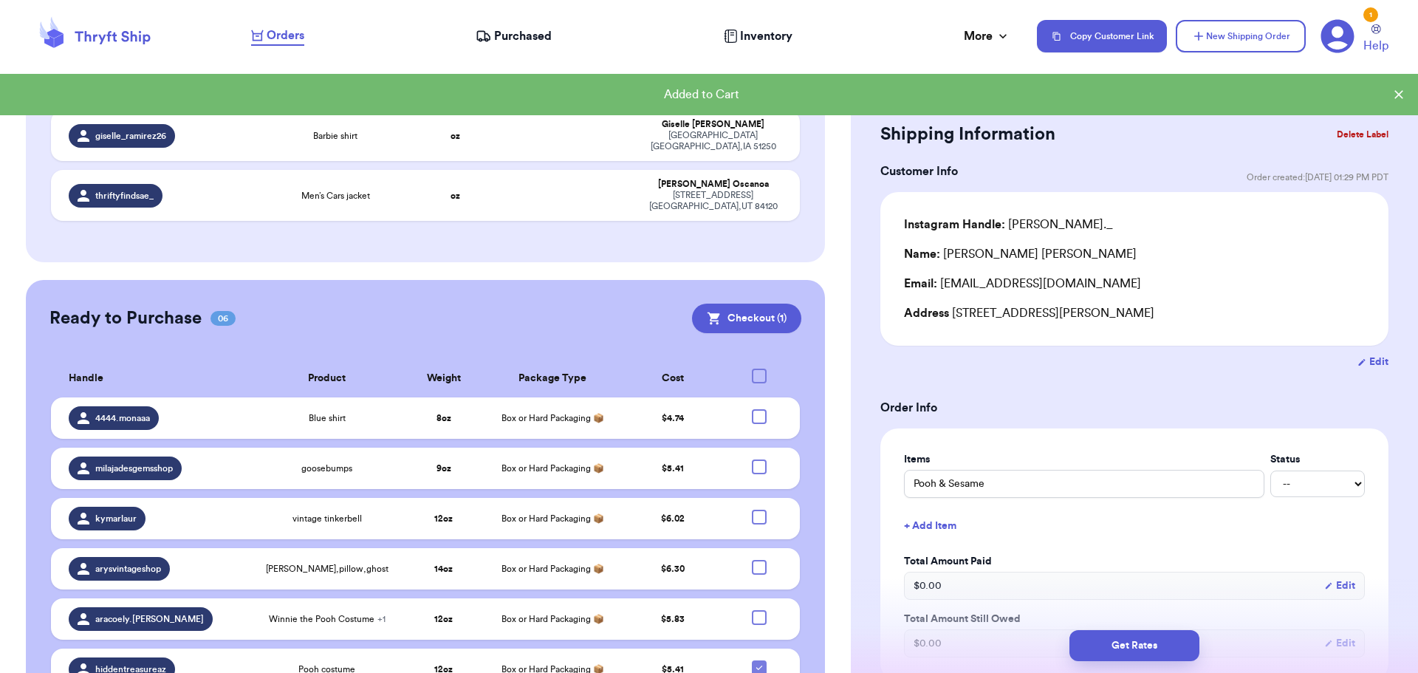
scroll to position [759, 0]
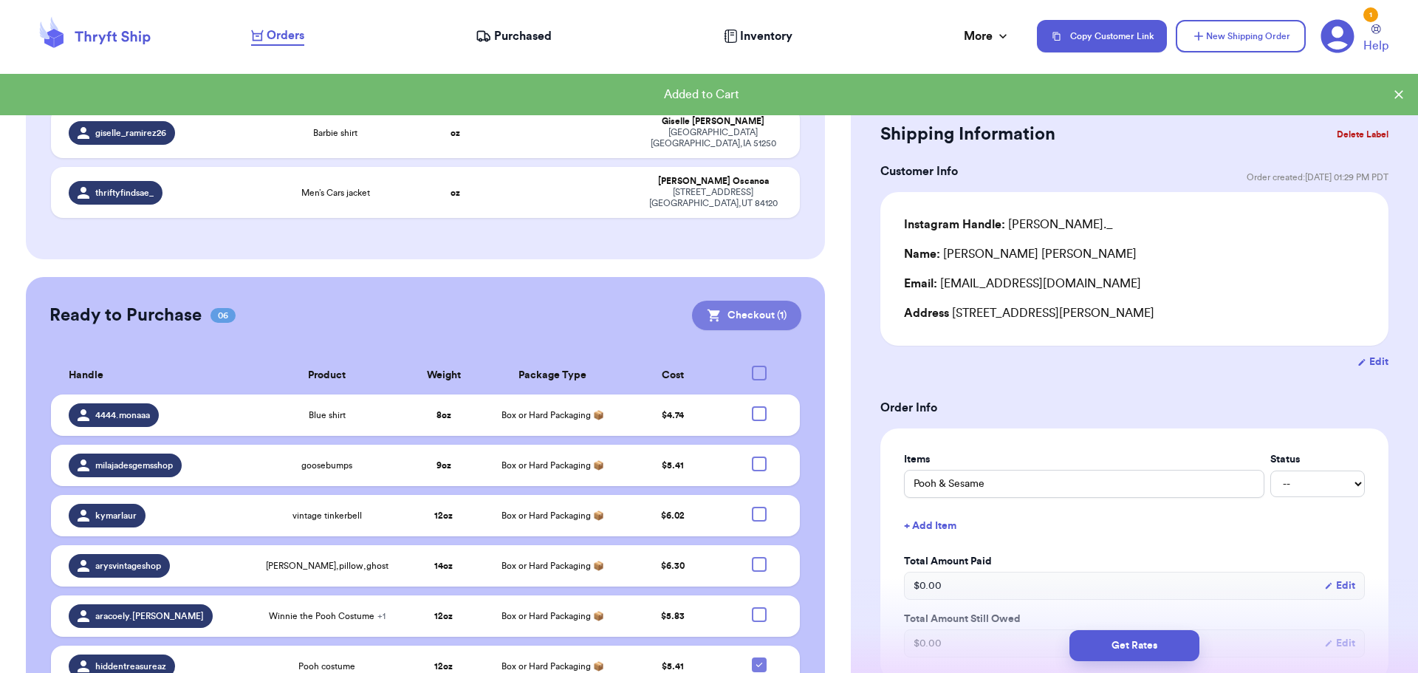
click at [743, 301] on button "Checkout ( 1 )" at bounding box center [746, 316] width 109 height 30
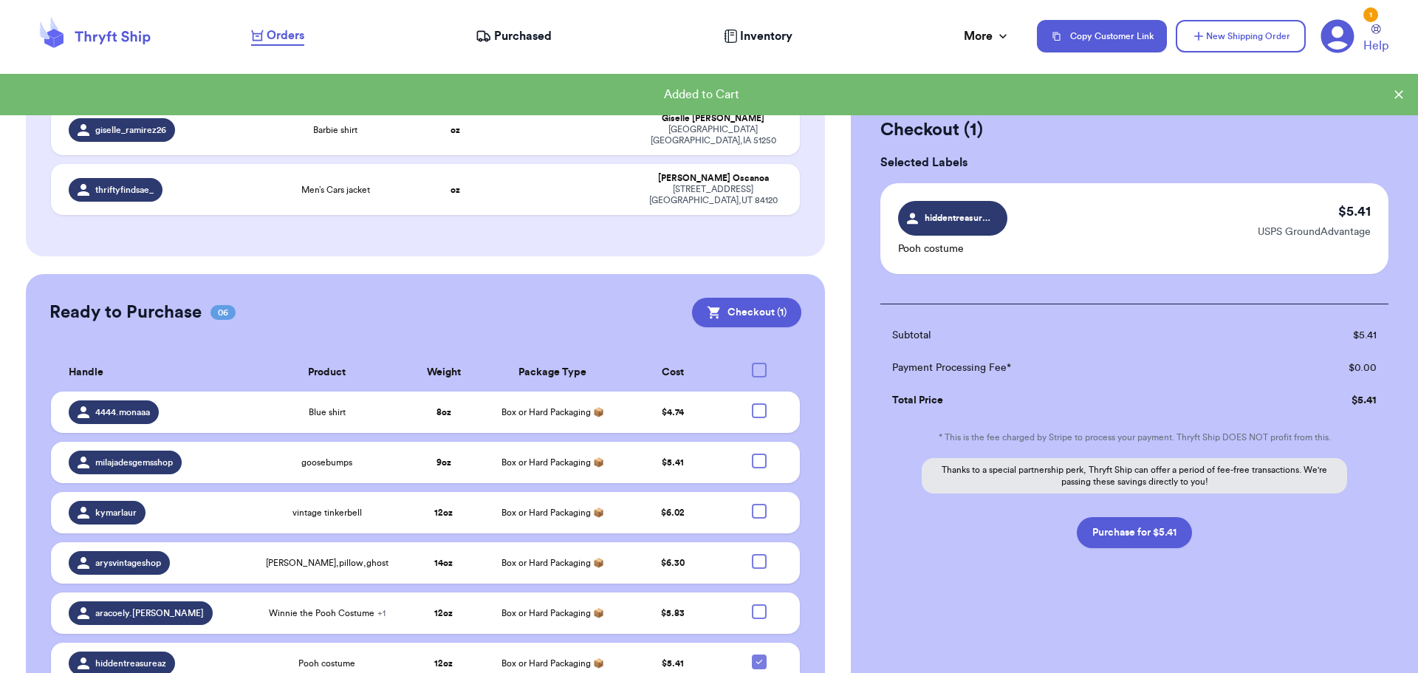
scroll to position [756, 0]
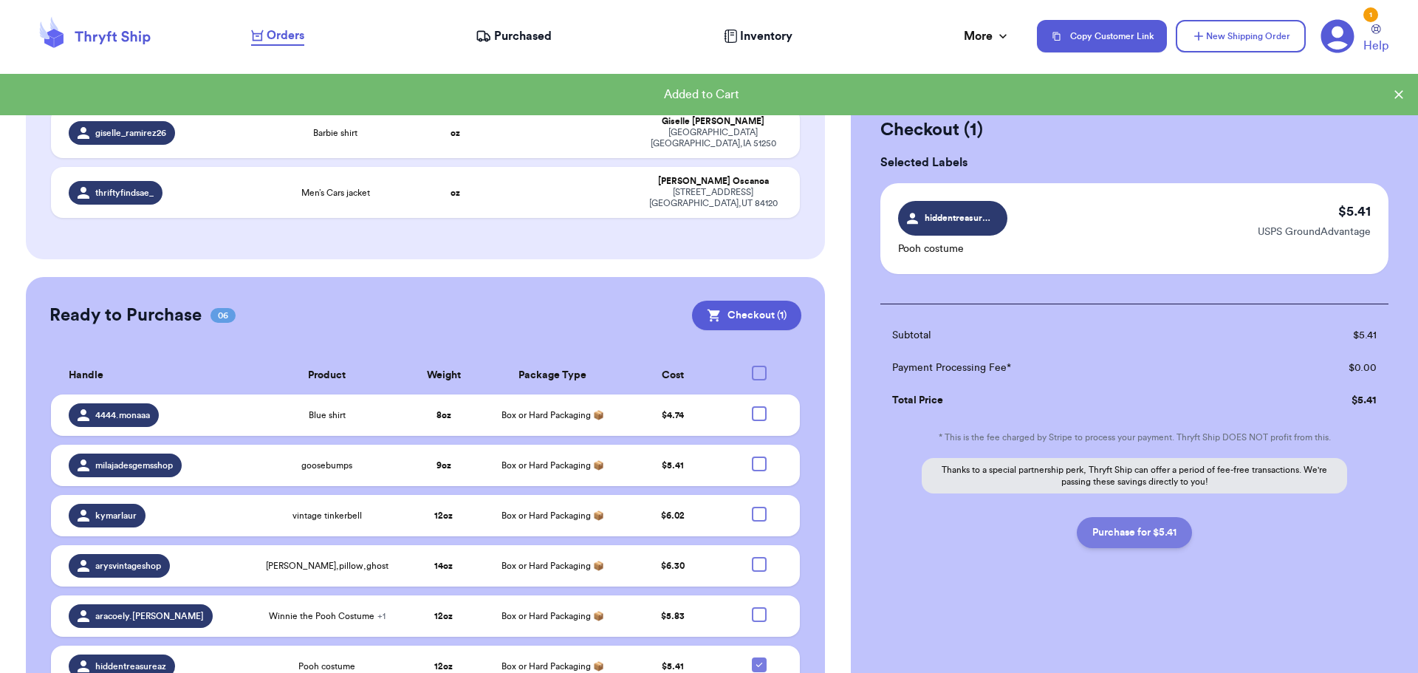
click at [1142, 532] on button "Purchase for $5.41" at bounding box center [1134, 532] width 115 height 31
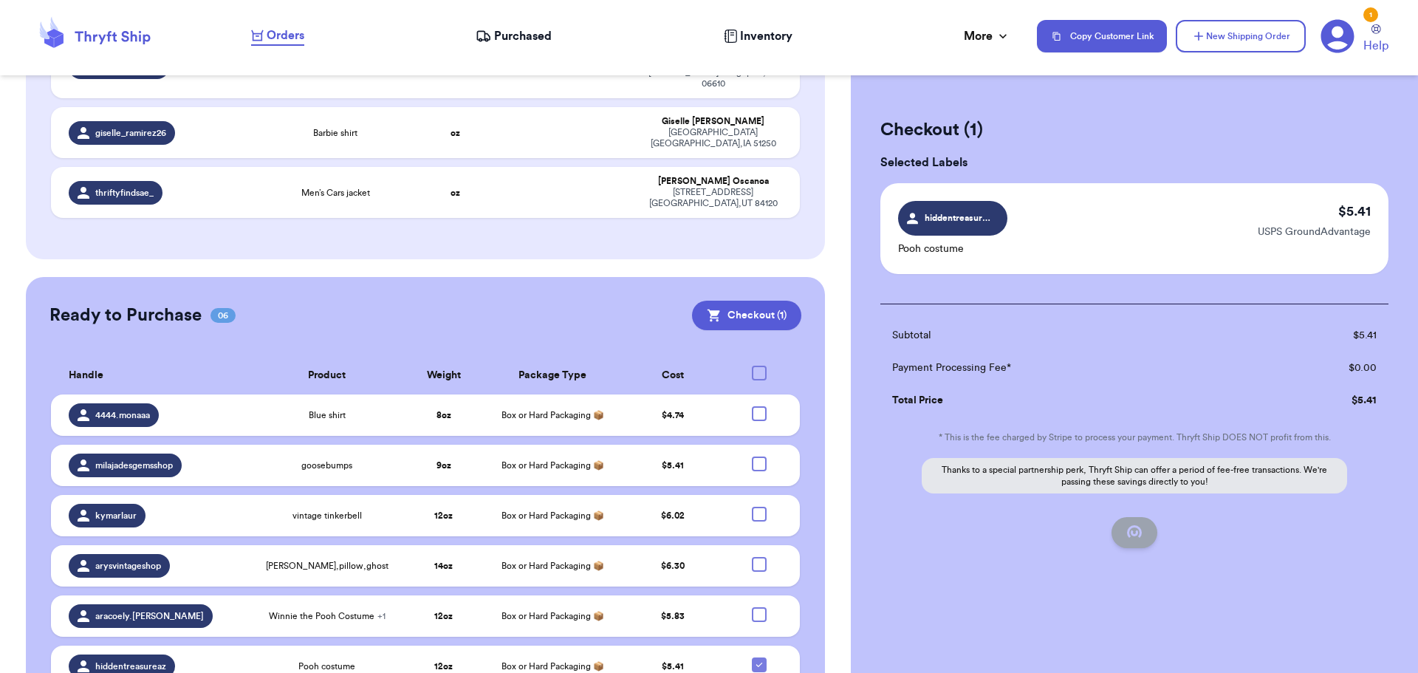
checkbox input "false"
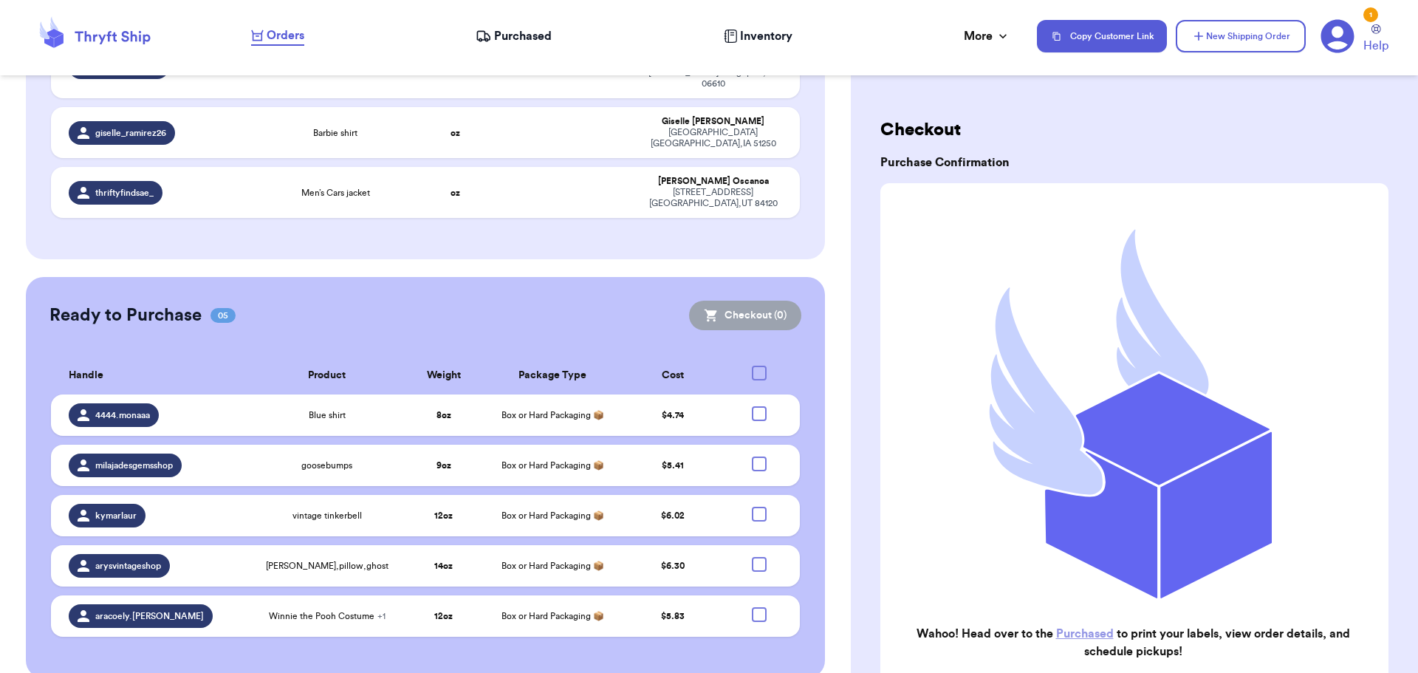
scroll to position [706, 0]
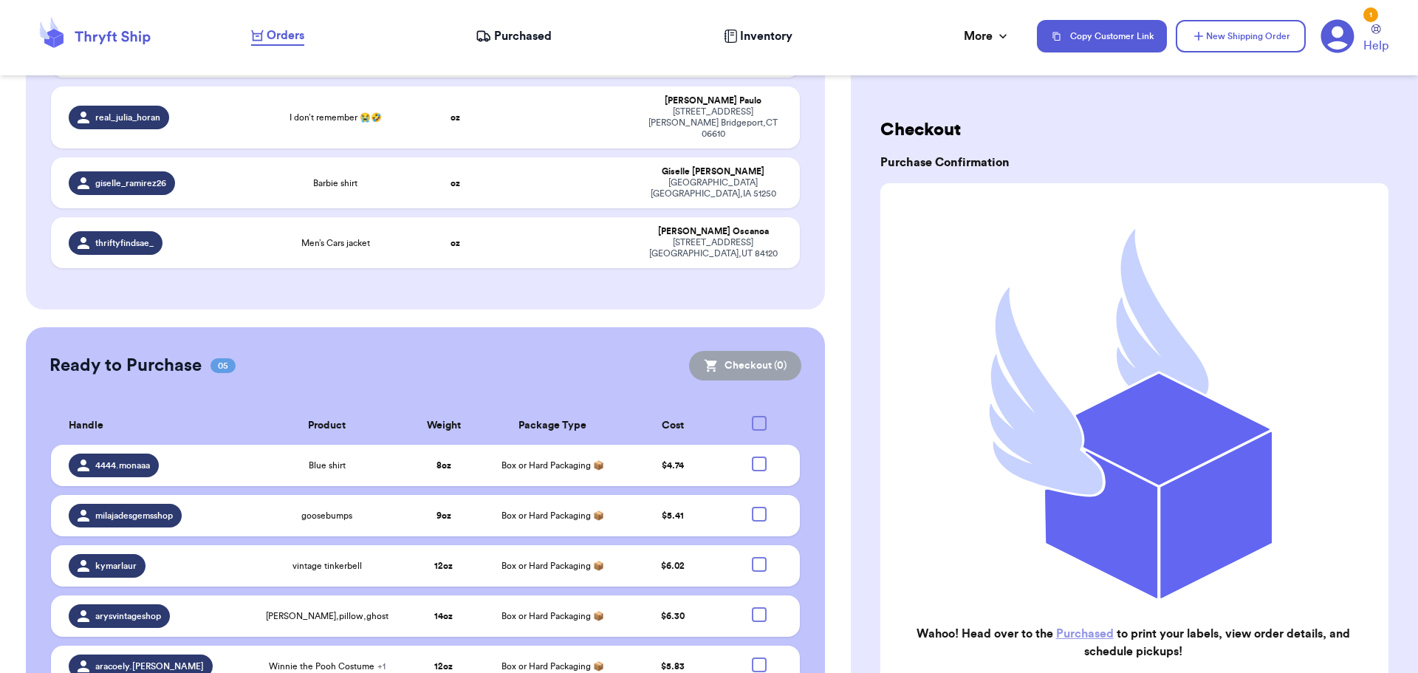
click at [531, 30] on span "Purchased" at bounding box center [523, 36] width 58 height 18
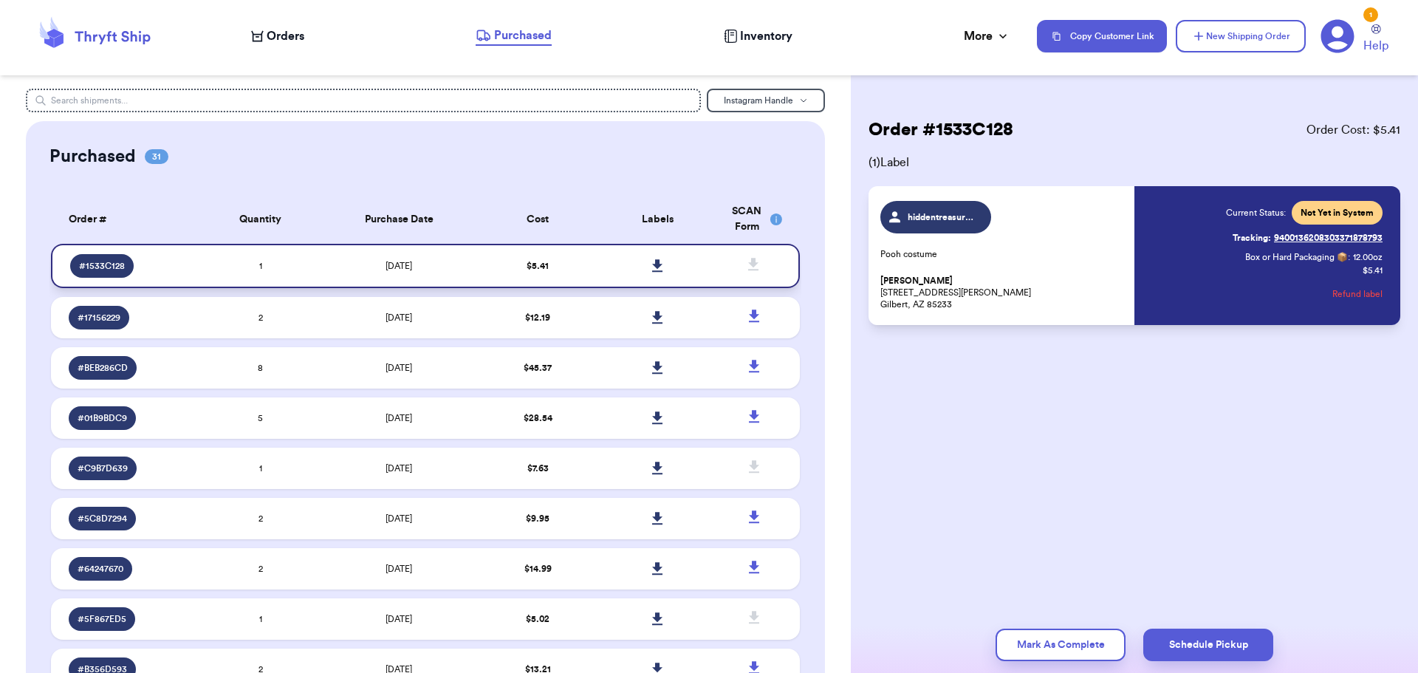
click at [652, 263] on icon at bounding box center [657, 265] width 11 height 13
